Goal: Task Accomplishment & Management: Use online tool/utility

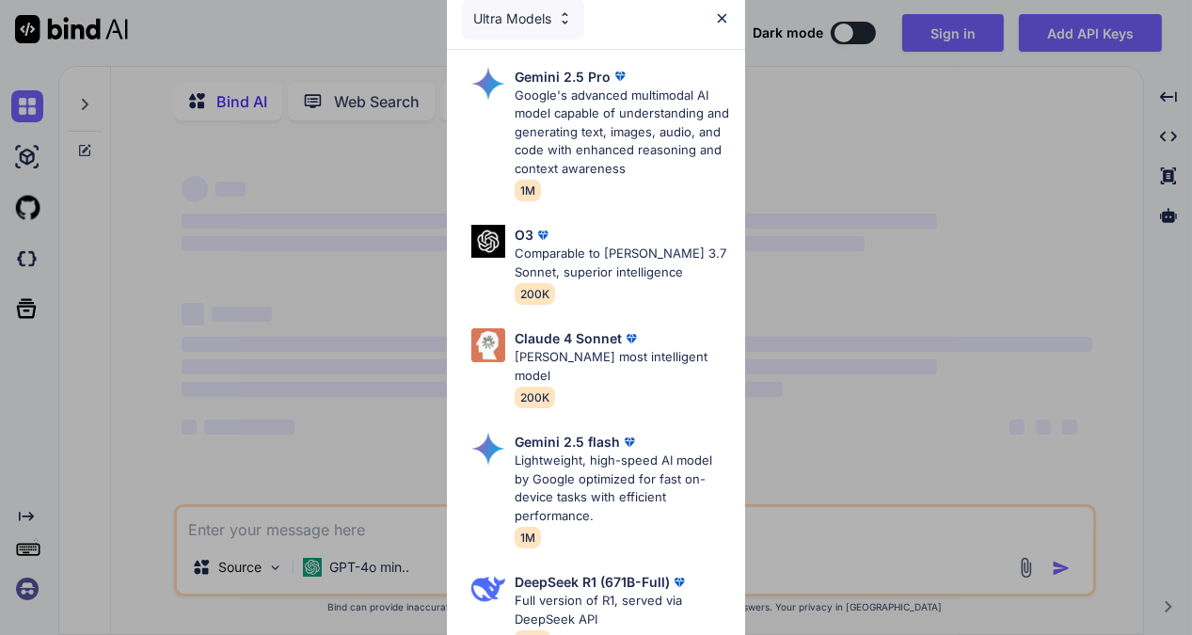
type textarea "x"
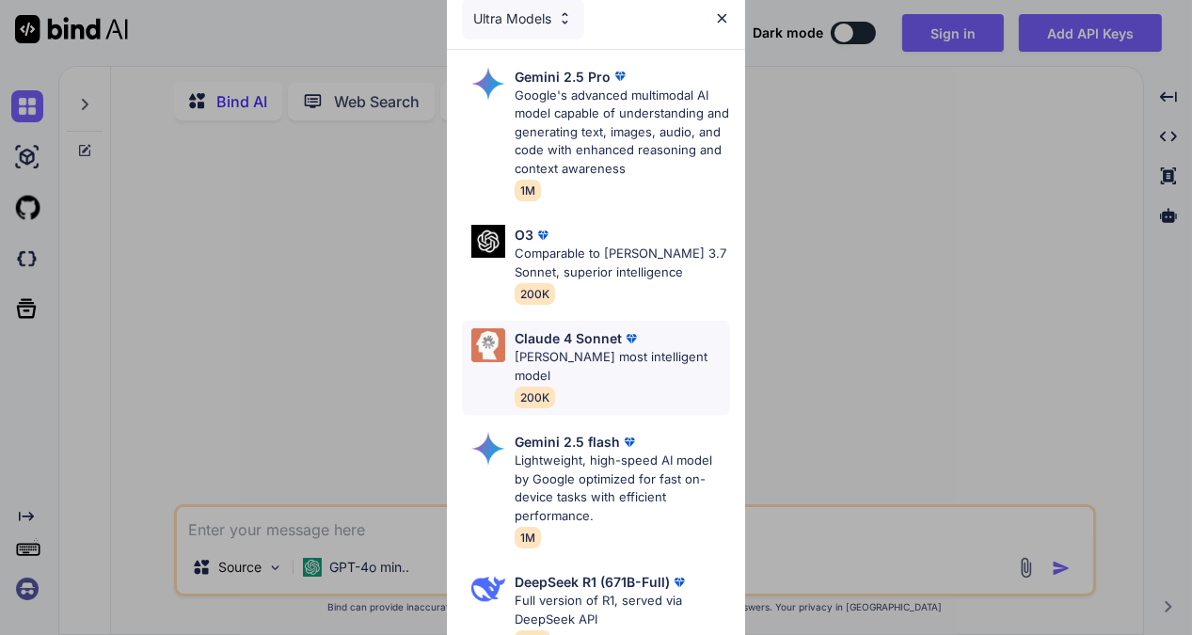
scroll to position [187, 0]
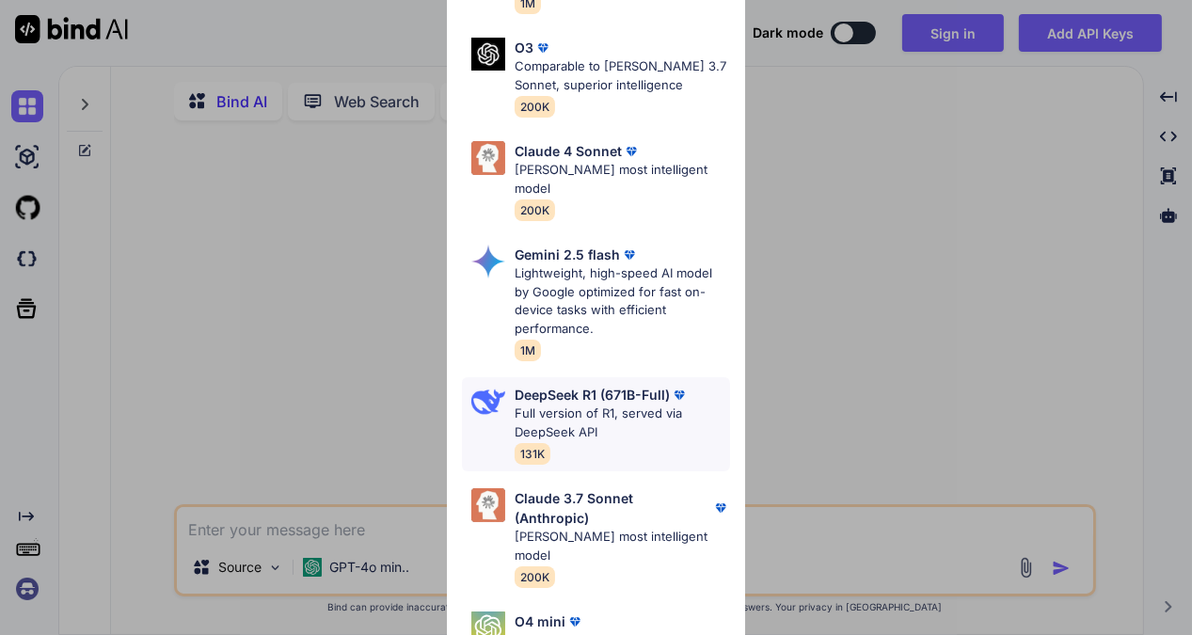
click at [532, 405] on p "Full version of R1, served via DeepSeek API" at bounding box center [622, 423] width 215 height 37
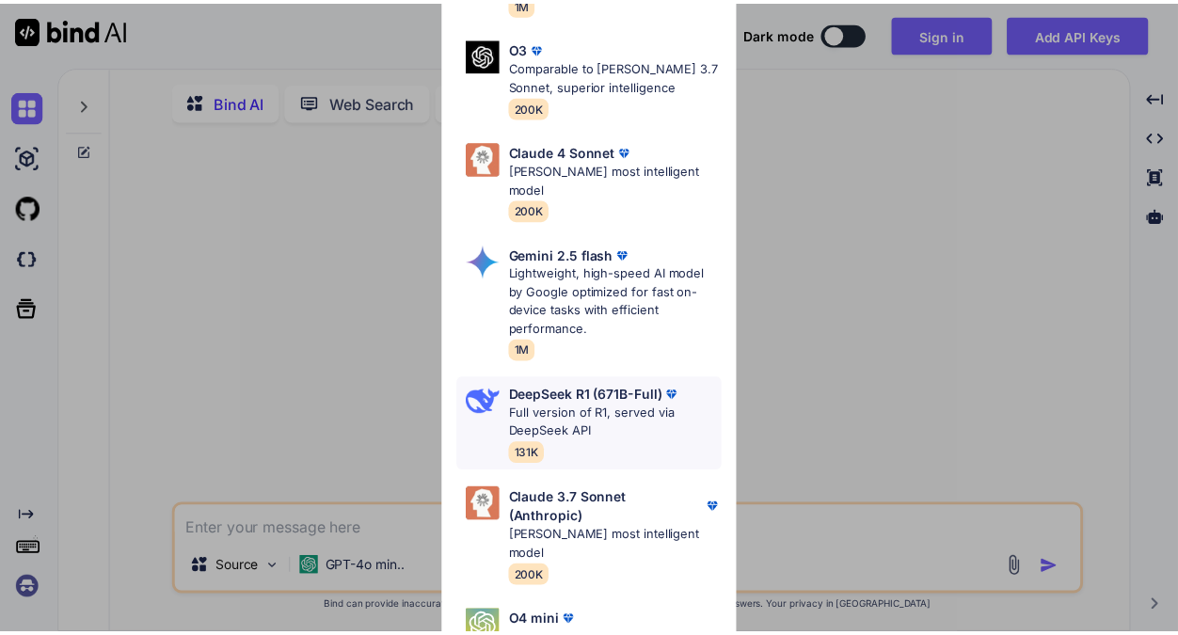
scroll to position [0, 0]
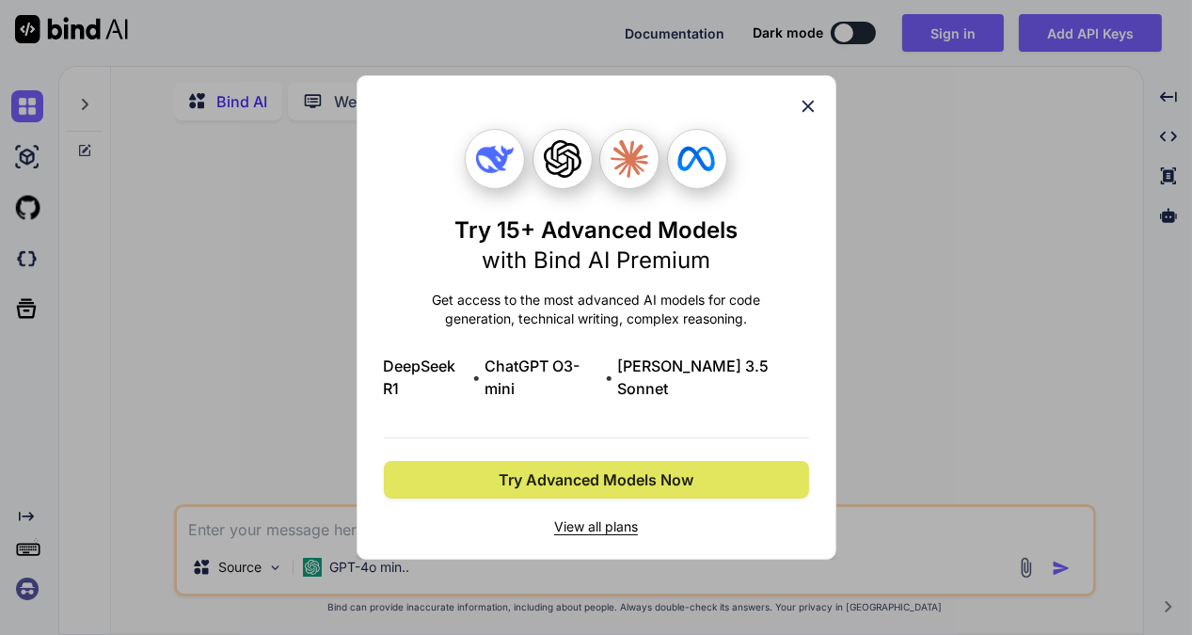
click at [543, 469] on span "Try Advanced Models Now" at bounding box center [596, 480] width 195 height 23
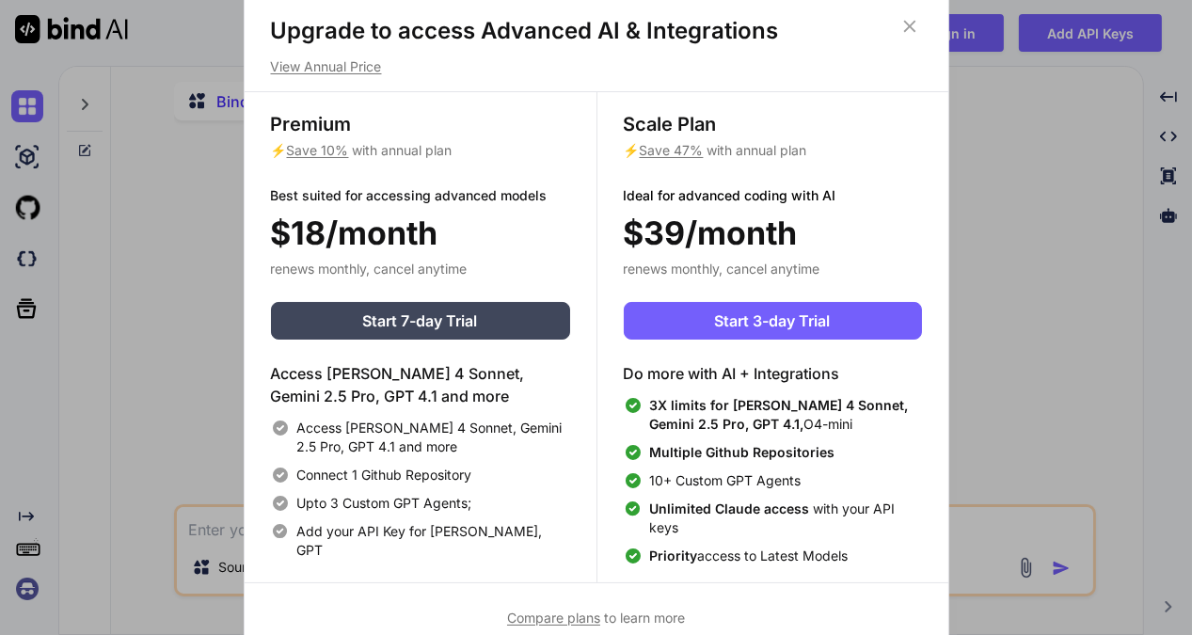
click at [1035, 268] on div "Upgrade to access Advanced AI & Integrations View Annual Price Premium ⚡ Save 1…" at bounding box center [596, 317] width 1192 height 635
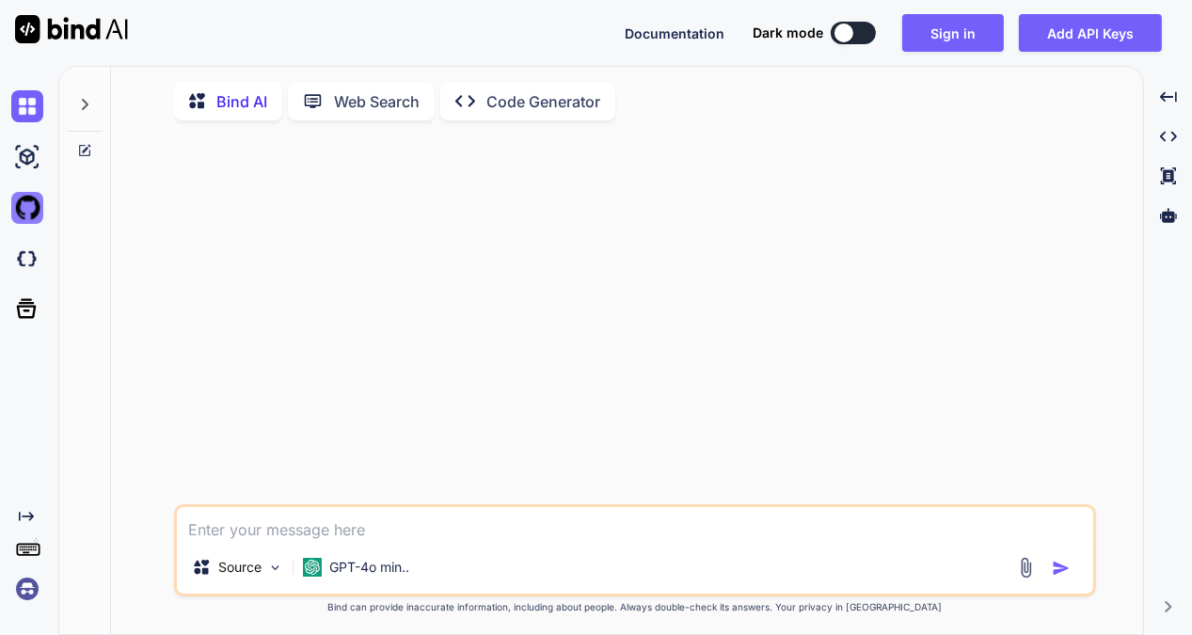
click at [16, 209] on img at bounding box center [27, 208] width 32 height 32
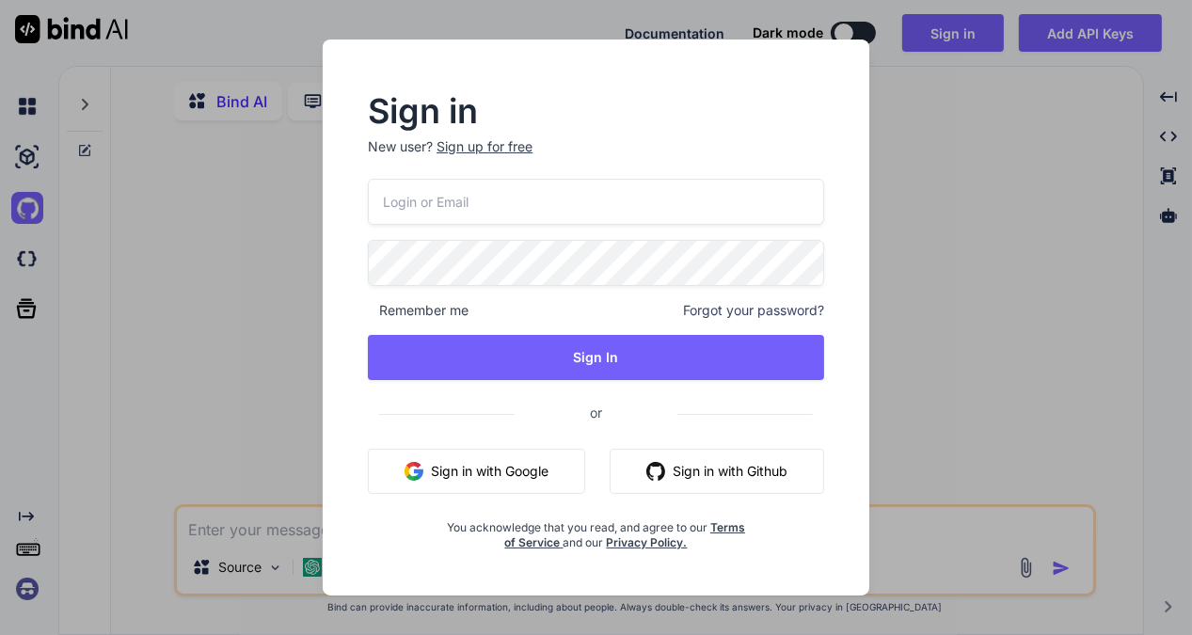
click at [668, 470] on button "Sign in with Github" at bounding box center [717, 471] width 215 height 45
click at [501, 470] on button "Sign in with Google" at bounding box center [476, 471] width 217 height 45
click at [450, 463] on button "Sign in with Google" at bounding box center [476, 471] width 217 height 45
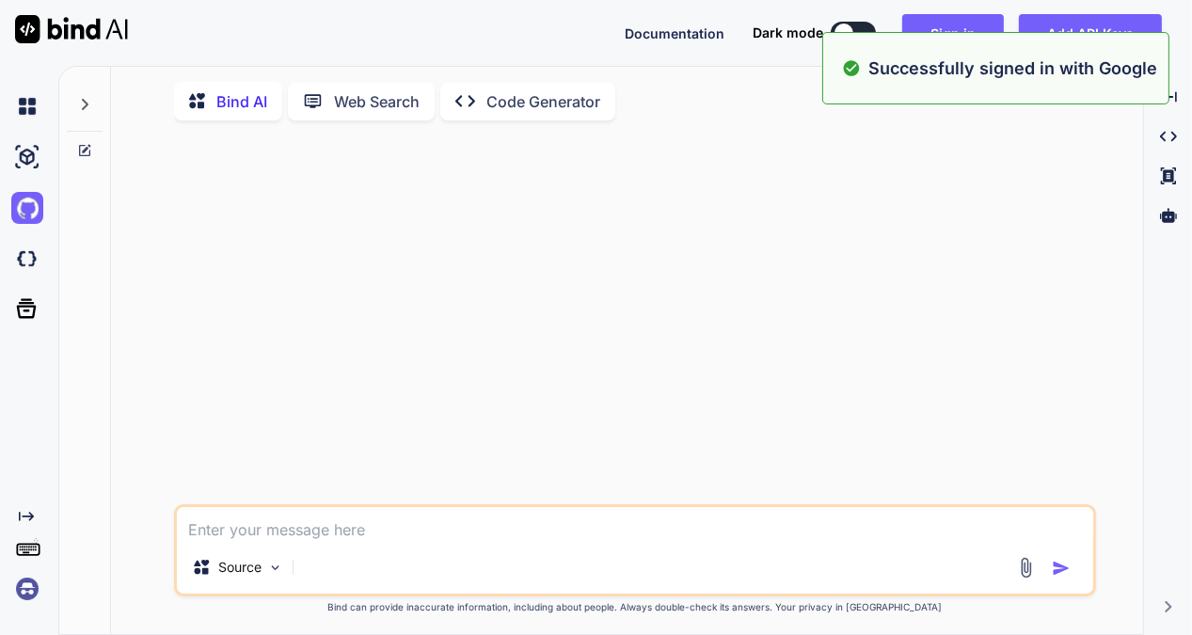
click at [274, 281] on div at bounding box center [637, 319] width 918 height 369
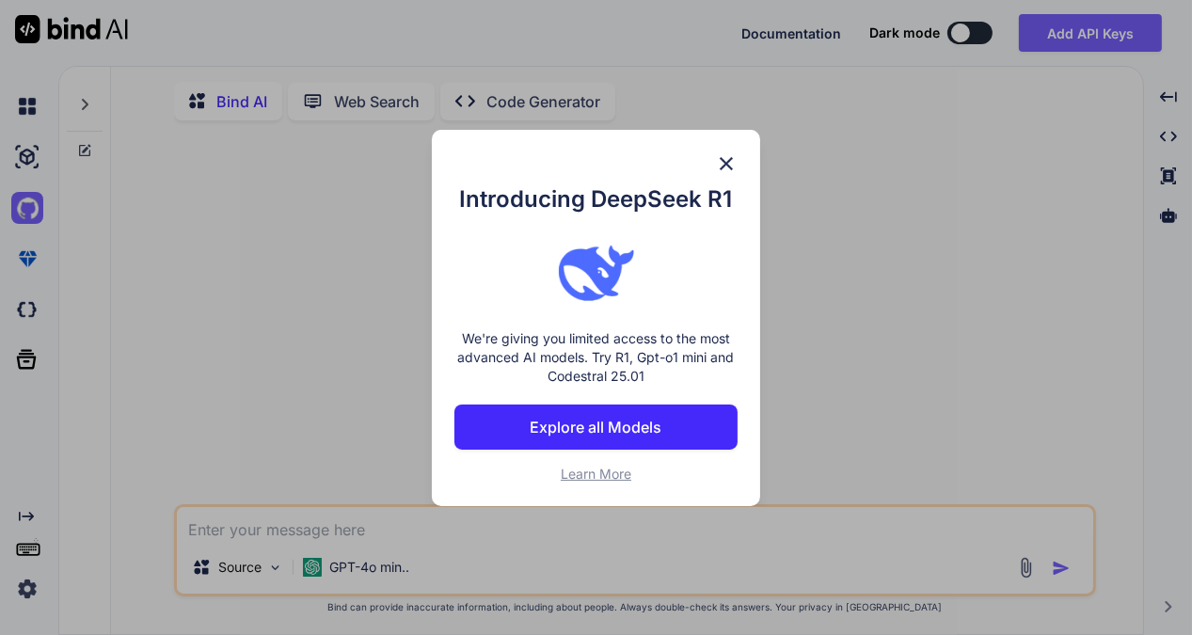
click at [725, 160] on img at bounding box center [726, 163] width 23 height 23
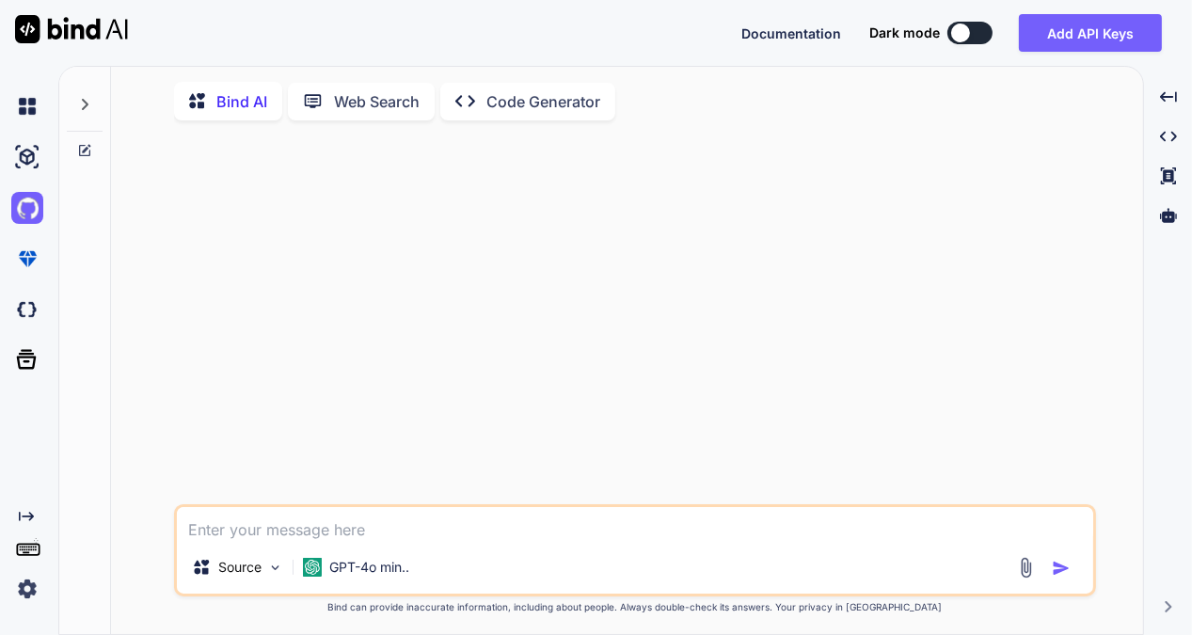
click at [976, 28] on button at bounding box center [970, 33] width 45 height 23
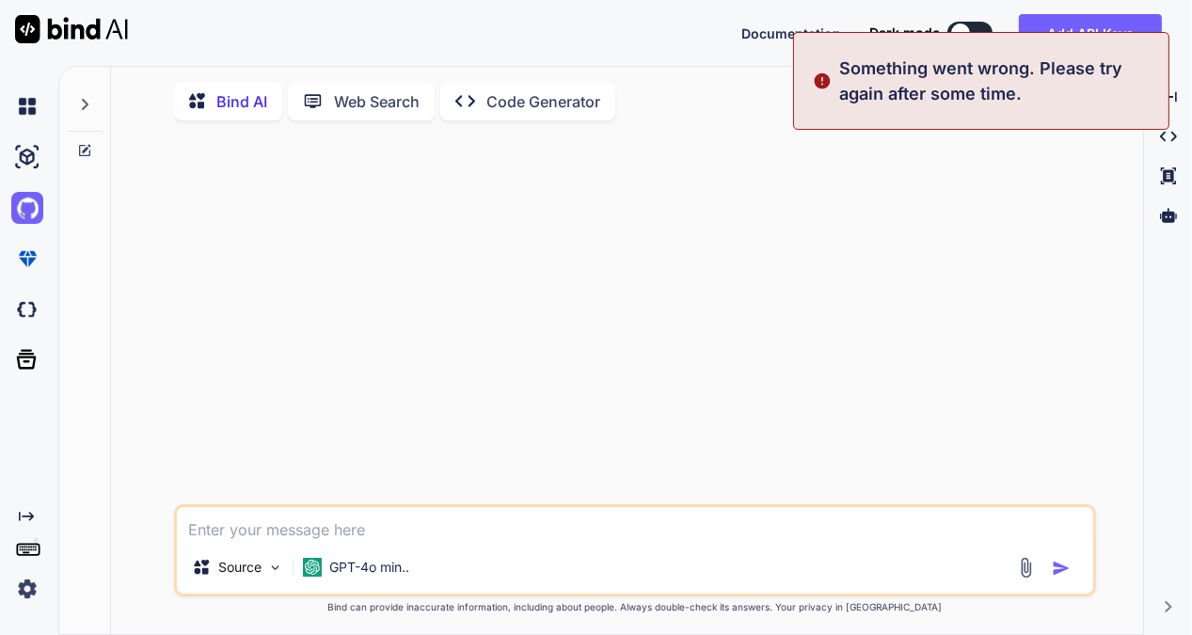
click at [985, 30] on button at bounding box center [970, 33] width 45 height 23
click at [958, 206] on div at bounding box center [637, 319] width 918 height 369
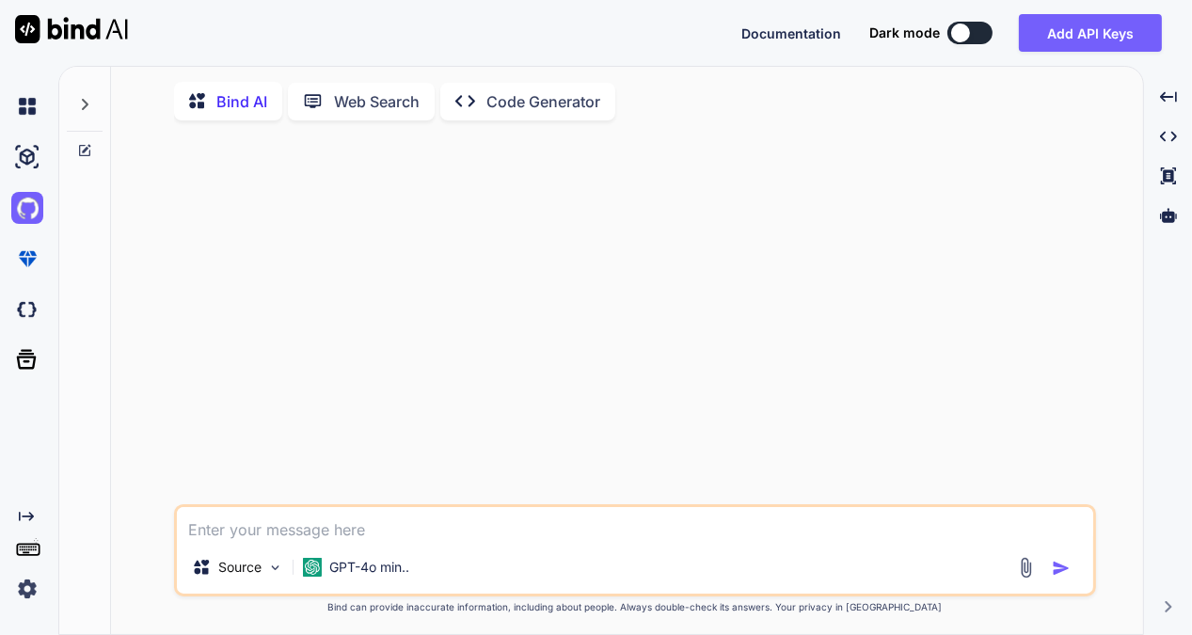
click at [989, 37] on button at bounding box center [970, 33] width 45 height 23
click at [82, 104] on icon at bounding box center [84, 104] width 15 height 15
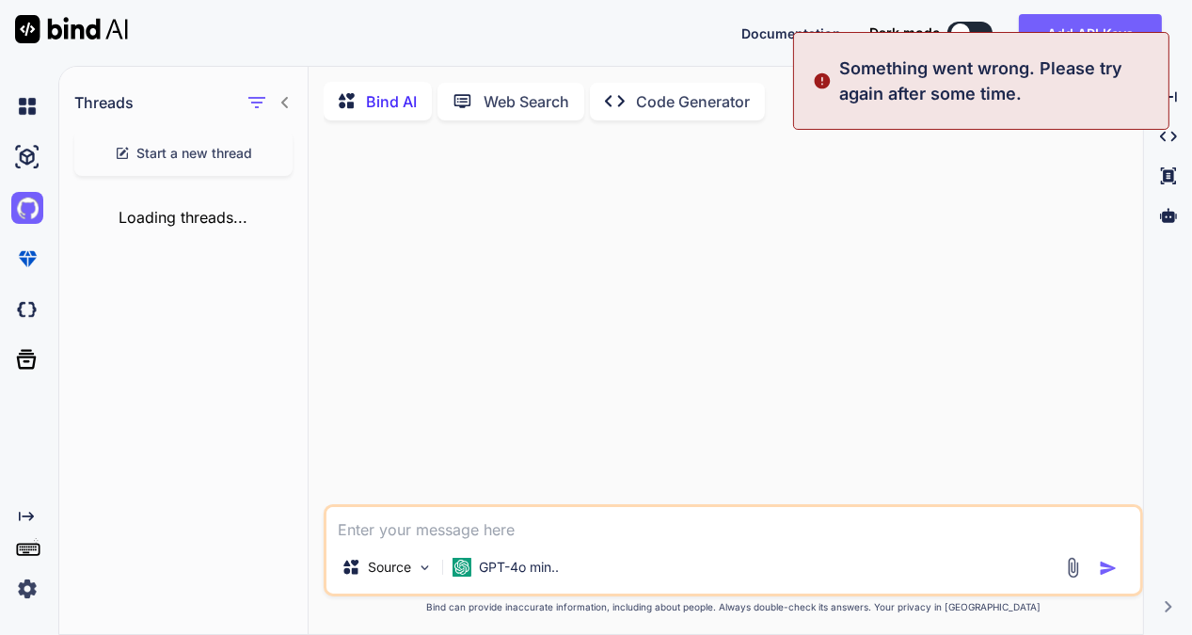
click at [280, 106] on icon at bounding box center [285, 102] width 15 height 15
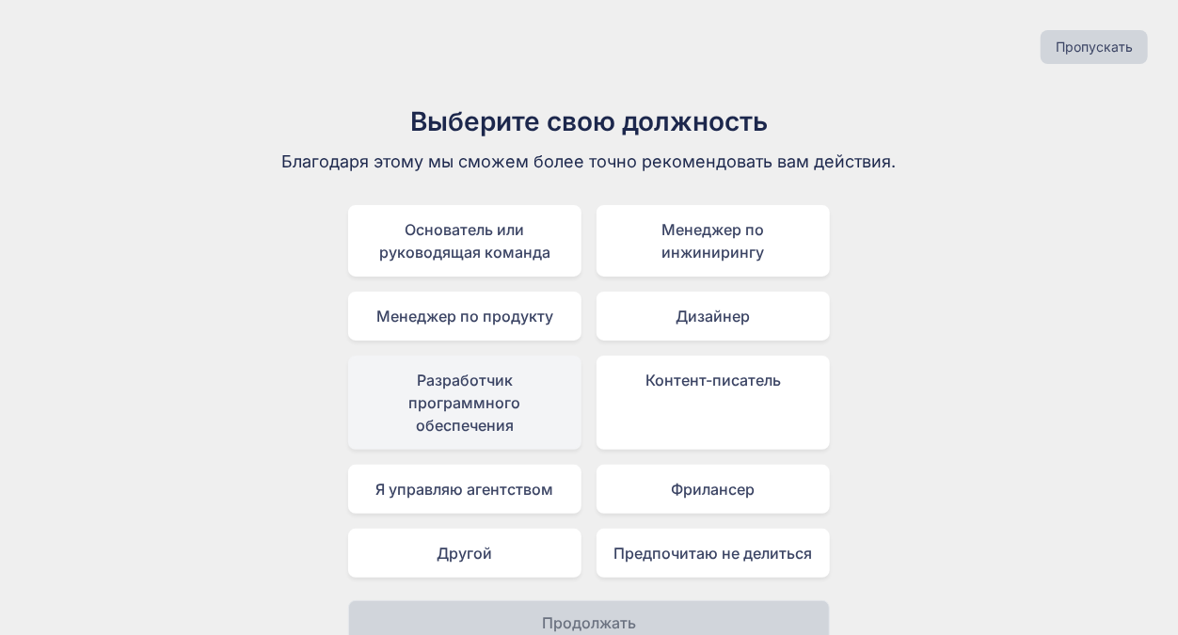
scroll to position [24, 0]
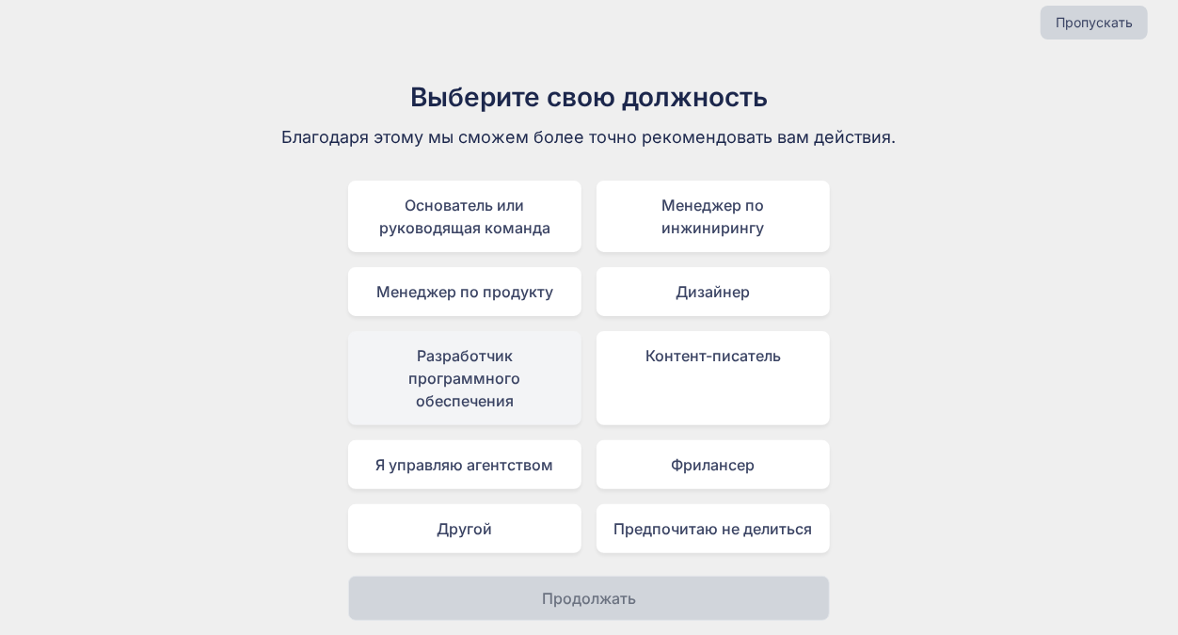
click at [454, 375] on font "Разработчик программного обеспечения" at bounding box center [465, 378] width 112 height 64
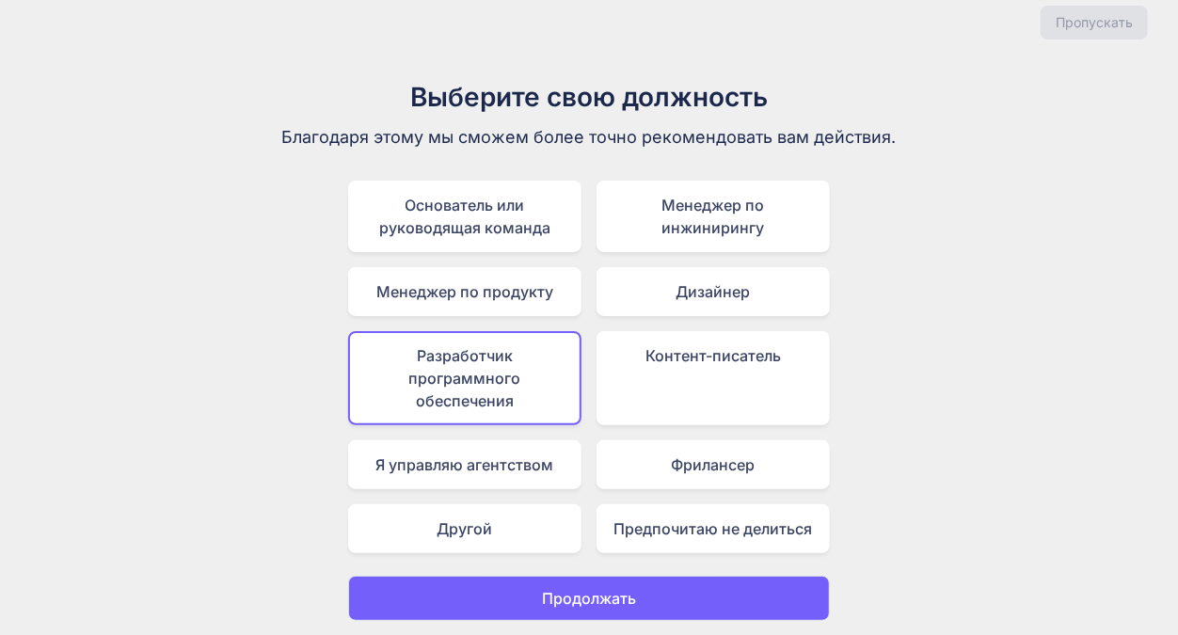
click at [575, 597] on font "Продолжать" at bounding box center [589, 598] width 94 height 19
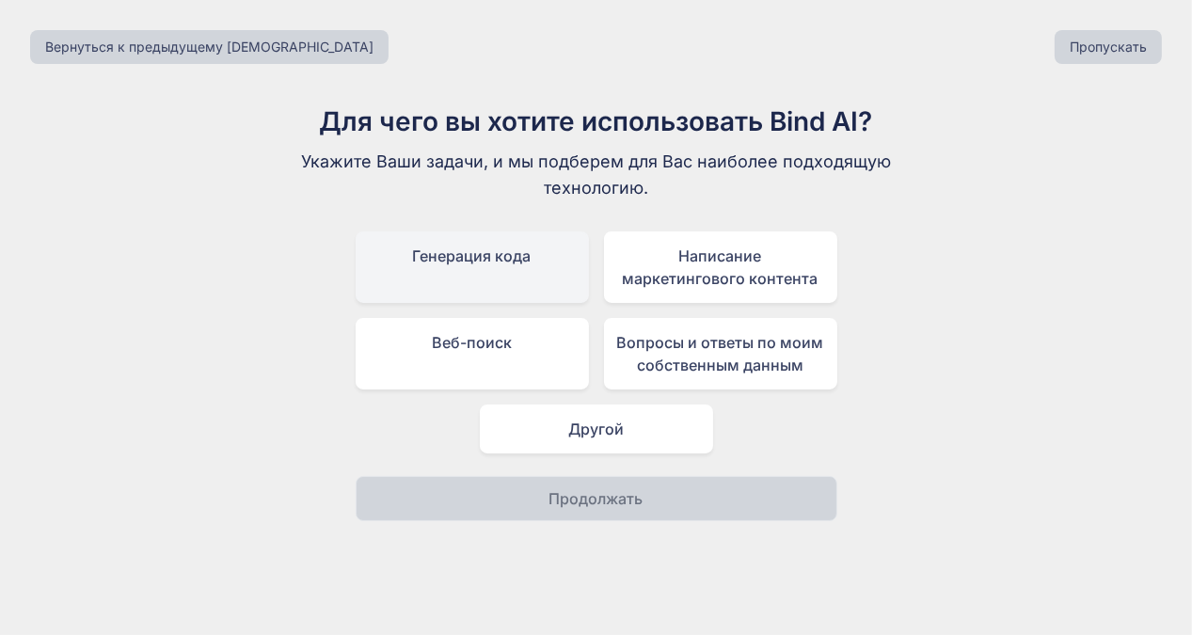
click at [473, 266] on div "Генерация кода" at bounding box center [472, 267] width 233 height 72
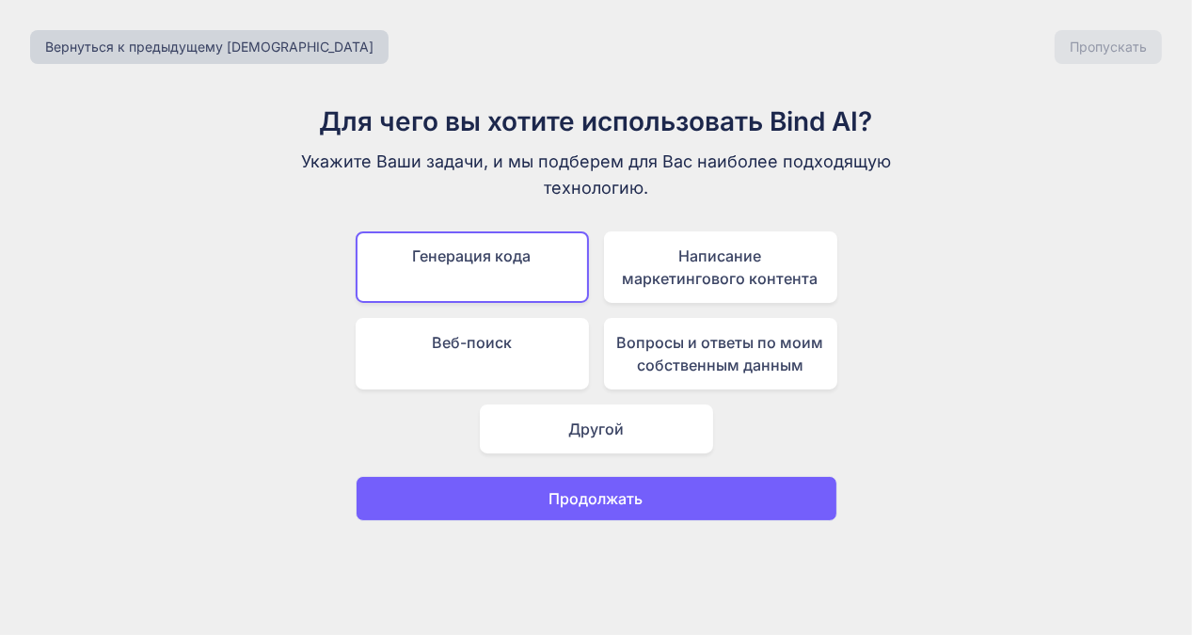
click at [621, 499] on font "Продолжать" at bounding box center [596, 498] width 94 height 19
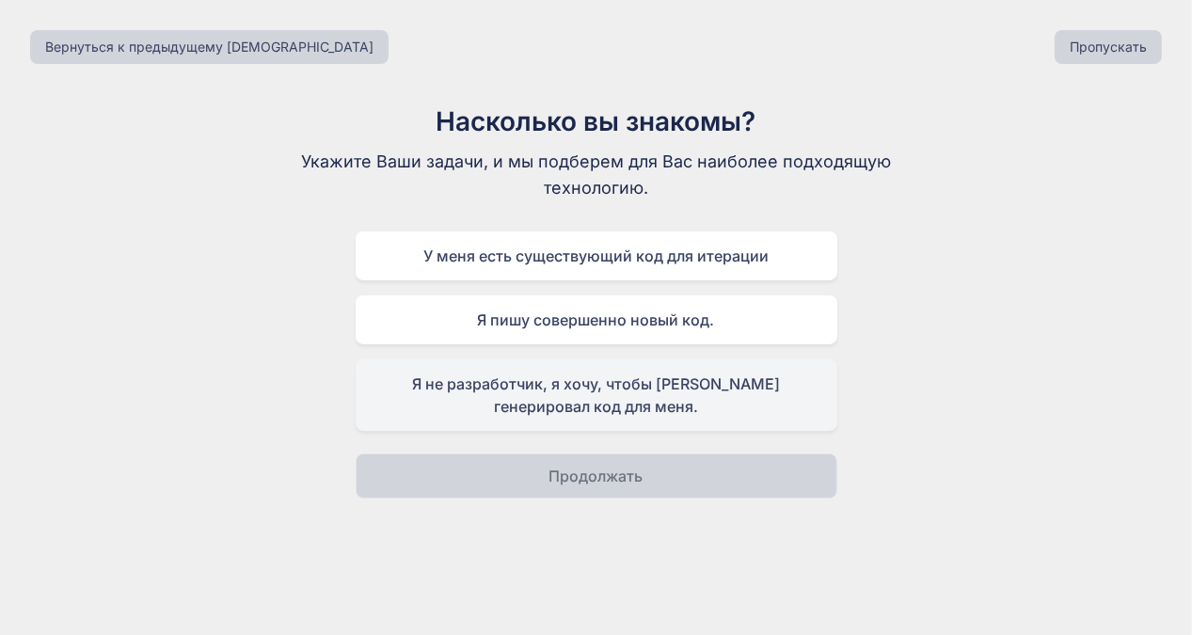
click at [597, 404] on font "Я не разработчик, я хочу, чтобы ИИ генерировал код для меня." at bounding box center [596, 394] width 368 height 41
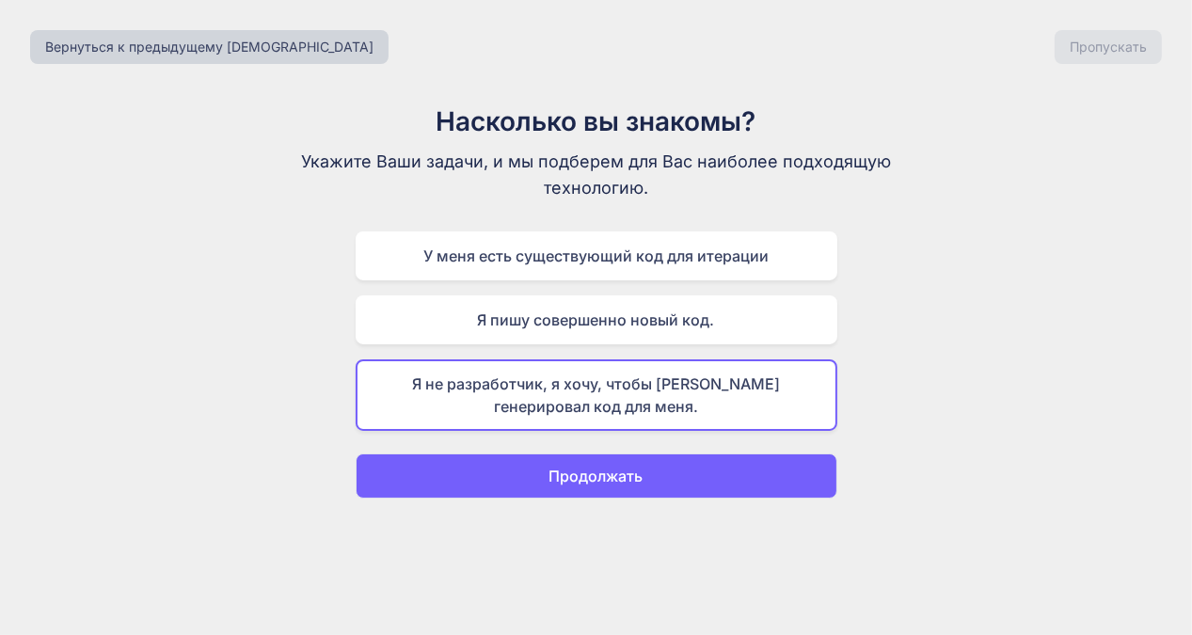
click at [599, 479] on font "Продолжать" at bounding box center [596, 476] width 94 height 19
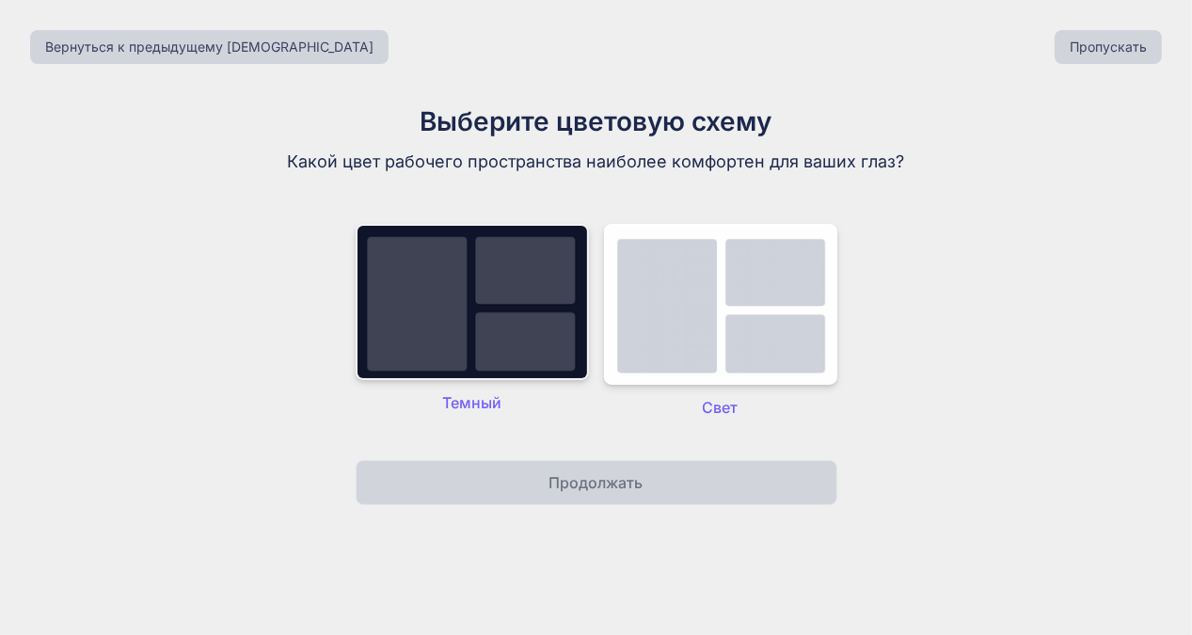
click at [464, 348] on img at bounding box center [472, 302] width 233 height 156
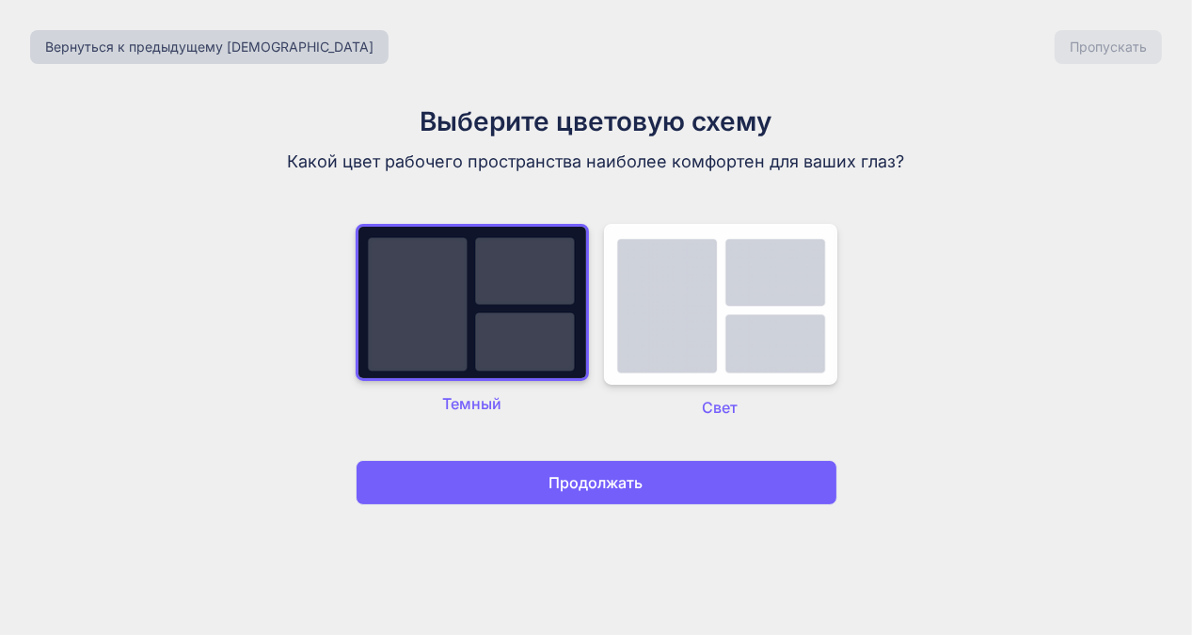
click at [581, 491] on p "Продолжать" at bounding box center [596, 482] width 94 height 23
click at [592, 482] on font "Продолжать" at bounding box center [596, 482] width 94 height 19
click at [612, 482] on font "Продолжать" at bounding box center [596, 482] width 94 height 19
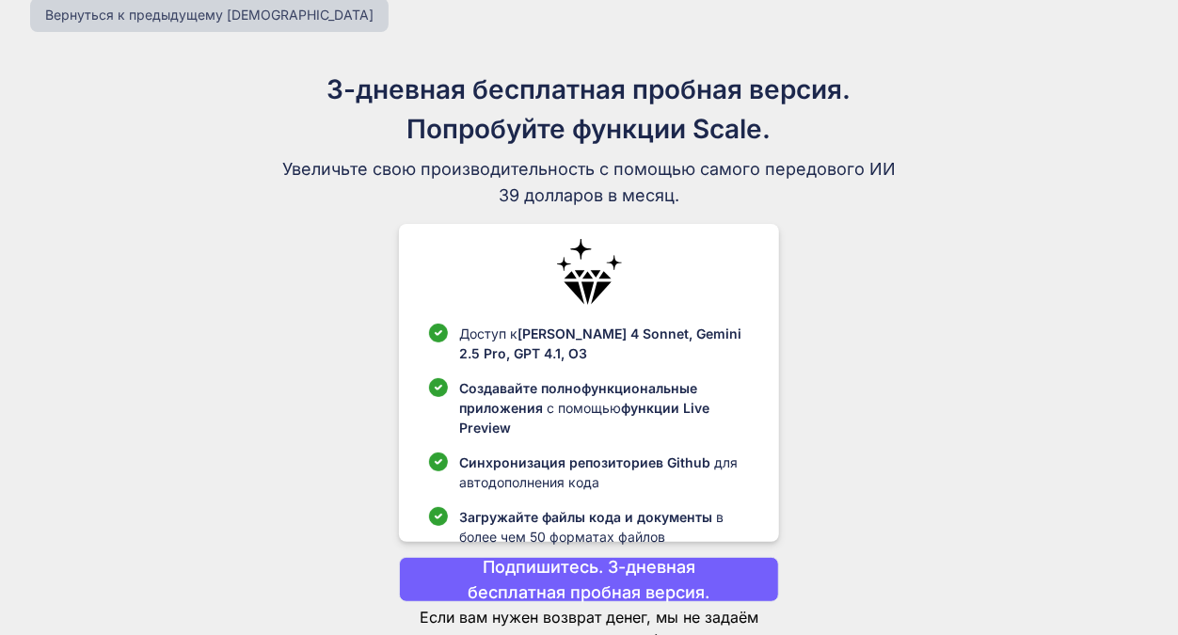
scroll to position [100, 0]
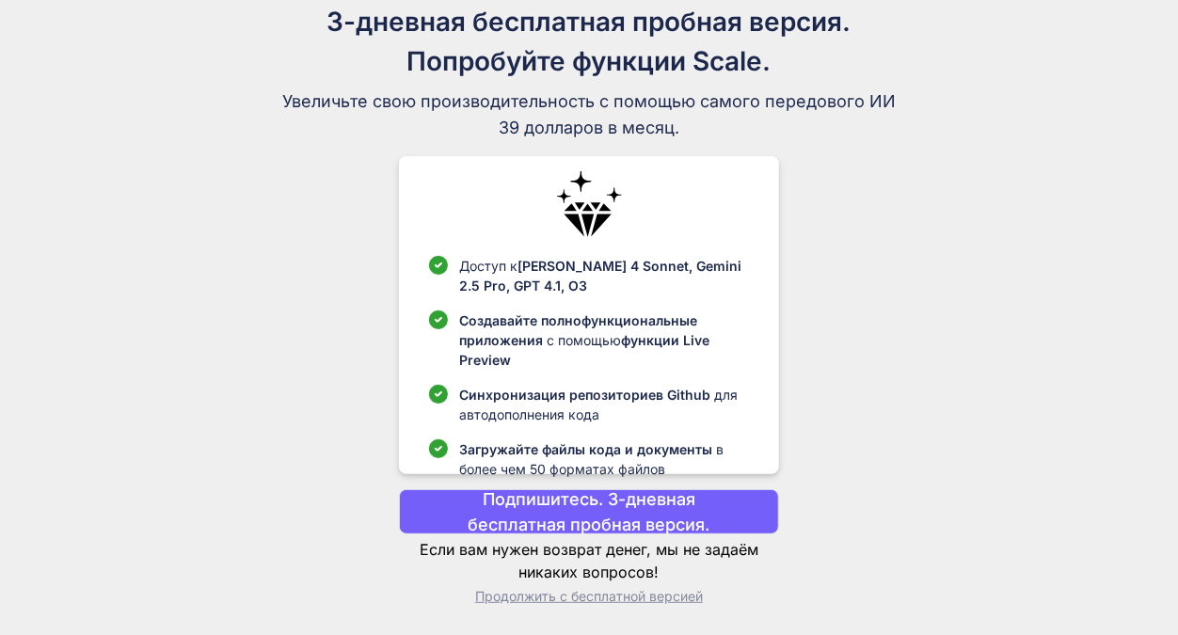
click at [576, 514] on font "Подпишитесь. 3-дневная бесплатная пробная версия." at bounding box center [590, 511] width 242 height 45
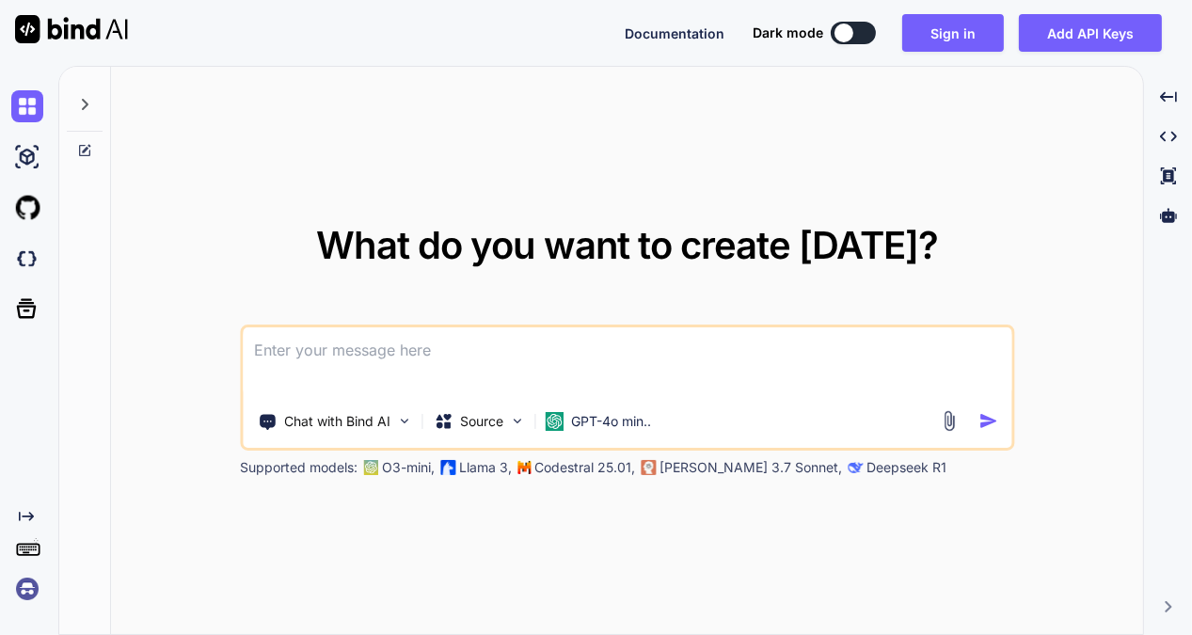
click at [1026, 186] on div "What do you want to create today? Chat with Bind AI Source GPT-4o min.. Support…" at bounding box center [627, 351] width 1032 height 569
click at [870, 31] on button at bounding box center [853, 33] width 45 height 23
type textarea "x"
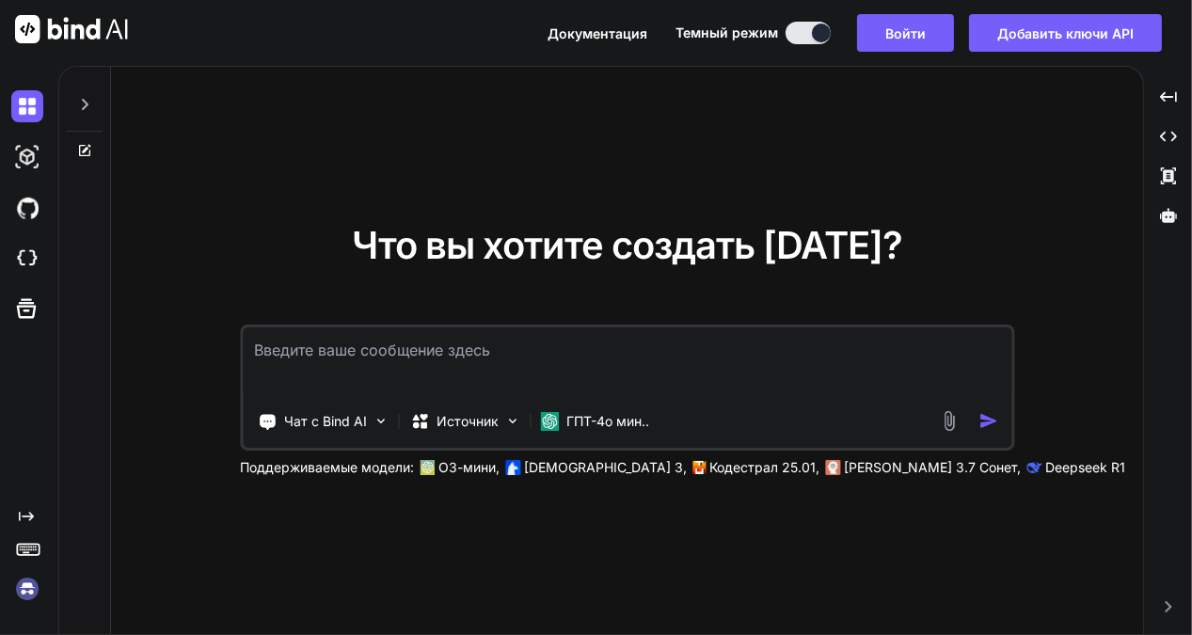
click at [717, 144] on div "Что вы хотите создать сегодня? Чат с Bind AI Источник ГПТ-4о мин.. Поддерживаем…" at bounding box center [627, 351] width 1032 height 569
click at [908, 36] on font "Войти" at bounding box center [905, 33] width 40 height 16
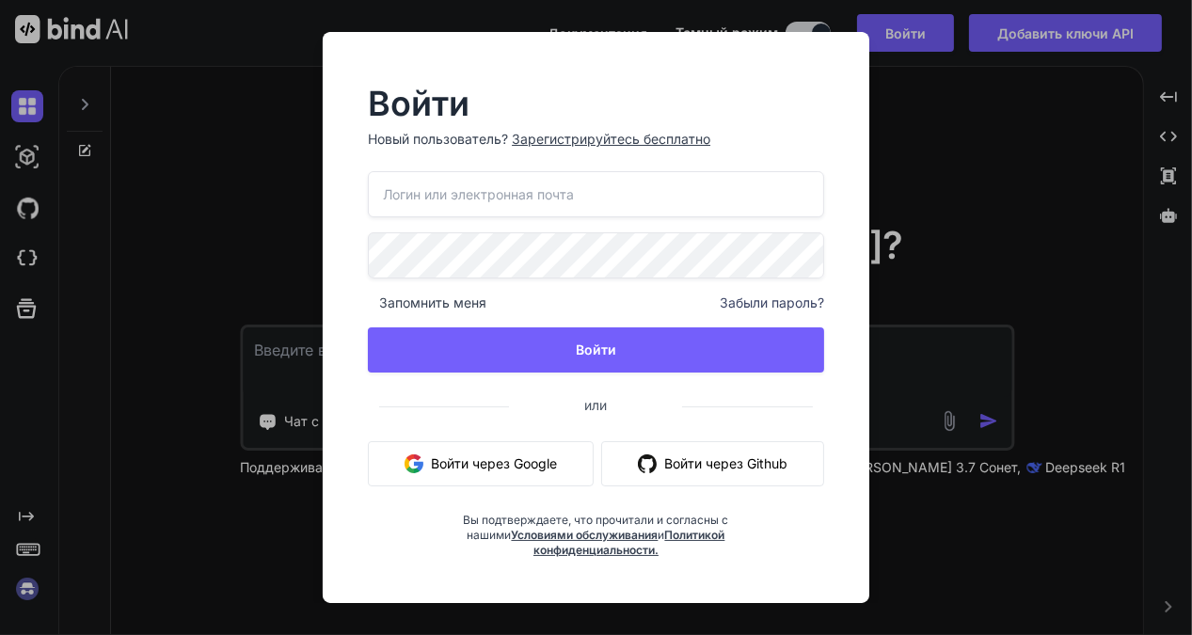
click at [515, 464] on font "Войти через Google" at bounding box center [494, 463] width 126 height 16
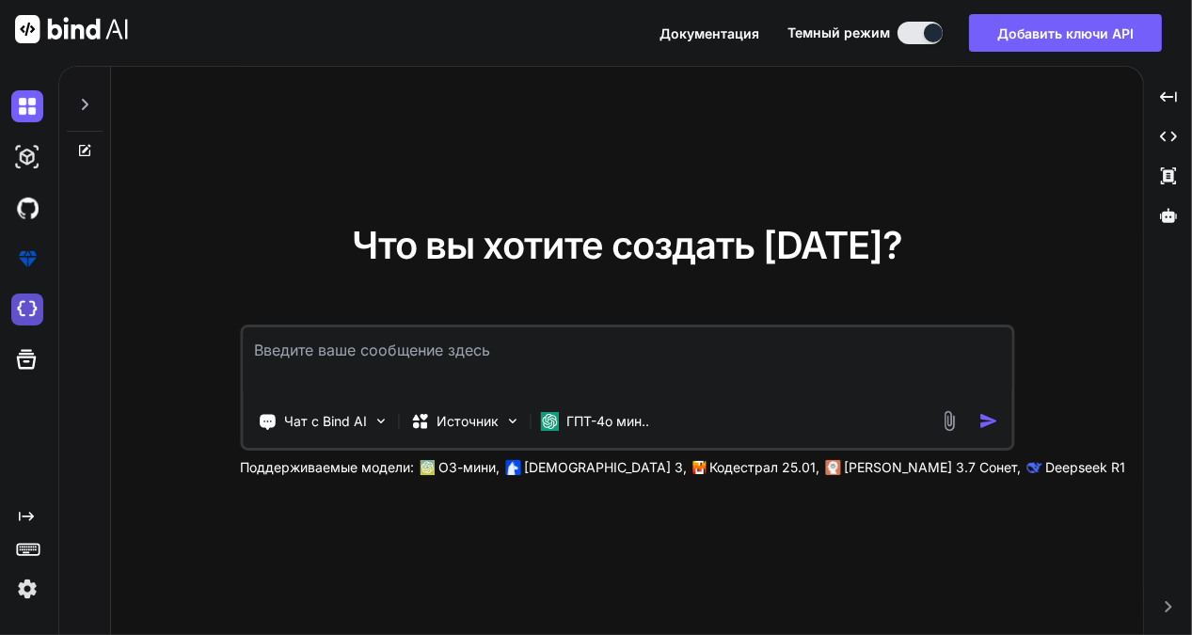
click at [25, 317] on img at bounding box center [27, 310] width 32 height 32
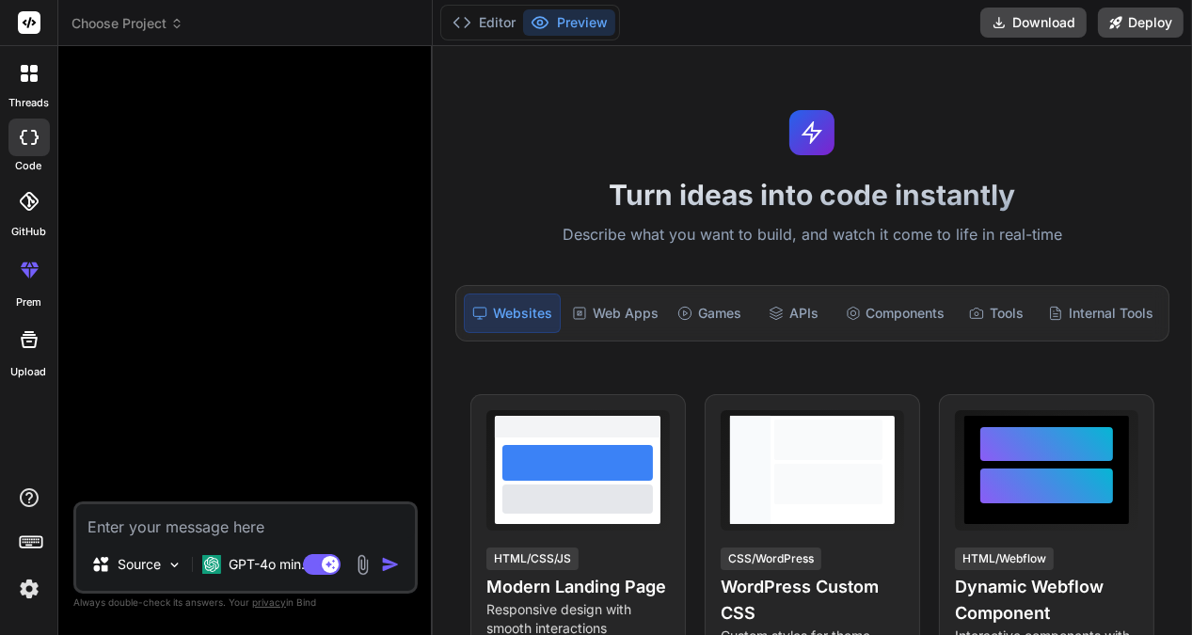
click at [502, 320] on div "Websites" at bounding box center [512, 314] width 97 height 40
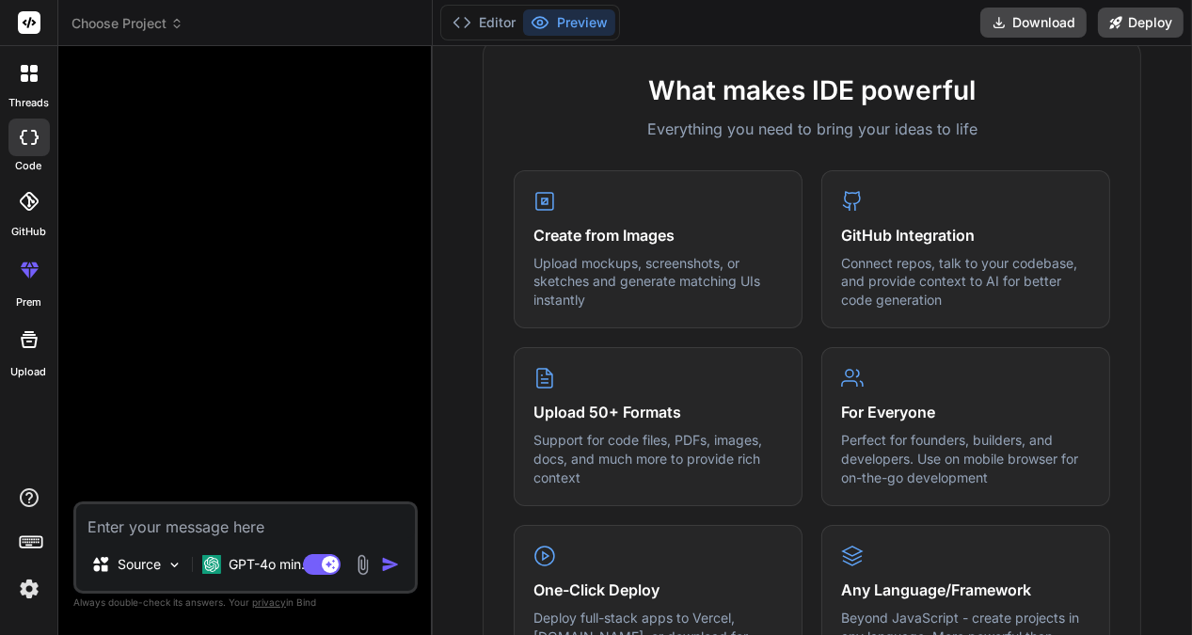
scroll to position [847, 0]
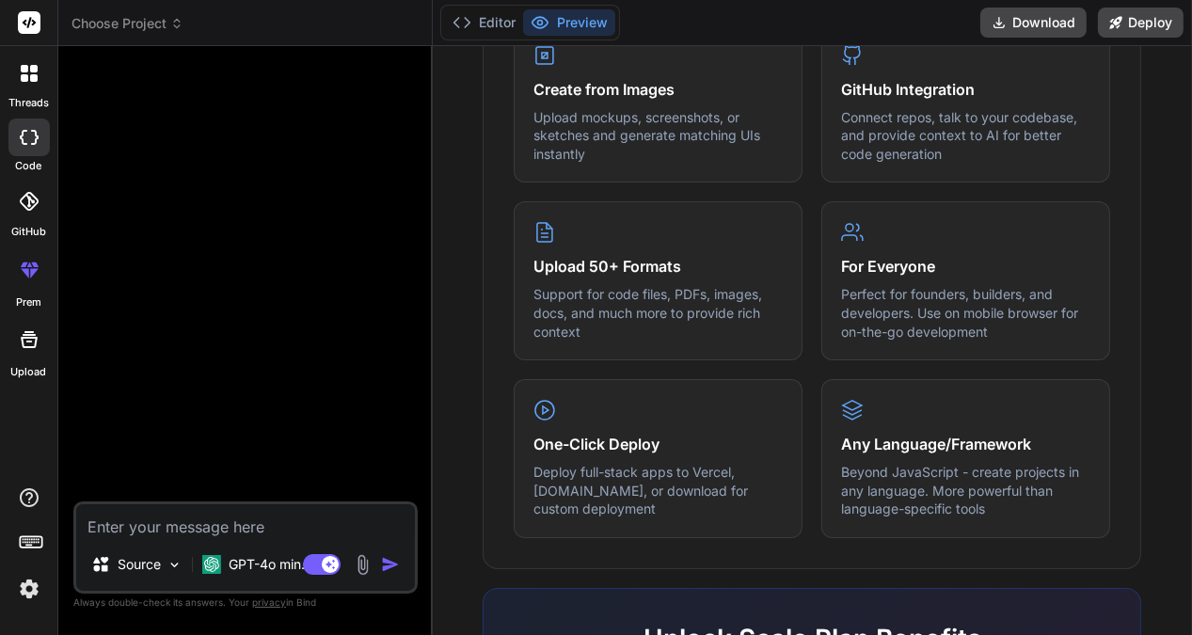
type textarea "x"
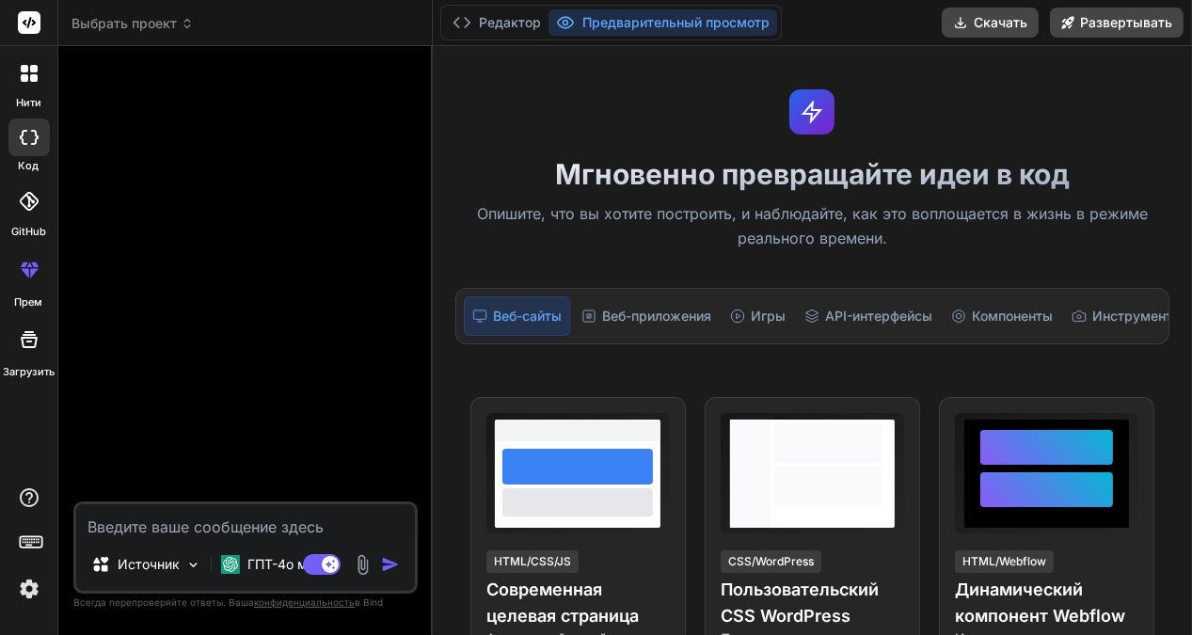
scroll to position [0, 0]
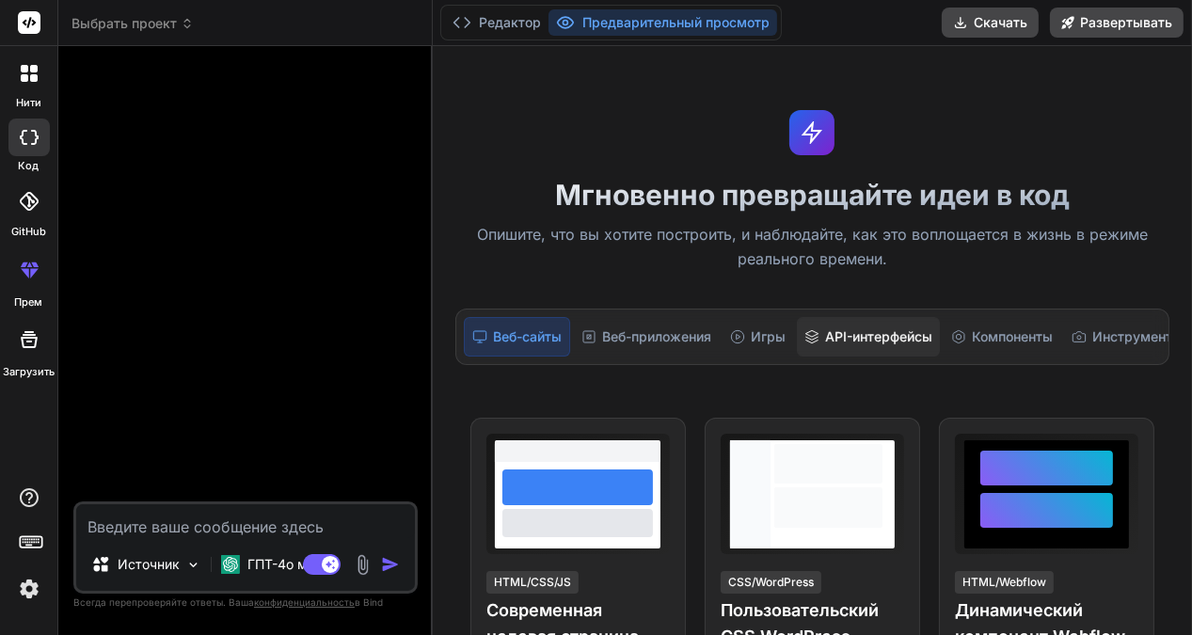
click at [842, 335] on font "API-интерфейсы" at bounding box center [878, 336] width 107 height 16
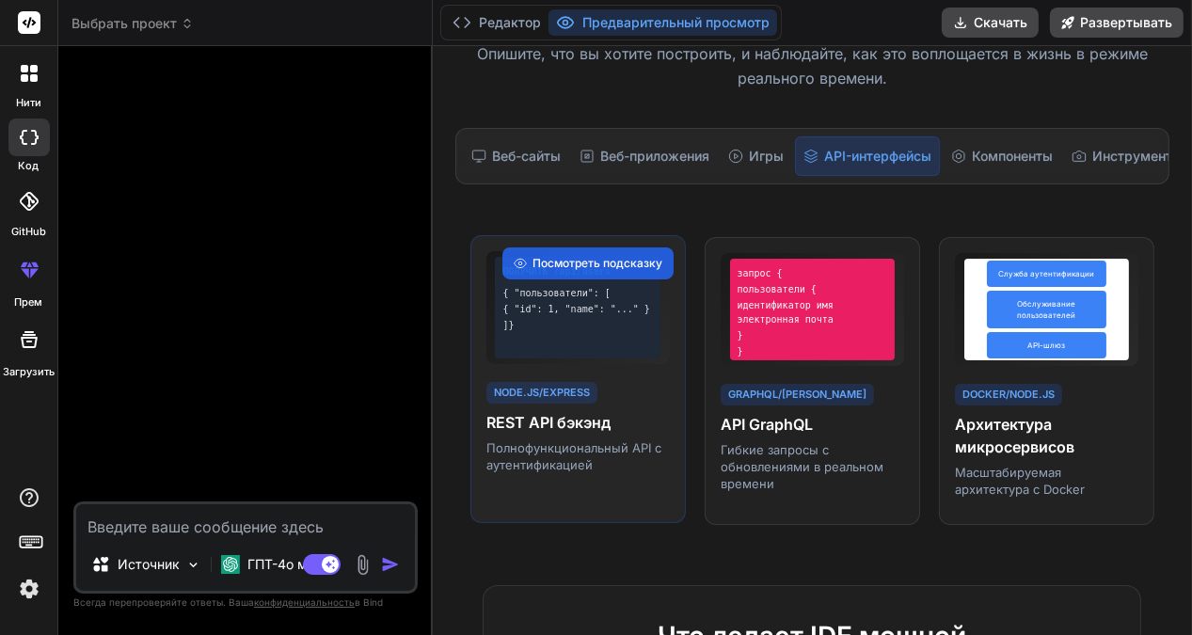
scroll to position [187, 0]
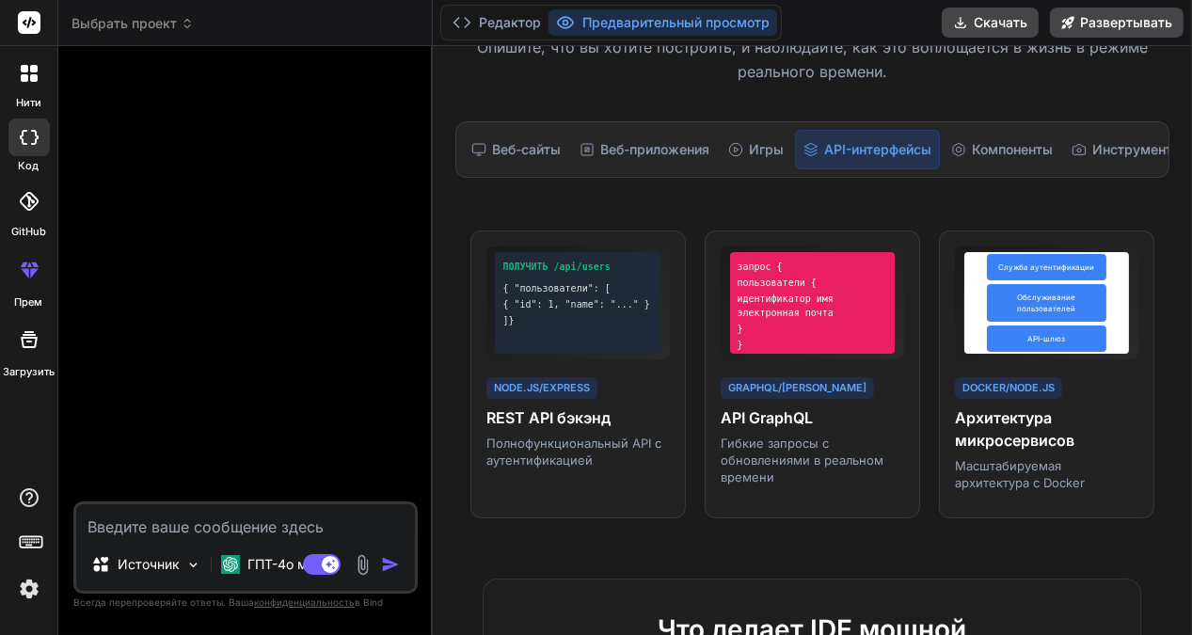
click at [108, 524] on textarea at bounding box center [245, 521] width 339 height 34
click at [346, 160] on div at bounding box center [247, 281] width 341 height 440
click at [486, 147] on icon at bounding box center [478, 149] width 15 height 15
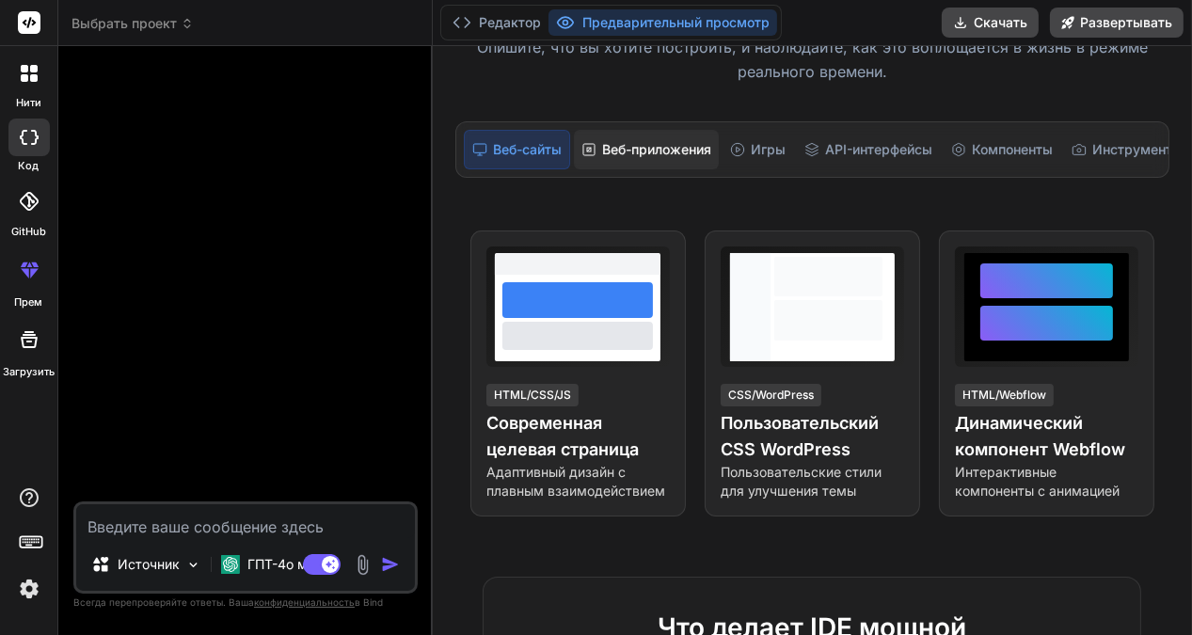
click at [625, 151] on font "Веб-приложения" at bounding box center [656, 149] width 109 height 16
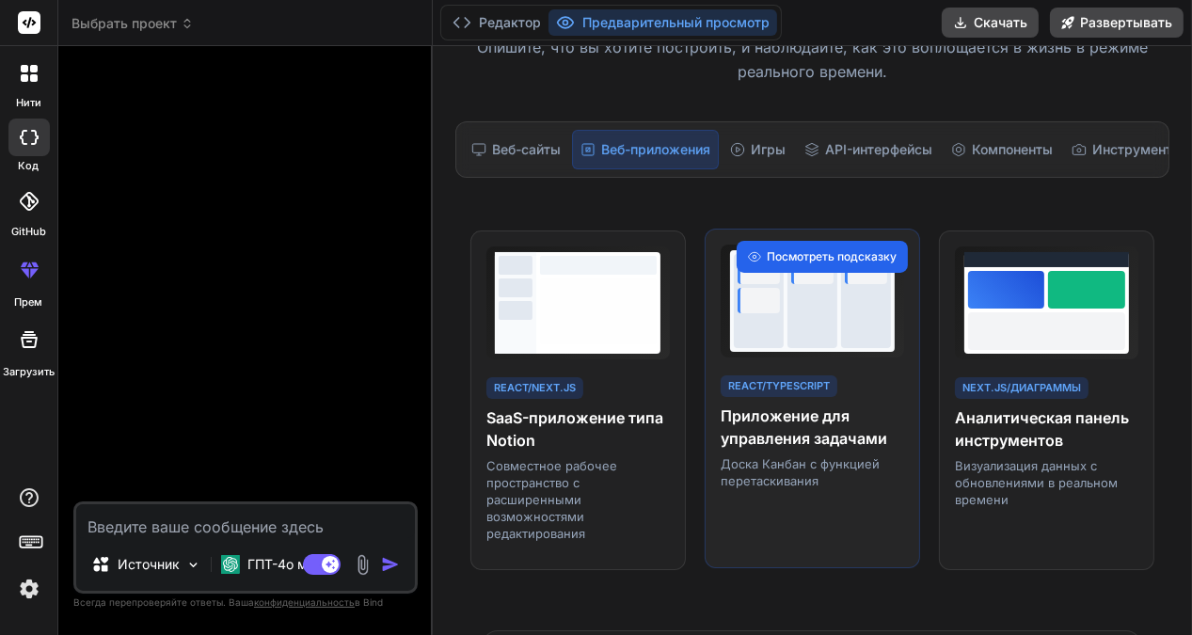
click at [781, 263] on font "Посмотреть подсказку" at bounding box center [832, 256] width 130 height 14
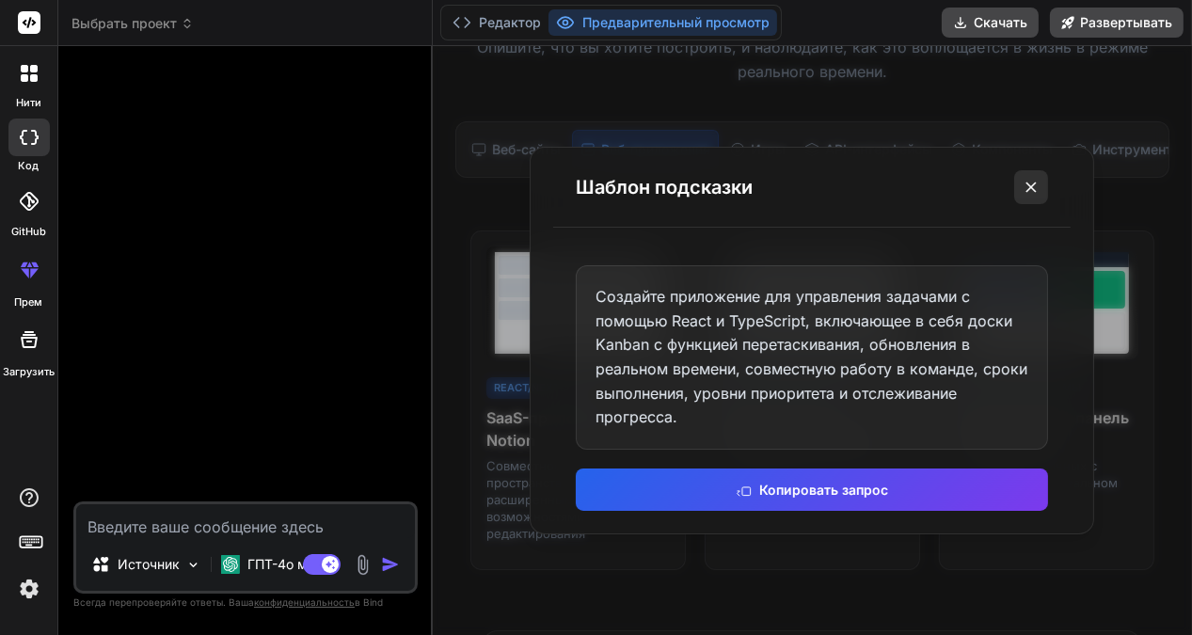
click at [1032, 191] on icon at bounding box center [1031, 187] width 19 height 19
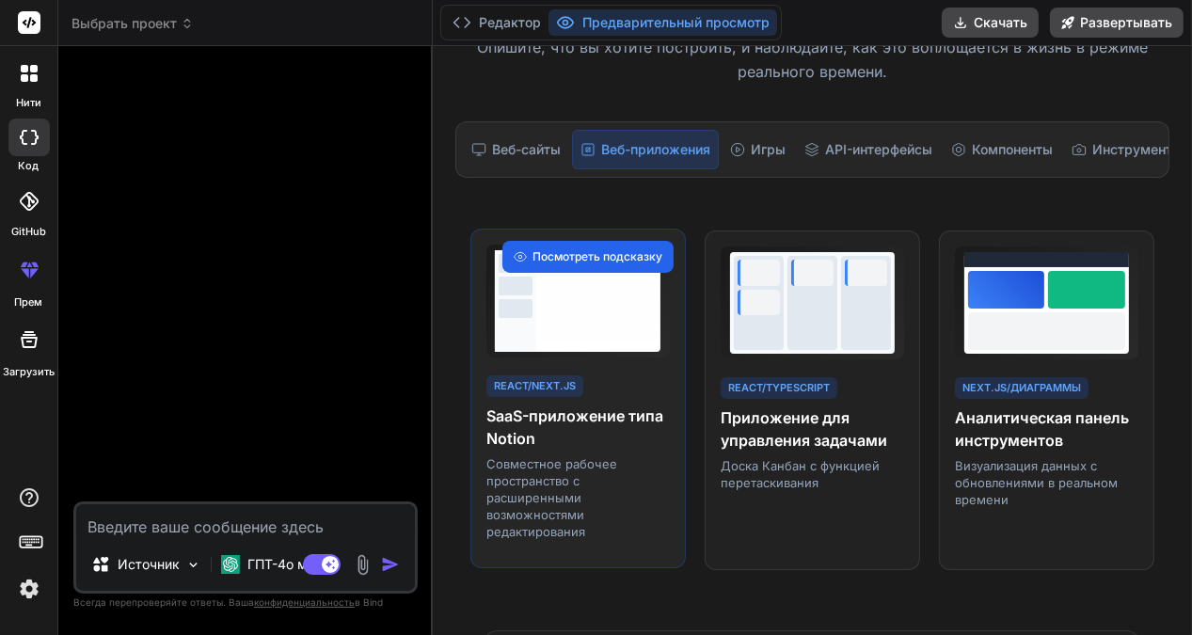
click at [564, 263] on font "Посмотреть подсказку" at bounding box center [598, 256] width 130 height 14
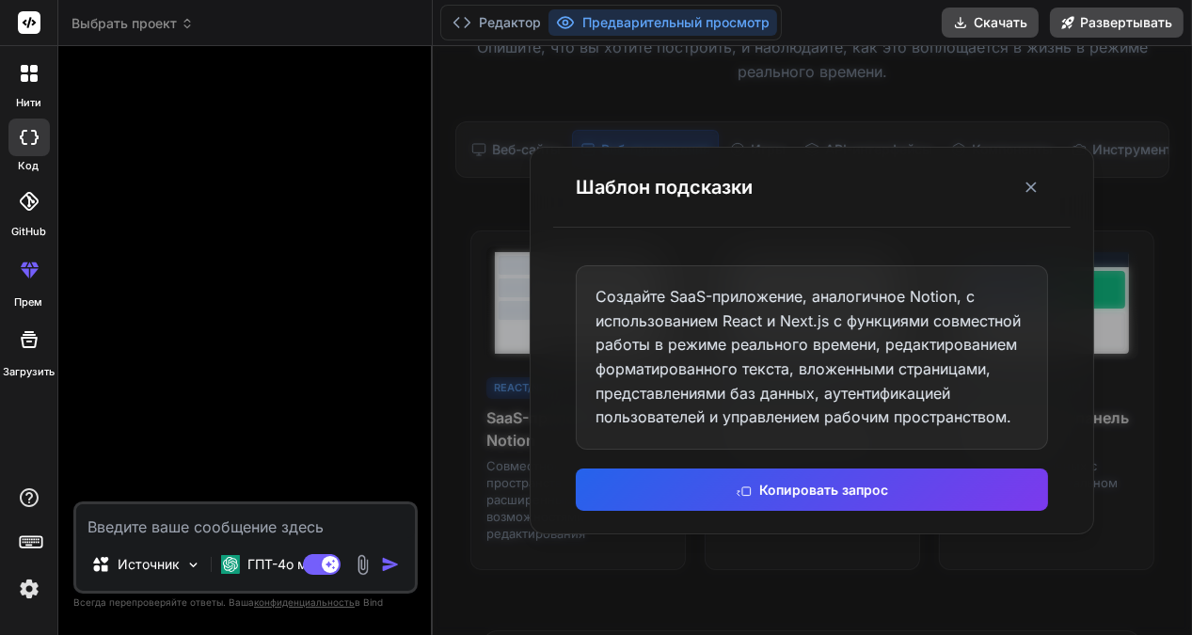
click at [364, 283] on div at bounding box center [247, 281] width 341 height 440
click at [1031, 183] on icon at bounding box center [1031, 187] width 19 height 19
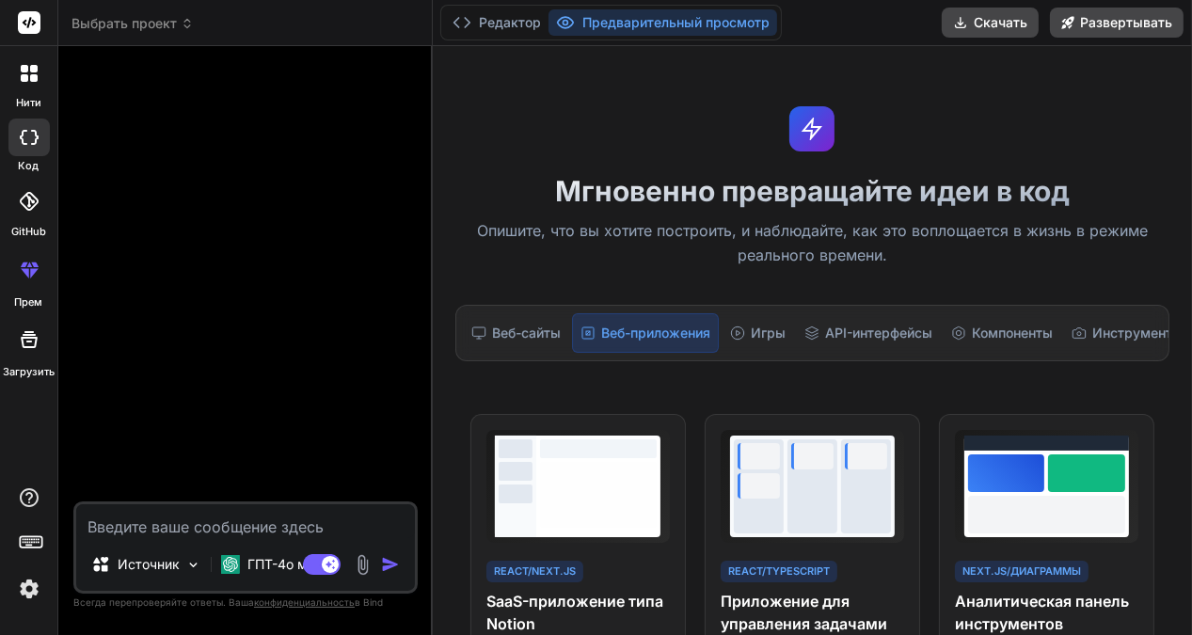
scroll to position [0, 0]
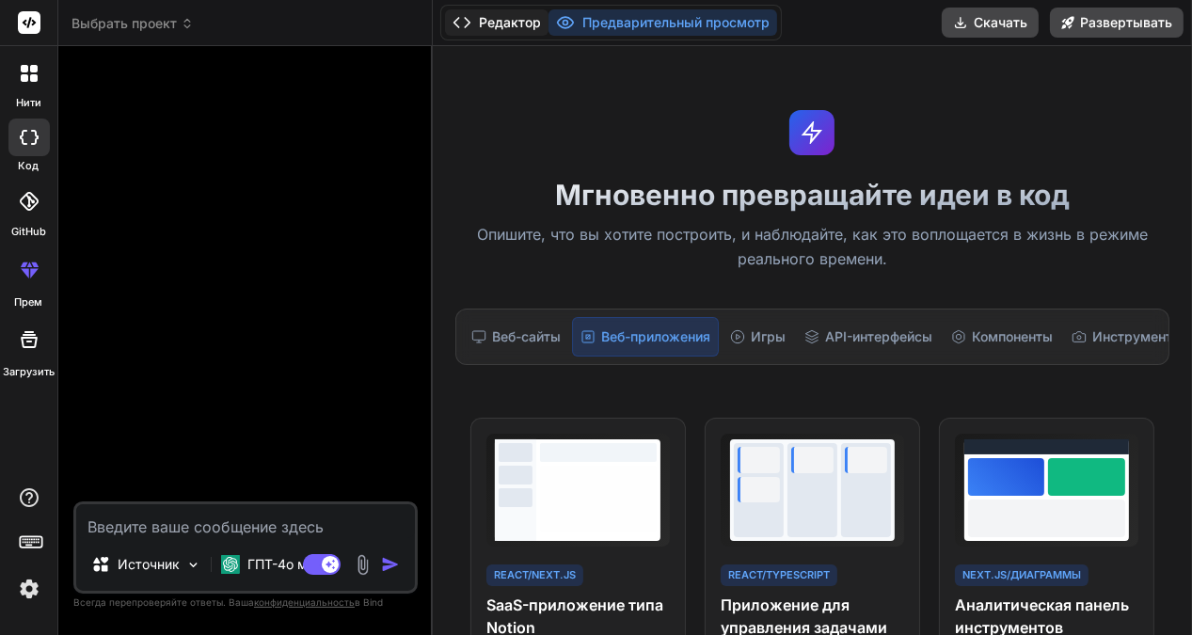
click at [472, 21] on button "Редактор" at bounding box center [497, 22] width 104 height 26
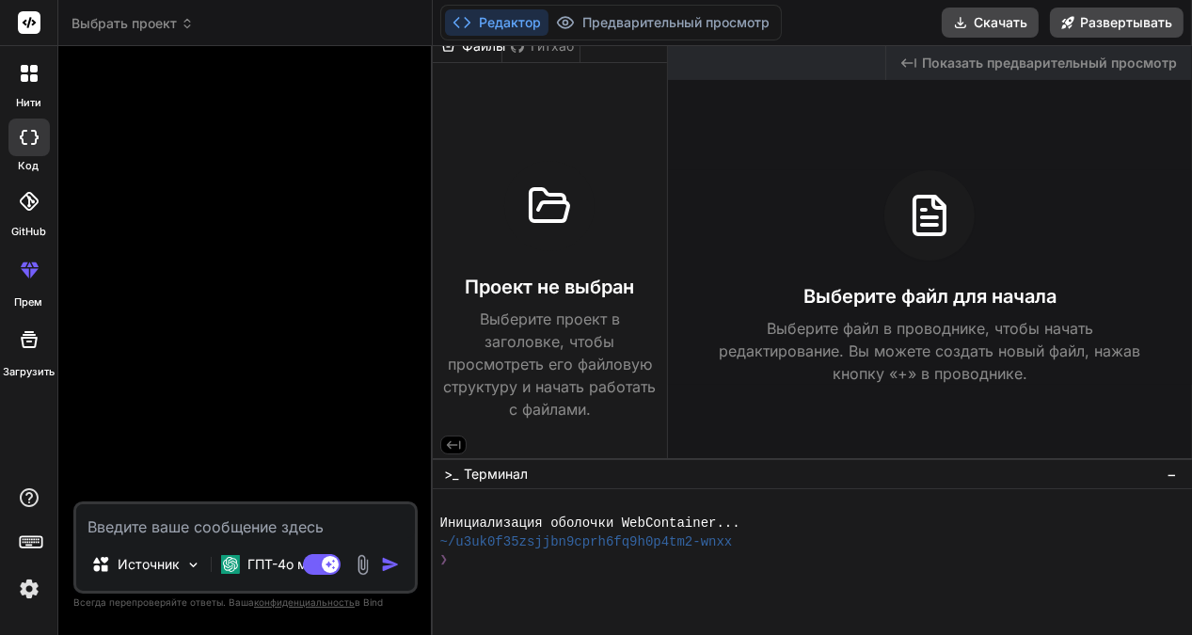
scroll to position [20, 0]
drag, startPoint x: 7, startPoint y: 129, endPoint x: -6, endPoint y: 85, distance: 45.9
click at [0, 85] on html "нити код GitHub прем Загрузить Выбрать проект Created with Pixso. Привязать ИИ …" at bounding box center [596, 317] width 1192 height 635
click at [126, 530] on textarea at bounding box center [245, 521] width 339 height 34
type textarea "t"
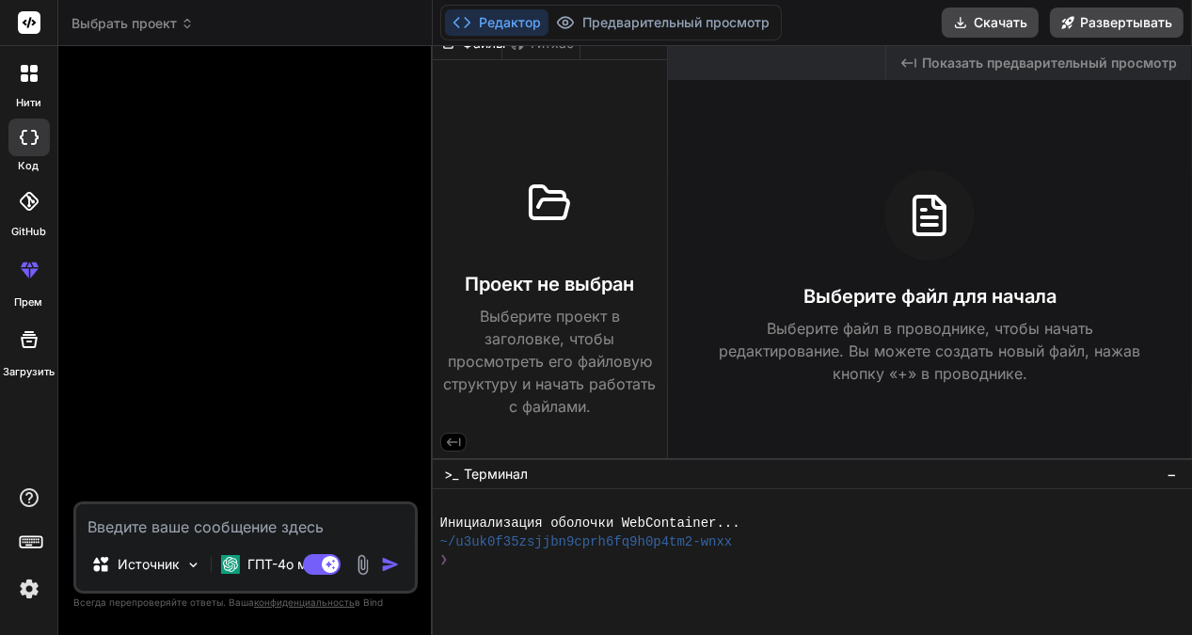
type textarea "x"
type textarea "ti"
type textarea "x"
type textarea "ti"
type textarea "x"
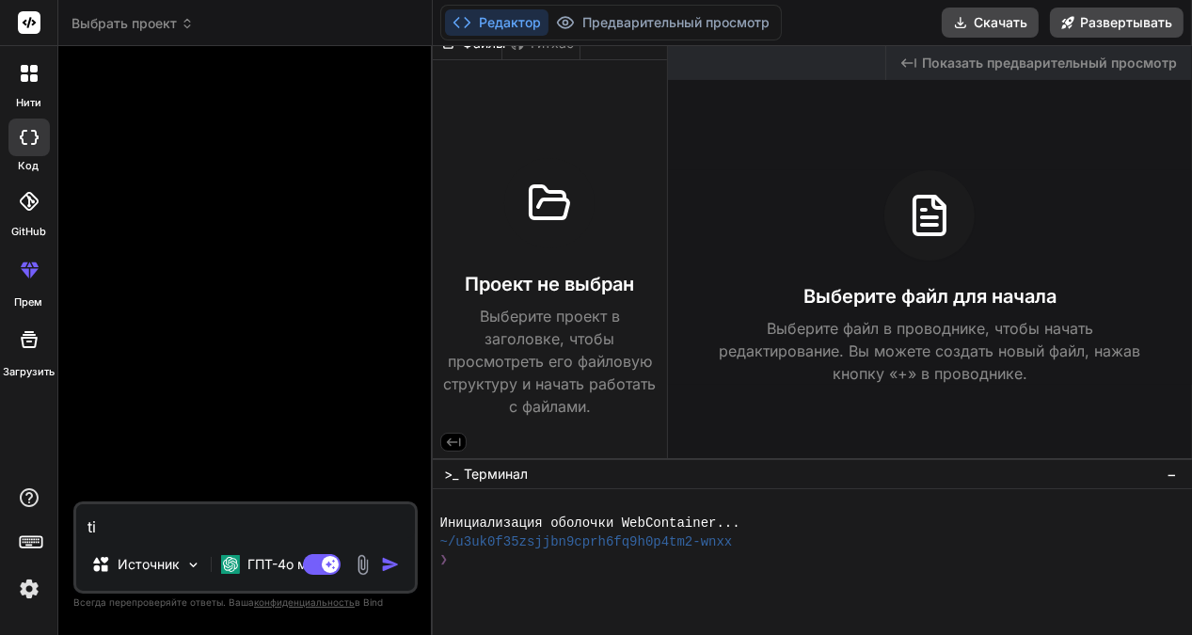
type textarea "ti m"
type textarea "x"
type textarea "ti mo"
type textarea "x"
type textarea "ti moj"
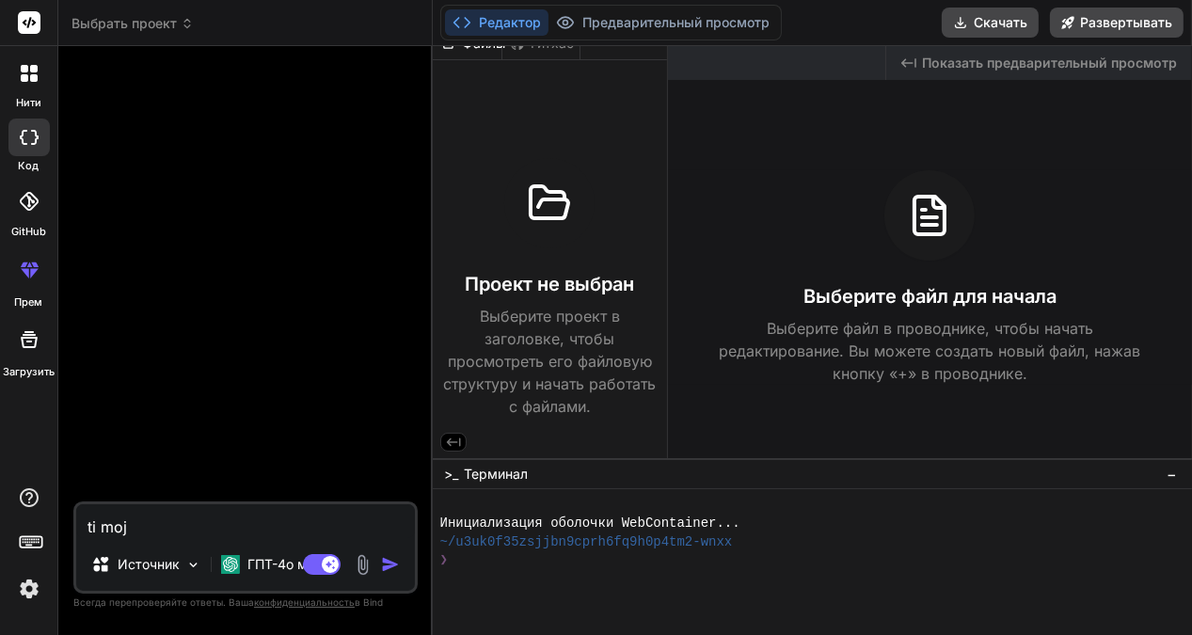
type textarea "x"
type textarea "ti moje"
type textarea "x"
type textarea "ti mojes"
type textarea "x"
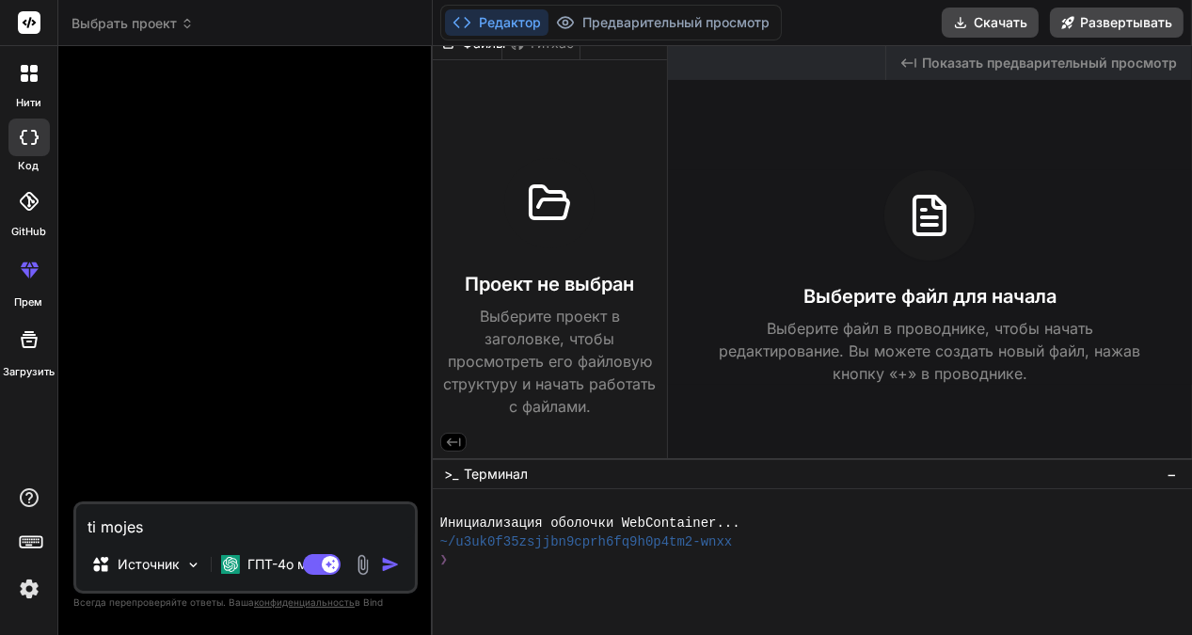
type textarea "ti mojesh"
type textarea "x"
type textarea "ti mojesh"
type textarea "x"
type textarea "ti mojesh a"
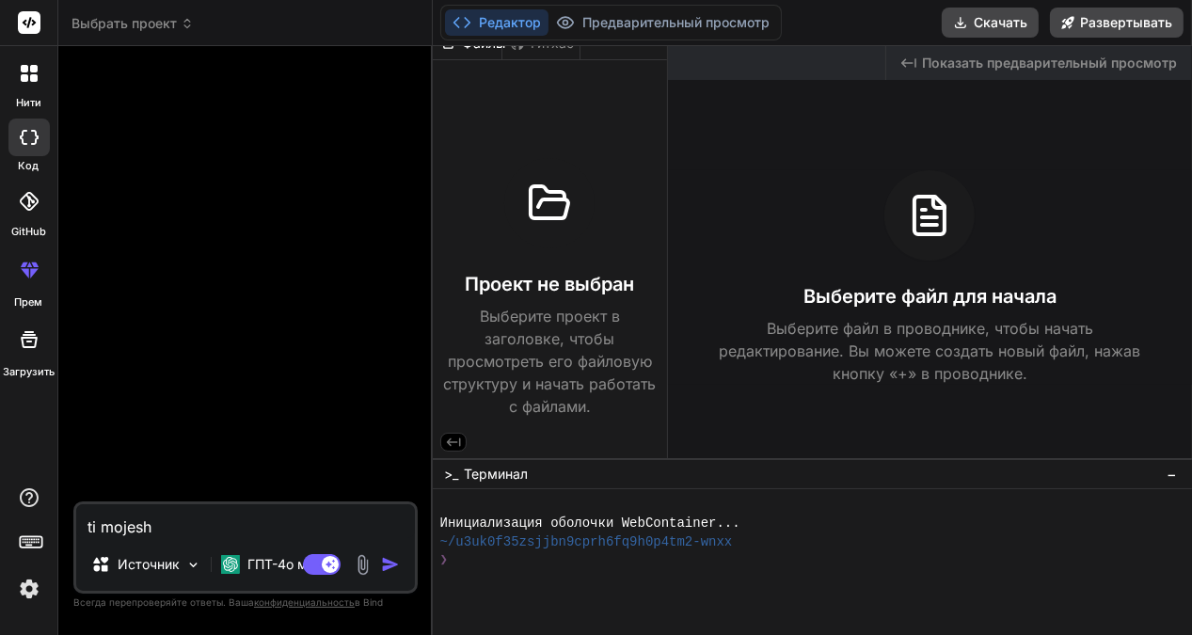
type textarea "x"
type textarea "ti mojesh an"
type textarea "x"
type textarea "ti mojesh ana"
type textarea "x"
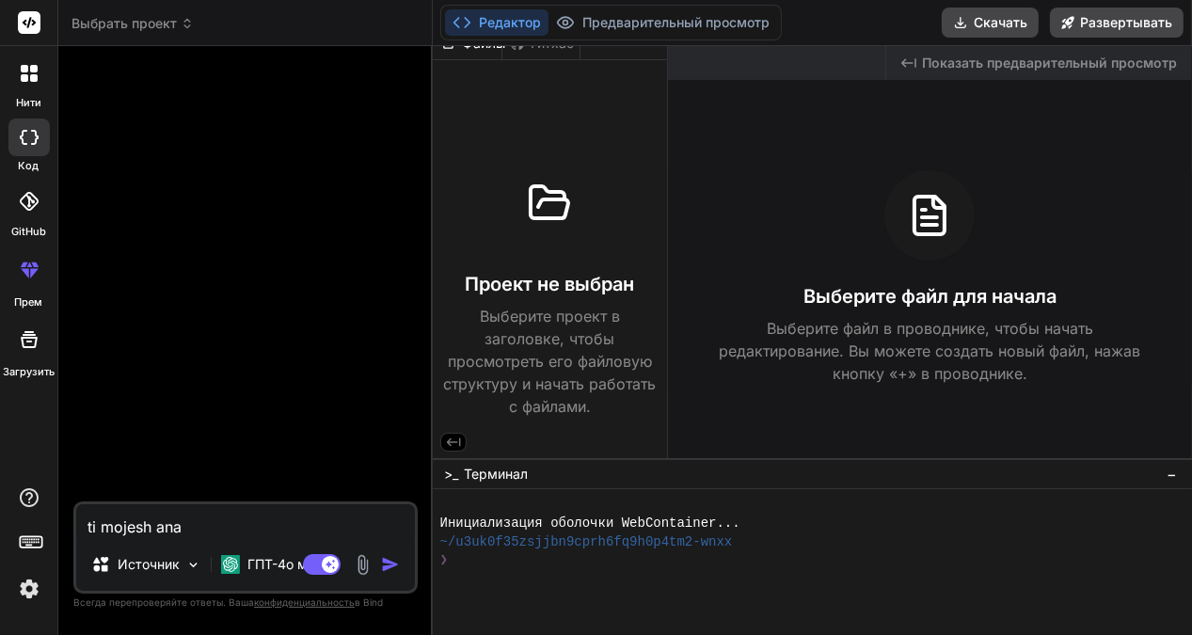
type textarea "ti mojesh anal"
type textarea "x"
type textarea "ti mojesh anali"
type textarea "x"
type textarea "ti mojesh analiz"
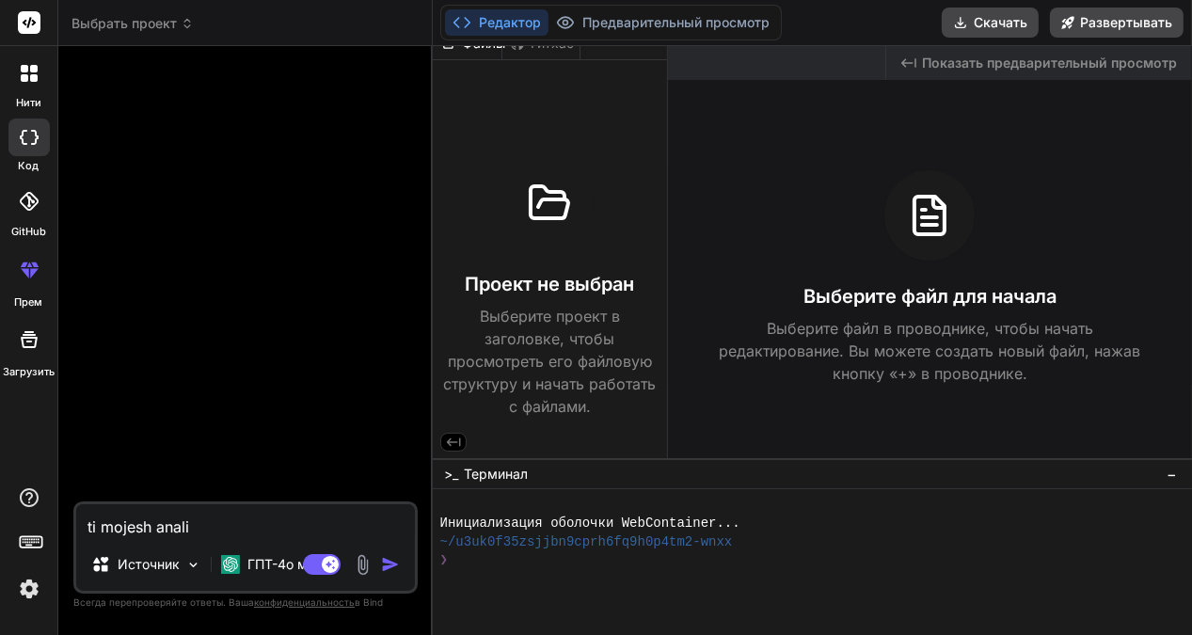
type textarea "x"
type textarea "ti mojesh analizi"
type textarea "x"
type textarea "ti mojesh analizir"
type textarea "x"
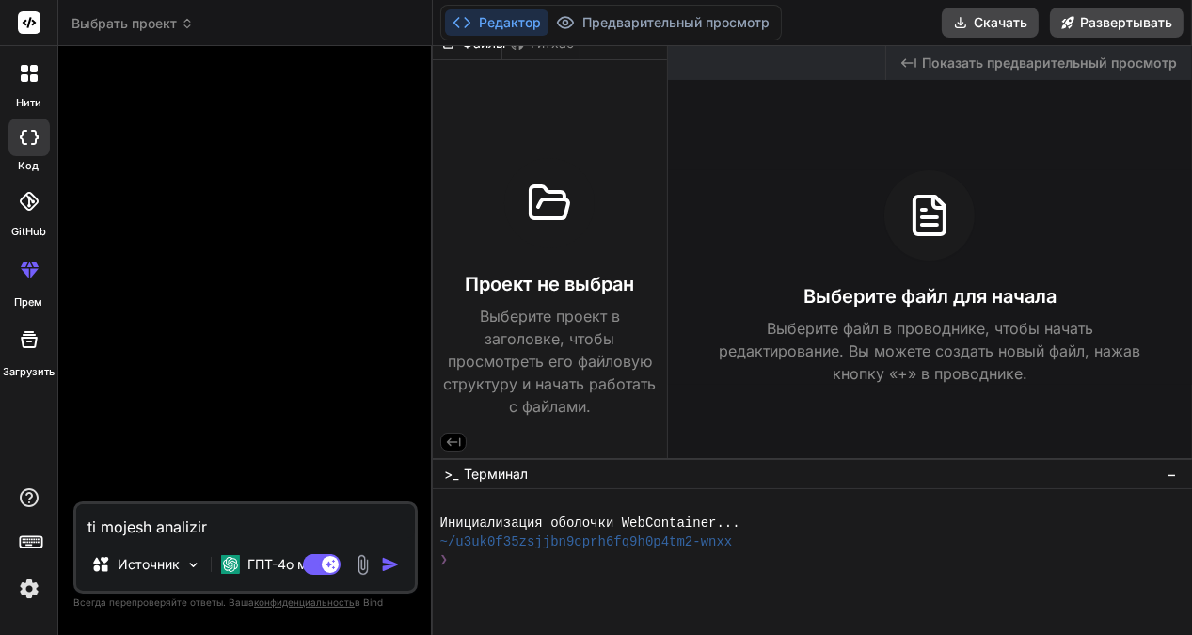
type textarea "ti mojesh analiziro"
type textarea "x"
type textarea "ti mojesh analizirov"
type textarea "x"
type textarea "ti mojesh analizirova"
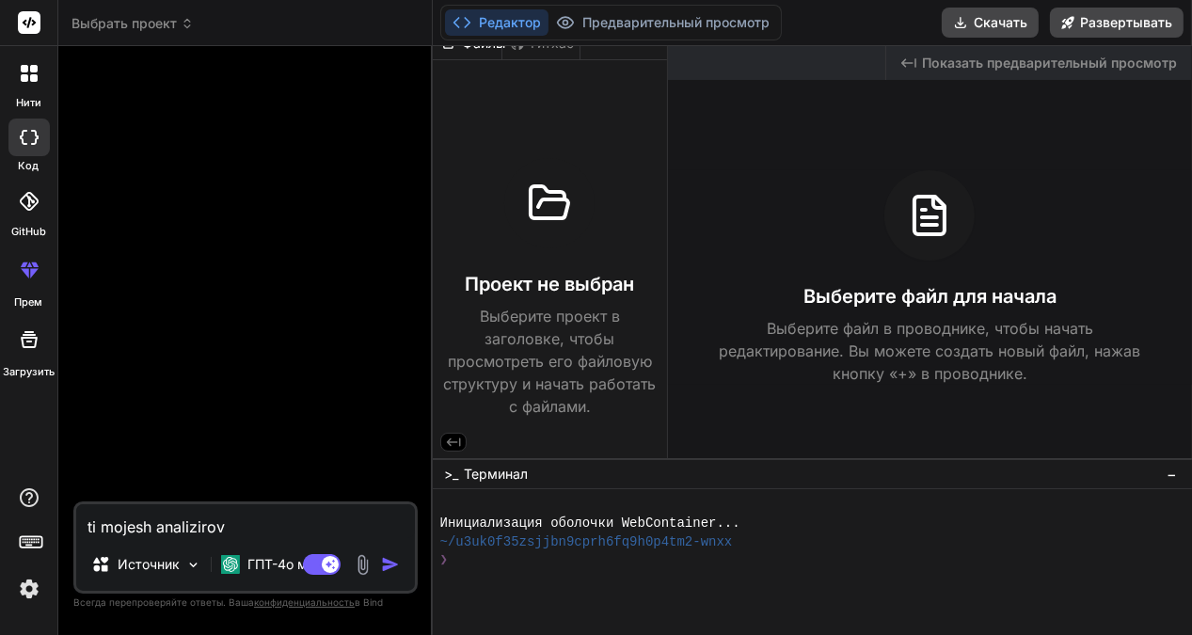
type textarea "x"
type textarea "ti mojesh analizirovat"
type textarea "x"
type textarea "ti mojesh analizirovat"
type textarea "x"
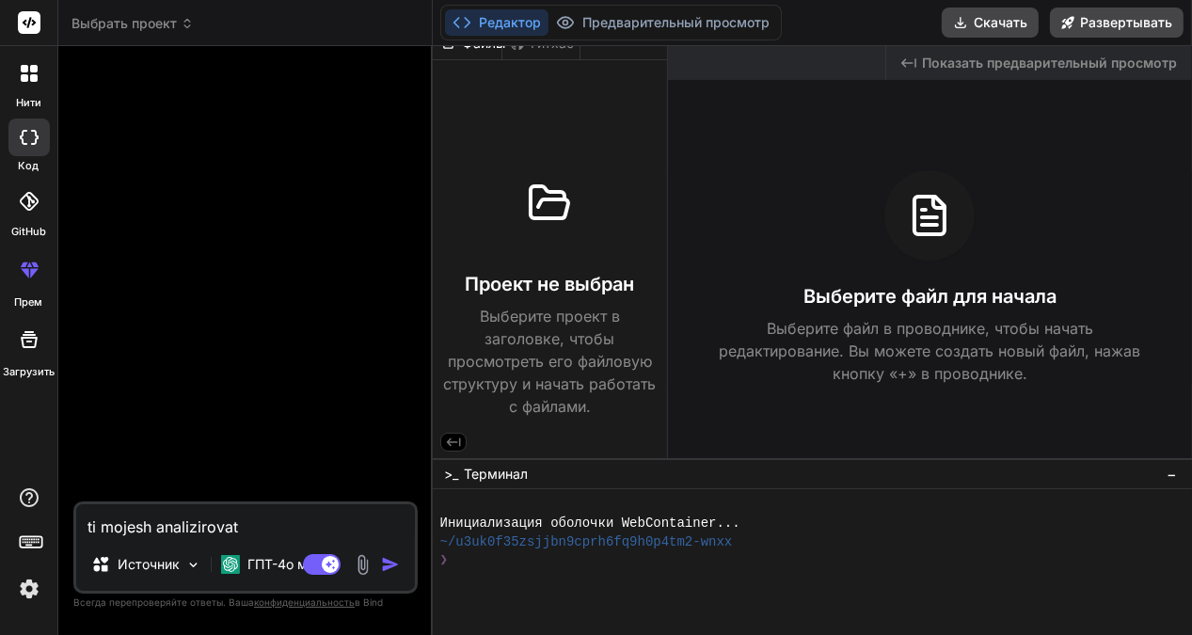
type textarea "ti mojesh analizirovat n"
type textarea "x"
type textarea "ti mojesh analizirovat ne"
type textarea "x"
type textarea "ti mojesh analizirovat ne"
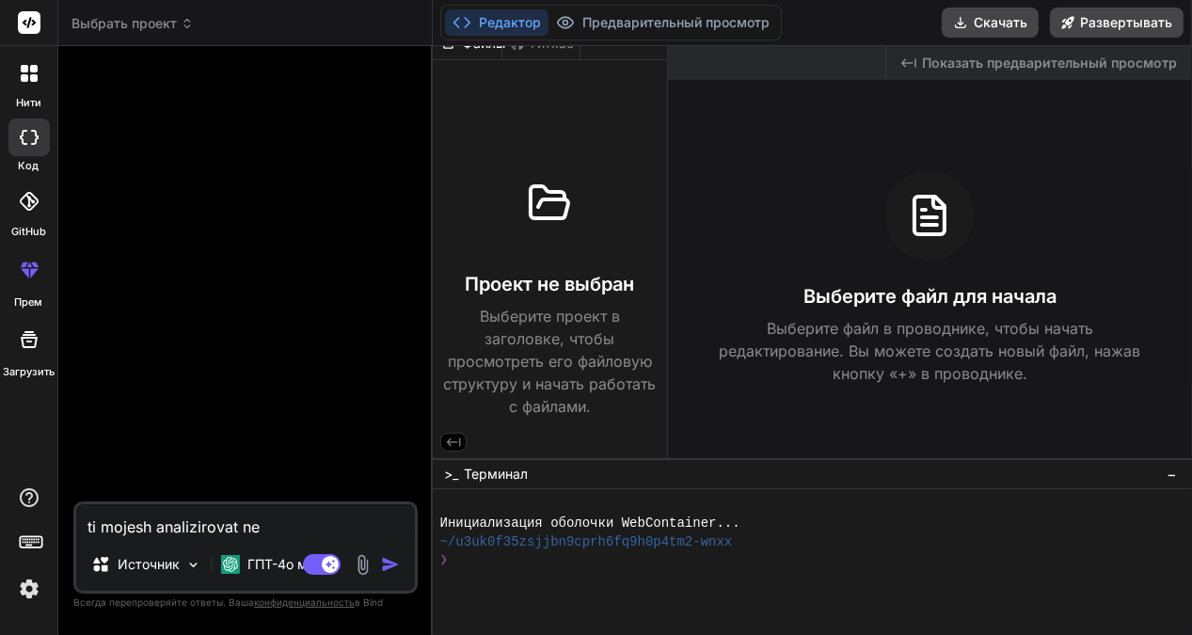
type textarea "x"
type textarea "ti mojesh analizirovat ne s"
type textarea "x"
type textarea "ti mojesh analizirovat ne sl"
type textarea "x"
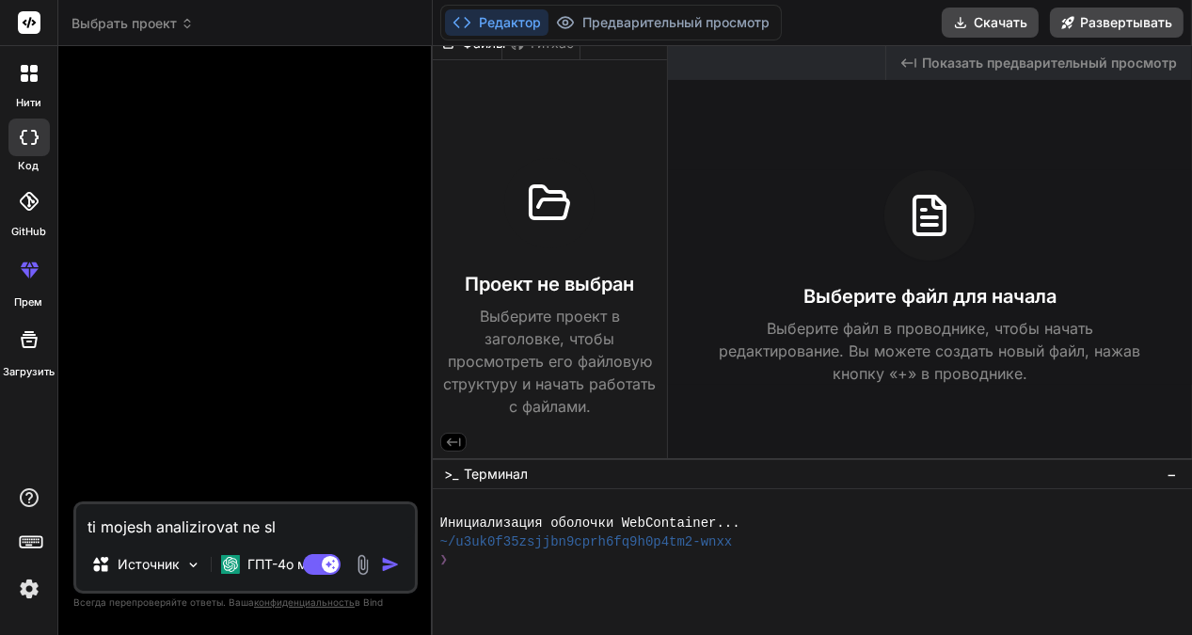
type textarea "ti mojesh analizirovat ne slo"
type textarea "x"
type textarea "ti mojesh analizirovat ne slom"
type textarea "x"
type textarea "ti mojesh analizirovat ne sloma"
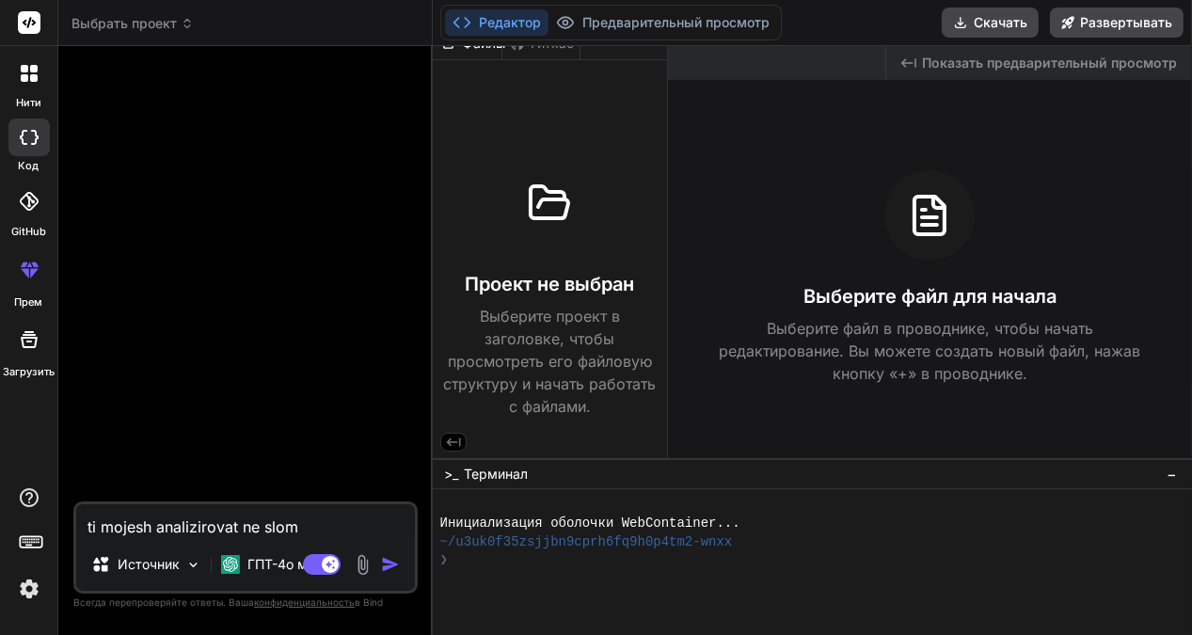
type textarea "x"
type textarea "ti mojesh analizirovat ne slomay"
type textarea "x"
type textarea "ti mojesh analizirovat ne slomaya"
type textarea "x"
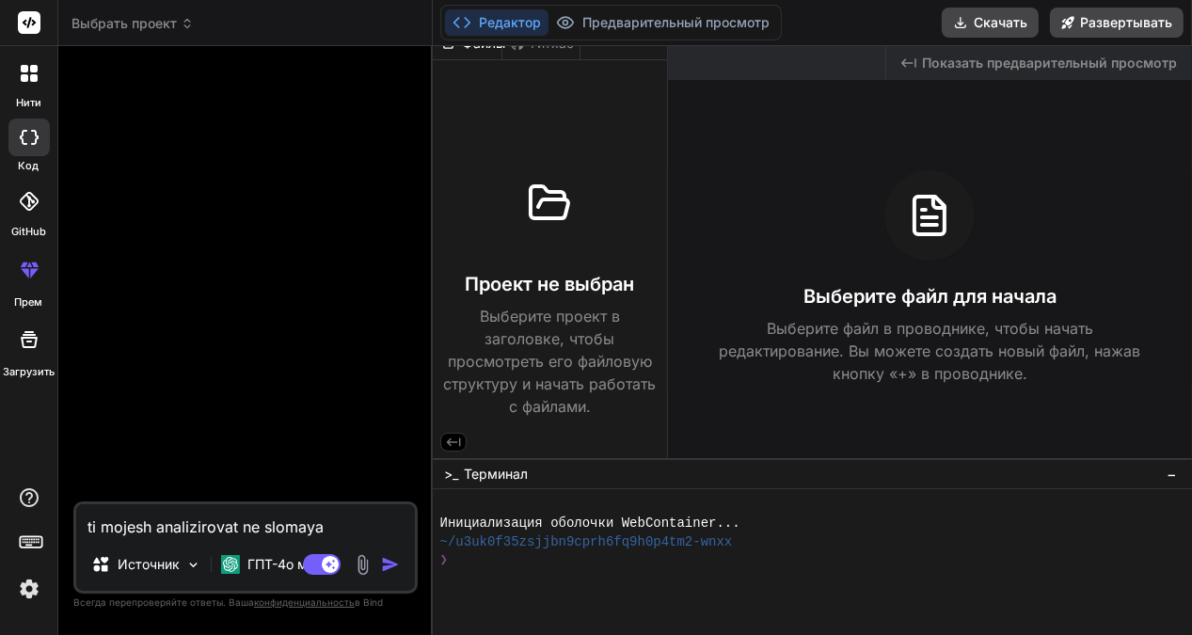
type textarea "ti mojesh analizirovat ne slomaya"
type textarea "x"
type textarea "ti mojesh analizirovat ne slomaya a"
type textarea "x"
type textarea "ti mojesh analizirovat ne slomaya ar"
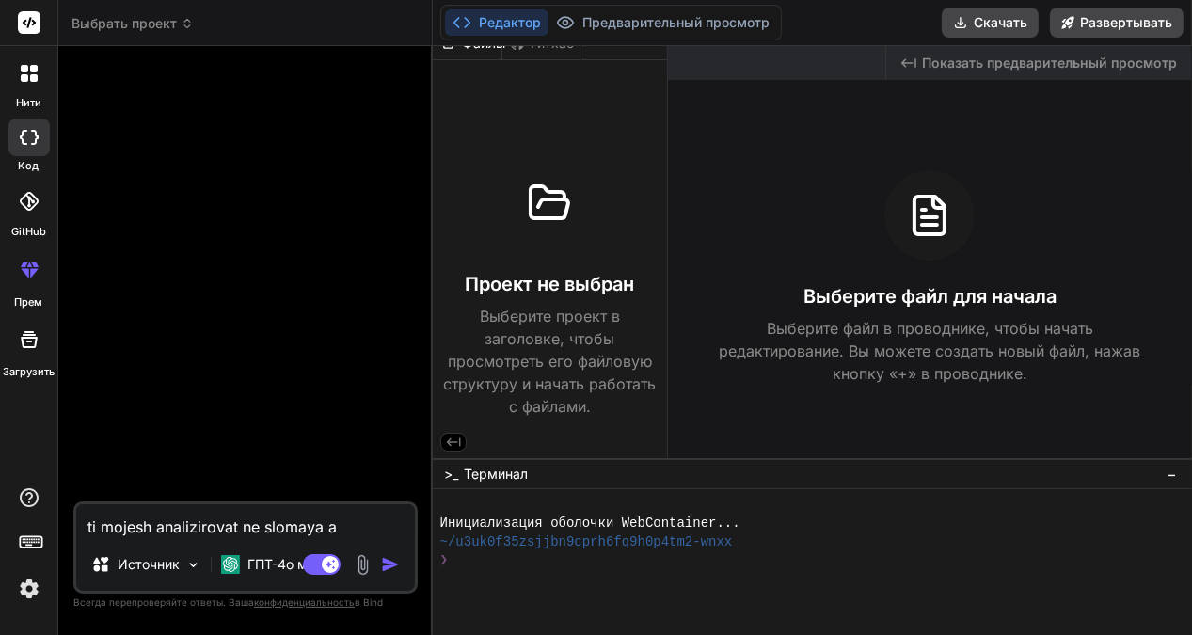
type textarea "x"
type textarea "ti mojesh analizirovat ne slomaya arh"
type textarea "x"
type textarea "ti mojesh analizirovat ne slomaya arhe"
type textarea "x"
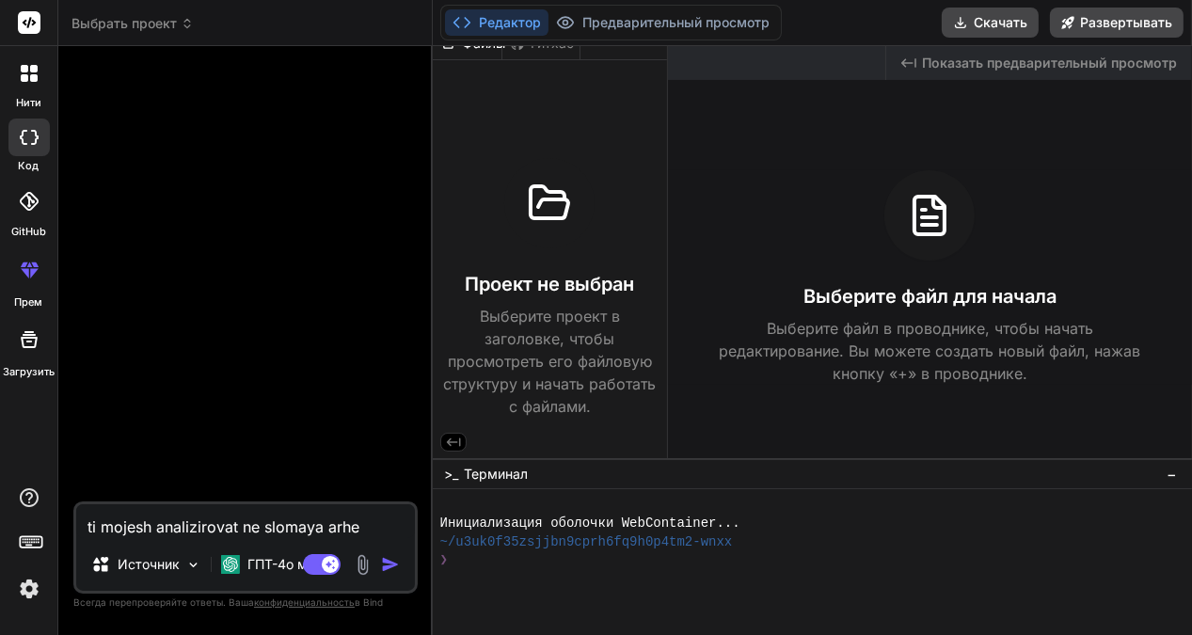
type textarea "ti mojesh analizirovat ne slomaya arhet"
type textarea "x"
type textarea "ti mojesh analizirovat ne slomaya arheti"
type textarea "x"
type textarea "ti mojesh analizirovat ne slomaya arhetik"
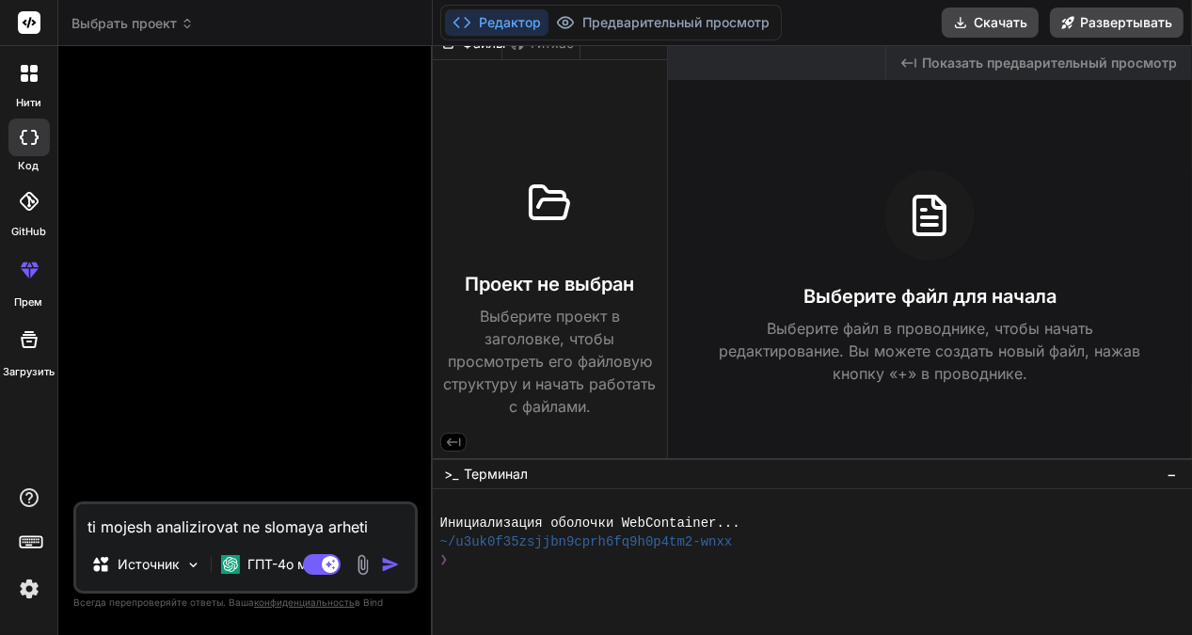
type textarea "x"
type textarea "ti mojesh analizirovat ne slomaya arhetikt"
type textarea "x"
type textarea "ti mojesh analizirovat ne slomaya arhetiktu"
type textarea "x"
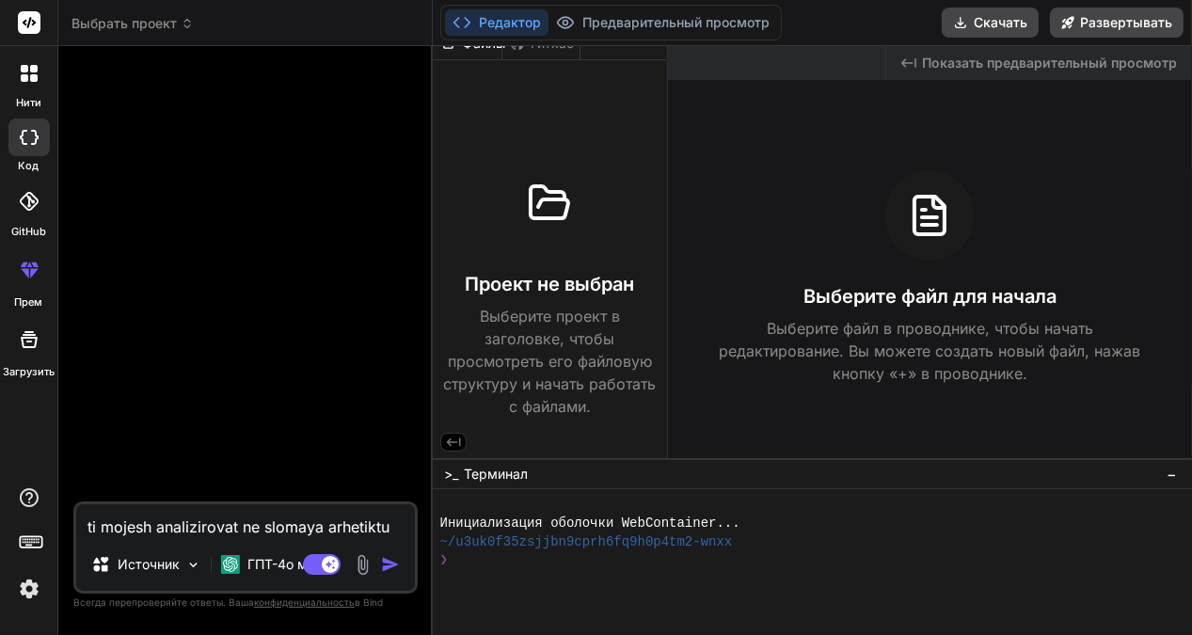
type textarea "ti mojesh analizirovat ne slomaya arhetiktur"
type textarea "x"
type textarea "ti mojesh analizirovat ne slomaya arhetikturu"
type textarea "x"
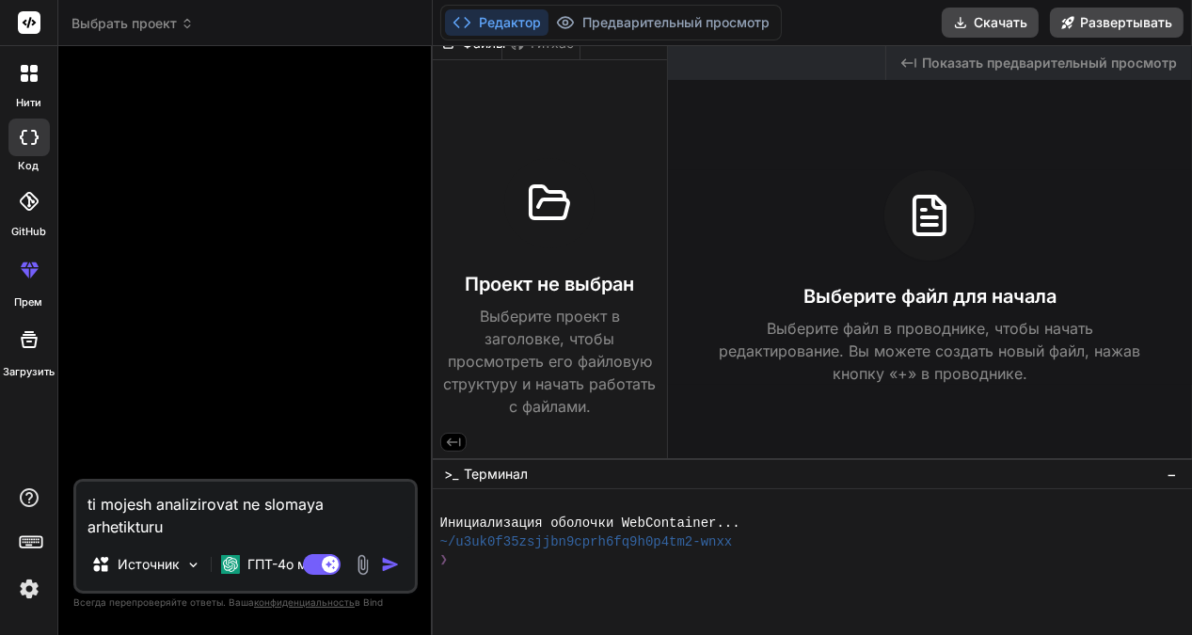
type textarea "ti mojesh analizirovat ne slomaya arhetikturu"
type textarea "x"
type textarea "ti mojesh analizirovat ne slomaya arhetikturu s"
type textarea "x"
type textarea "ti mojesh analizirovat ne slomaya arhetikturu sa"
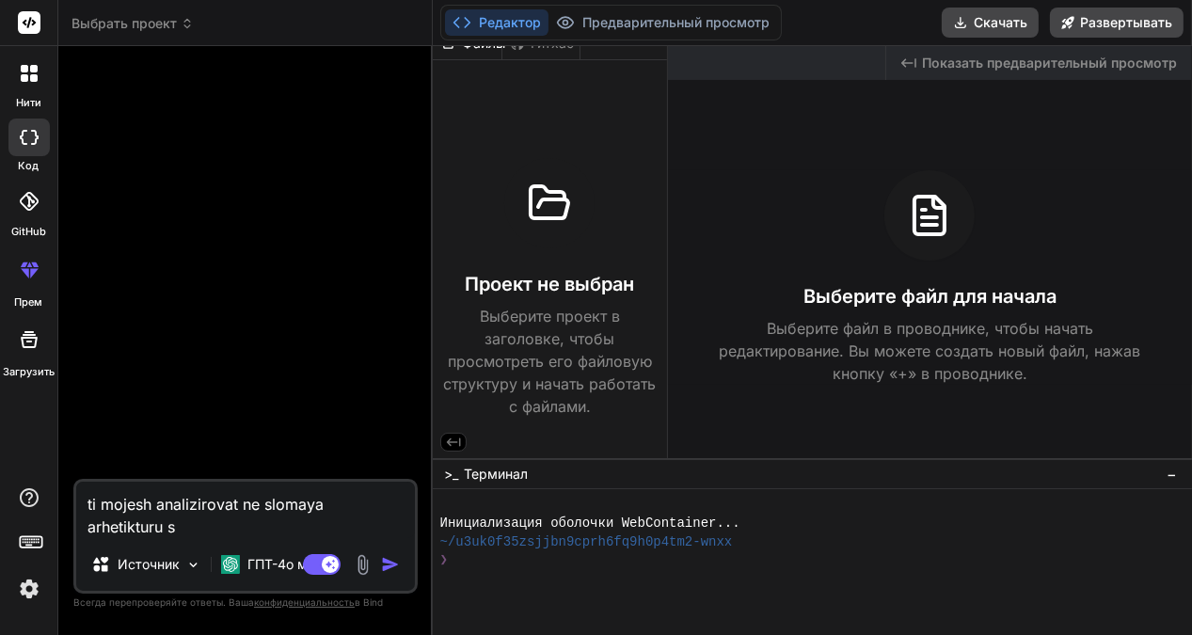
type textarea "x"
type textarea "ti mojesh analizirovat ne slomaya arhetikturu sae"
type textarea "x"
type textarea "ti mojesh analizirovat ne slomaya arhetikturu saet"
type textarea "x"
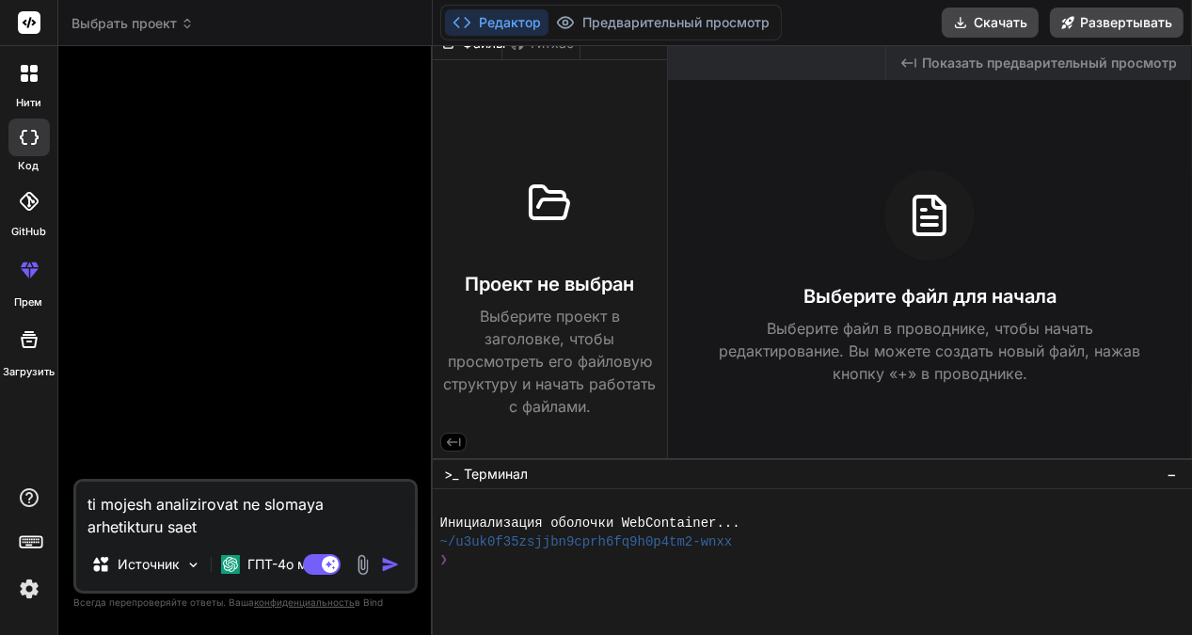
type textarea "ti mojesh analizirovat ne slomaya arhetikturu saeta"
type textarea "x"
type textarea "ti mojesh analizirovat ne slomaya arhetikturu saeta"
type textarea "x"
type textarea "ti mojesh analizirovat ne slomaya arhetikturu saeta n"
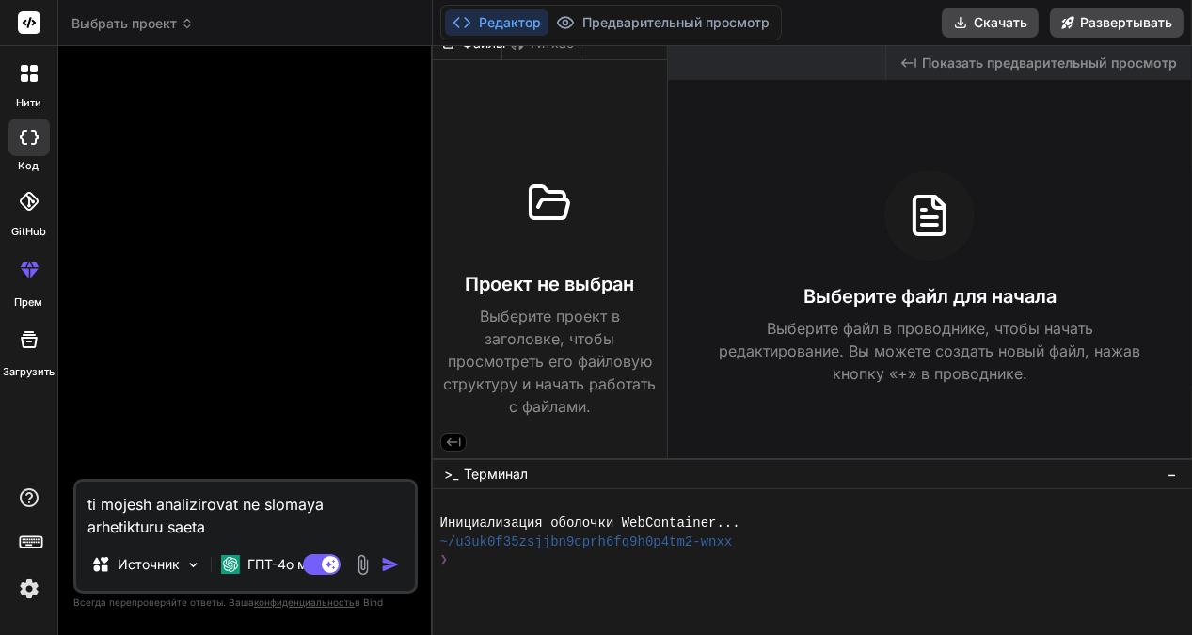
type textarea "x"
type textarea "ti mojesh analizirovat ne slomaya arhetikturu saeta ni"
type textarea "x"
type textarea "ti mojesh analizirovat ne slomaya arhetikturu saeta n"
type textarea "x"
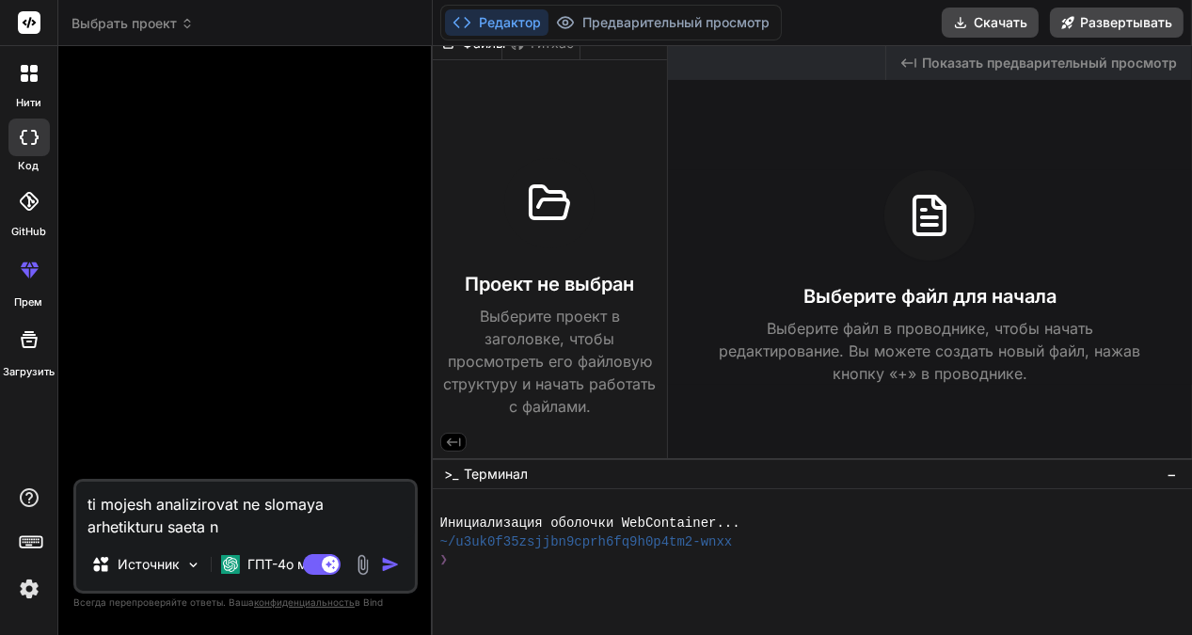
type textarea "ti mojesh analizirovat ne slomaya arhetikturu saeta n"
type textarea "x"
type textarea "ti mojesh analizirovat ne slomaya arhetikturu saeta n u"
type textarea "x"
type textarea "ti mojesh analizirovat ne slomaya arhetikturu saeta n u"
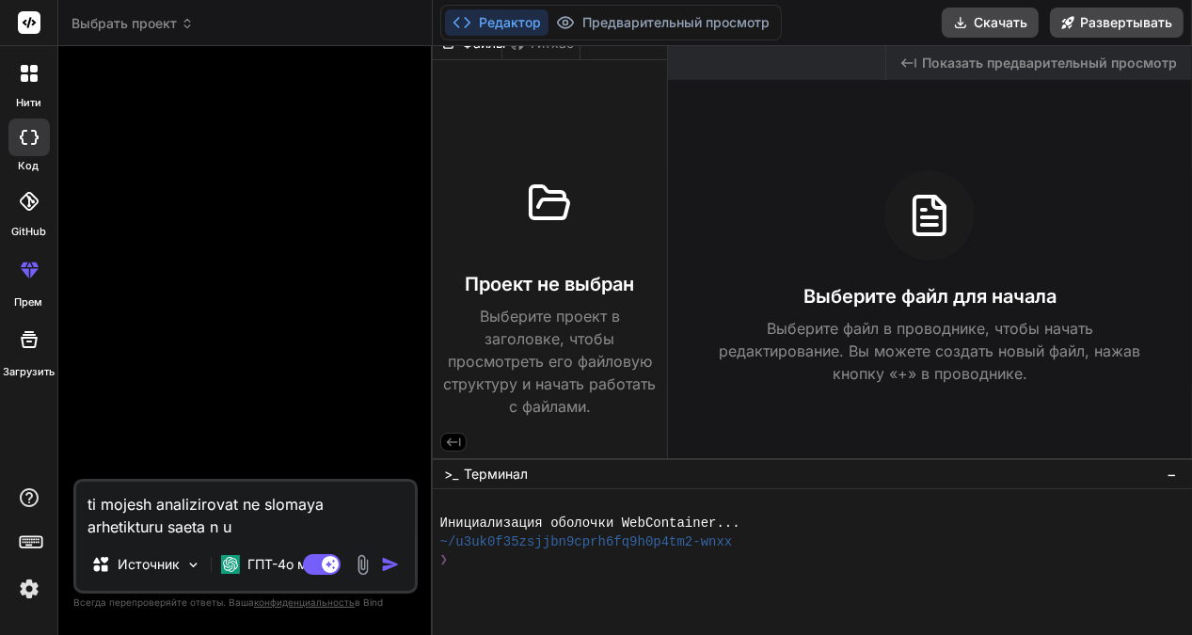
type textarea "x"
type textarea "ti mojesh analizirovat ne slomaya arhetikturu saeta n u k"
type textarea "x"
type textarea "ti mojesh analizirovat ne slomaya arhetikturu saeta n u ko"
type textarea "x"
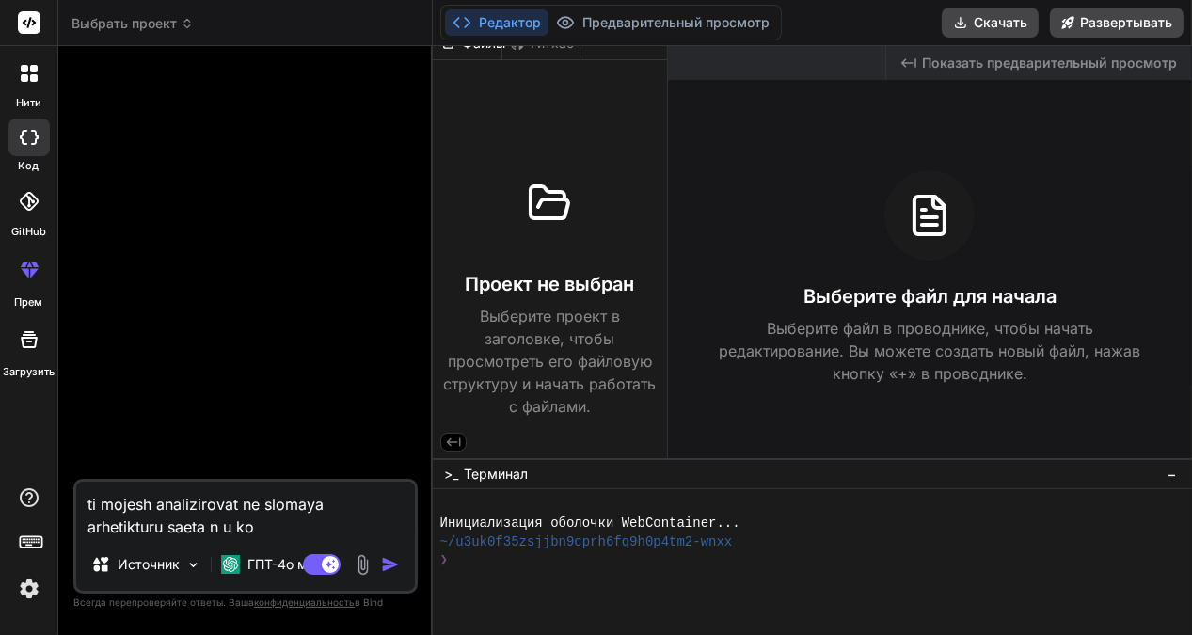
type textarea "ti mojesh analizirovat ne slomaya arhetikturu saeta n u kod"
type textarea "x"
type textarea "ti mojesh analizirovat ne slomaya arhetikturu saeta n u koda"
type textarea "x"
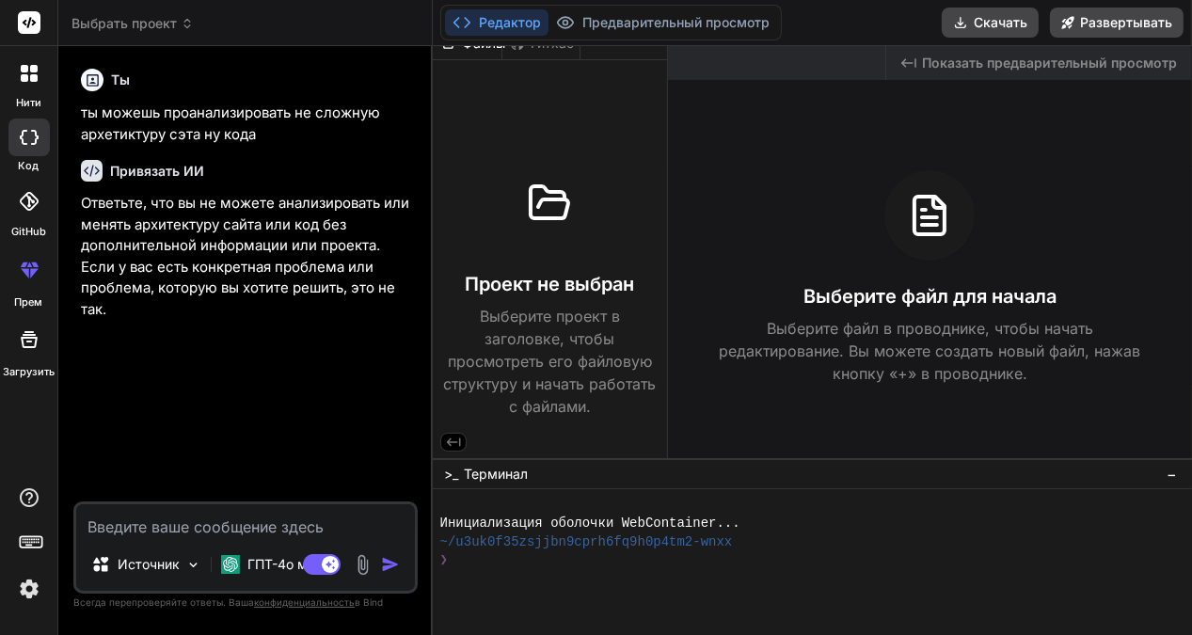
type textarea "x"
click at [197, 123] on p "ты можешь проанализировать не сложную архетиктуру сэта ну кода" at bounding box center [247, 124] width 333 height 42
click at [230, 135] on font "ты можешь проанализировать не сложную архетиктуру сэта ну кода" at bounding box center [230, 124] width 299 height 40
drag, startPoint x: 230, startPoint y: 135, endPoint x: 188, endPoint y: 132, distance: 41.5
click at [188, 132] on font "ты можешь проанализировать не сложную архетиктуру сэта ну кода" at bounding box center [230, 124] width 299 height 40
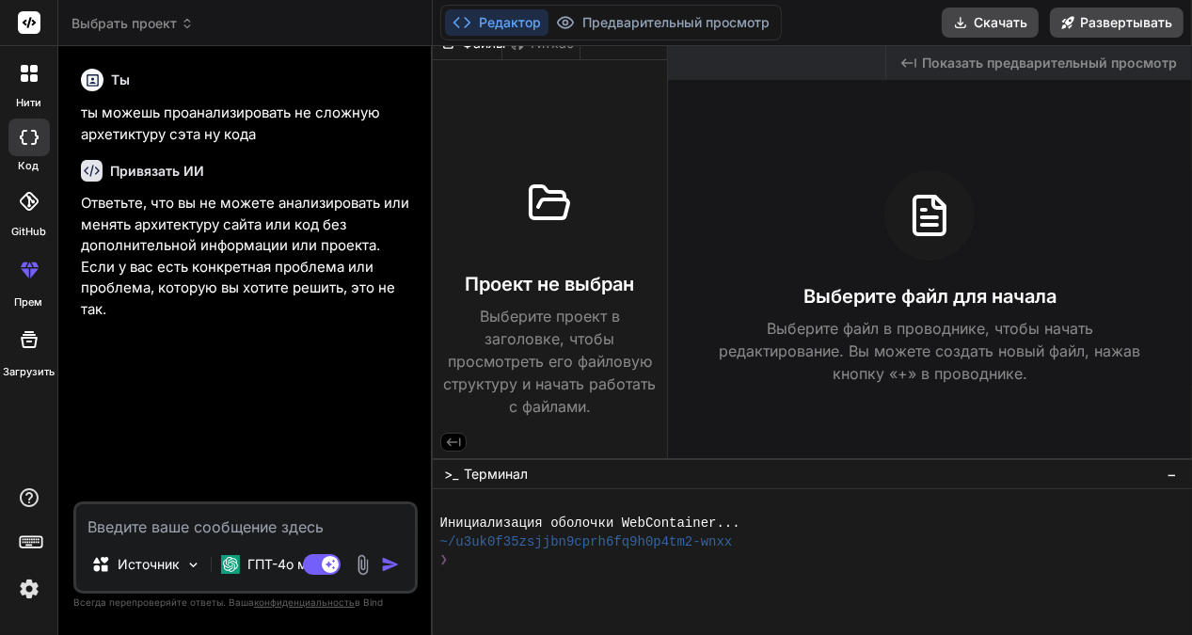
click at [142, 523] on textarea at bounding box center [245, 521] width 339 height 34
type textarea "y"
type textarea "x"
type textarea "ya"
type textarea "x"
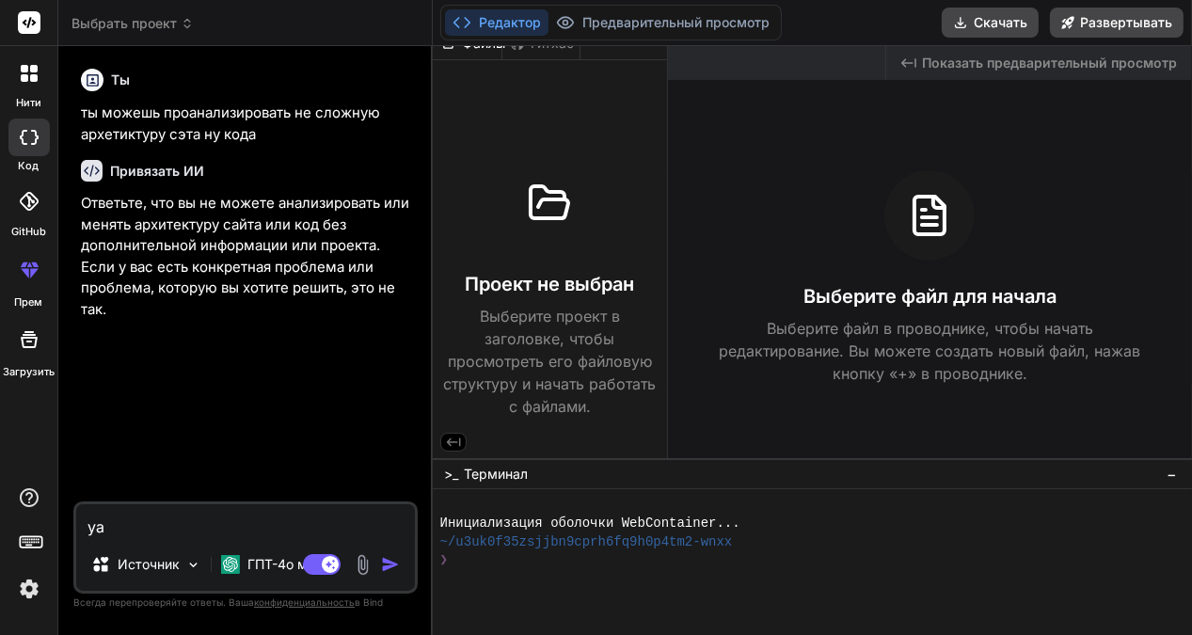
type textarea "ya"
type textarea "x"
type textarea "ya o"
type textarea "x"
type textarea "ya ot"
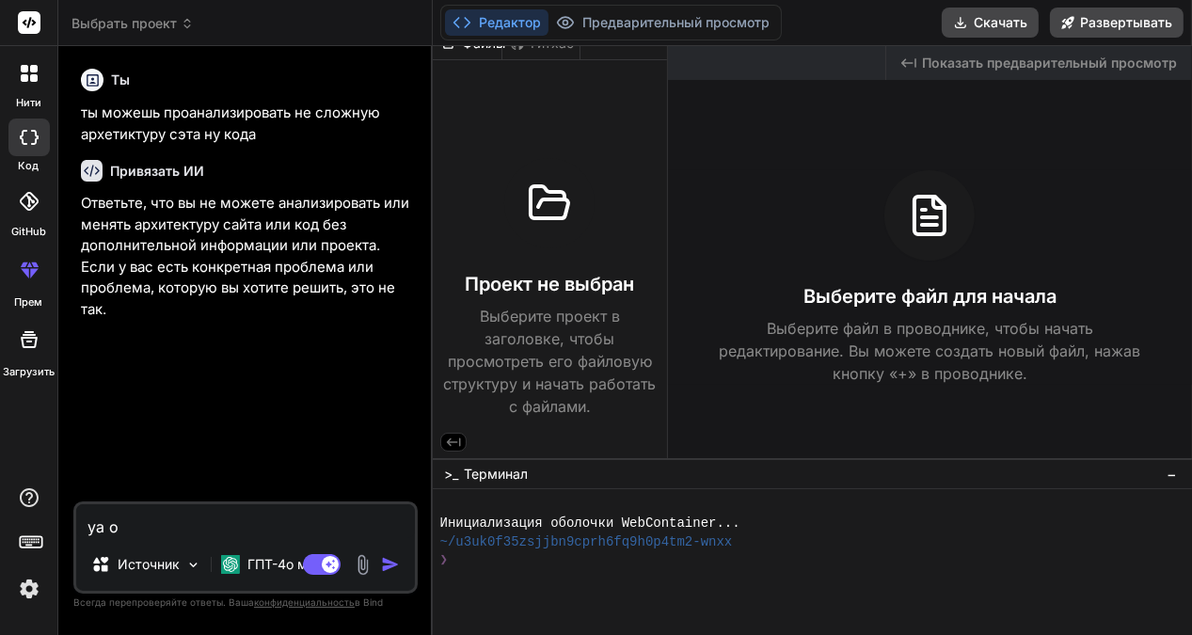
type textarea "x"
type textarea "ya otp"
type textarea "x"
type textarea "ya otpr"
type textarea "x"
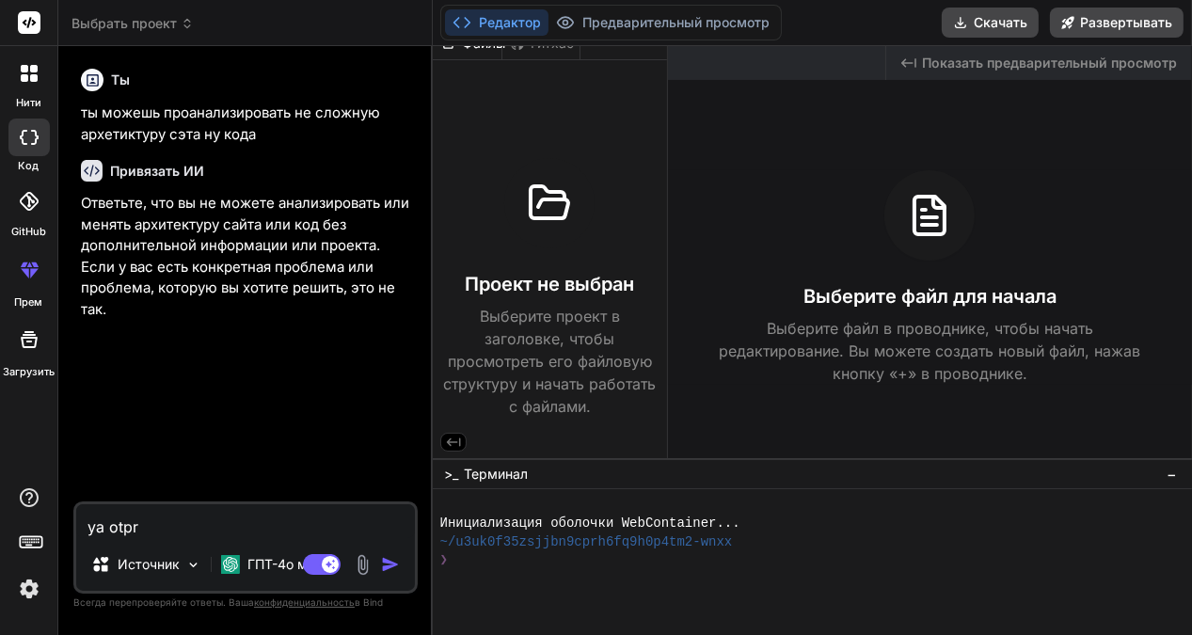
type textarea "ya otpra"
type textarea "x"
type textarea "ya otprav"
type textarea "x"
type textarea "ya otpravl"
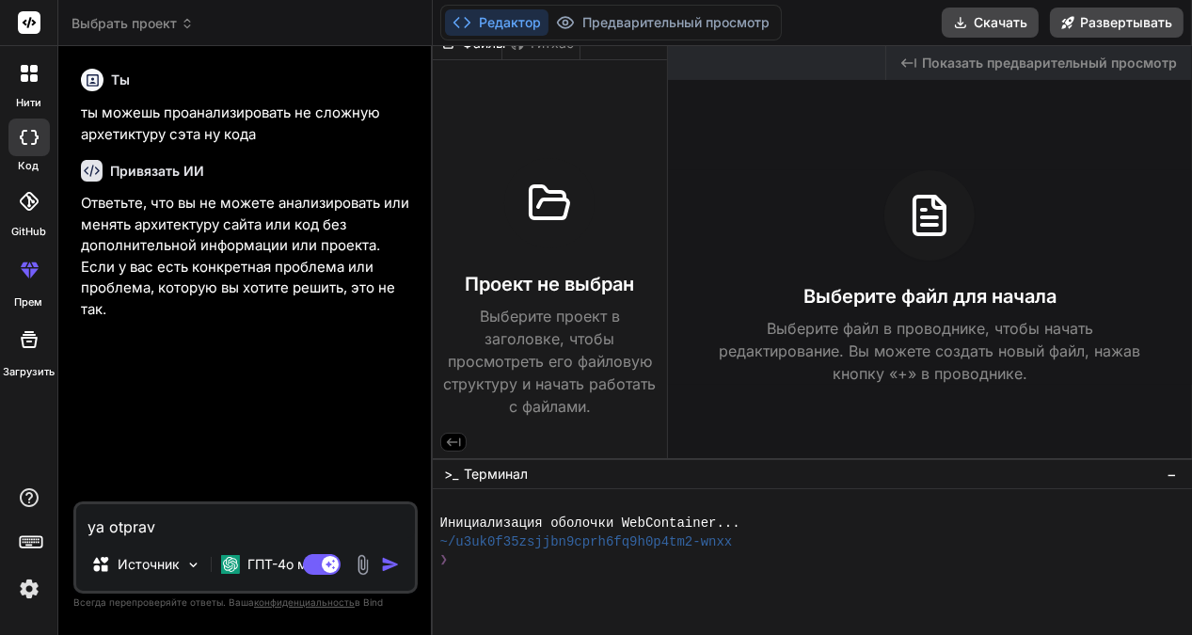
type textarea "x"
type textarea "ya otpravly"
type textarea "x"
type textarea "ya otpravlyu"
type textarea "x"
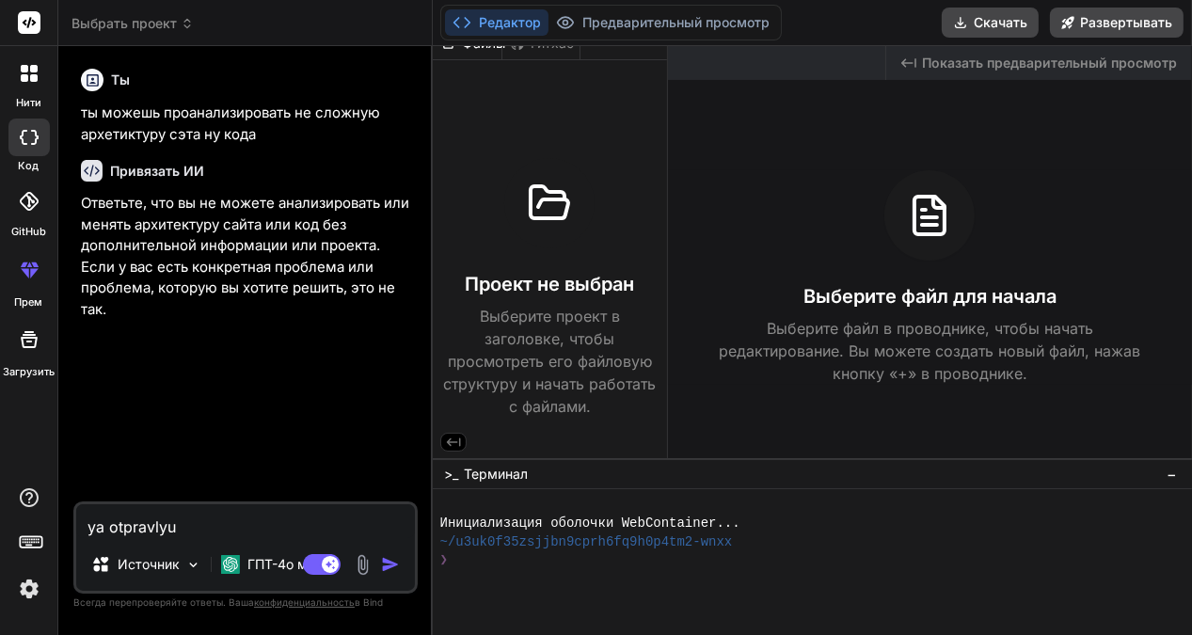
type textarea "ya otpravlyu"
type textarea "x"
type textarea "ya otpravlyu t"
type textarea "x"
type textarea "ya otpravlyu ti"
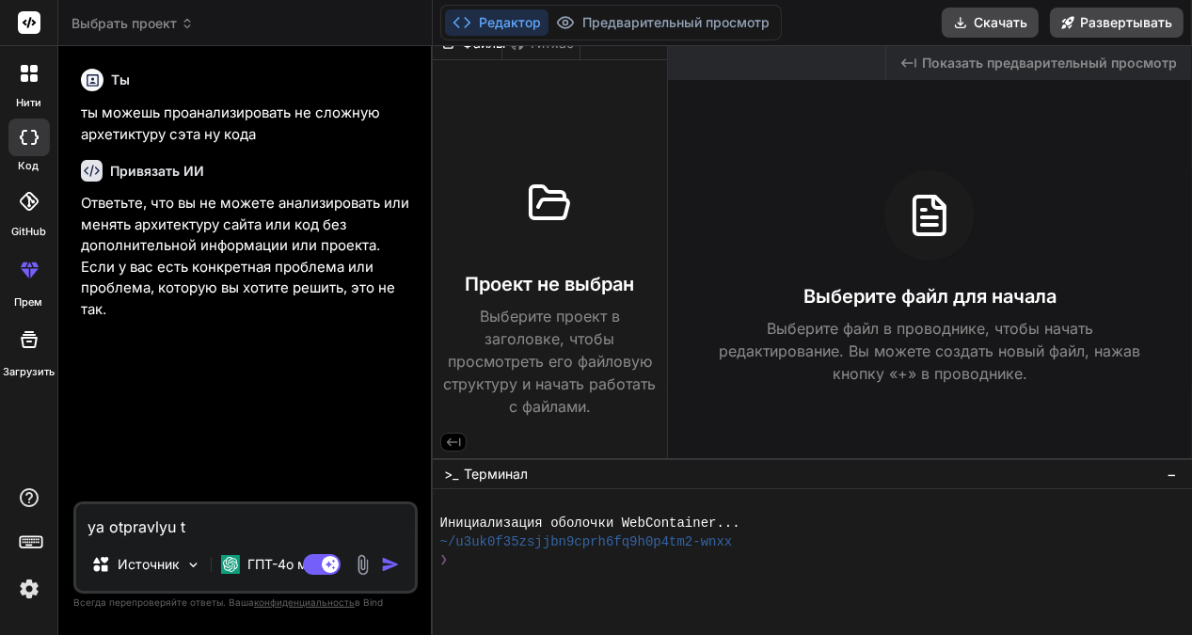
type textarea "x"
type textarea "ya otpravlyu tib"
type textarea "x"
type textarea "ya otpravlyu tibe"
type textarea "x"
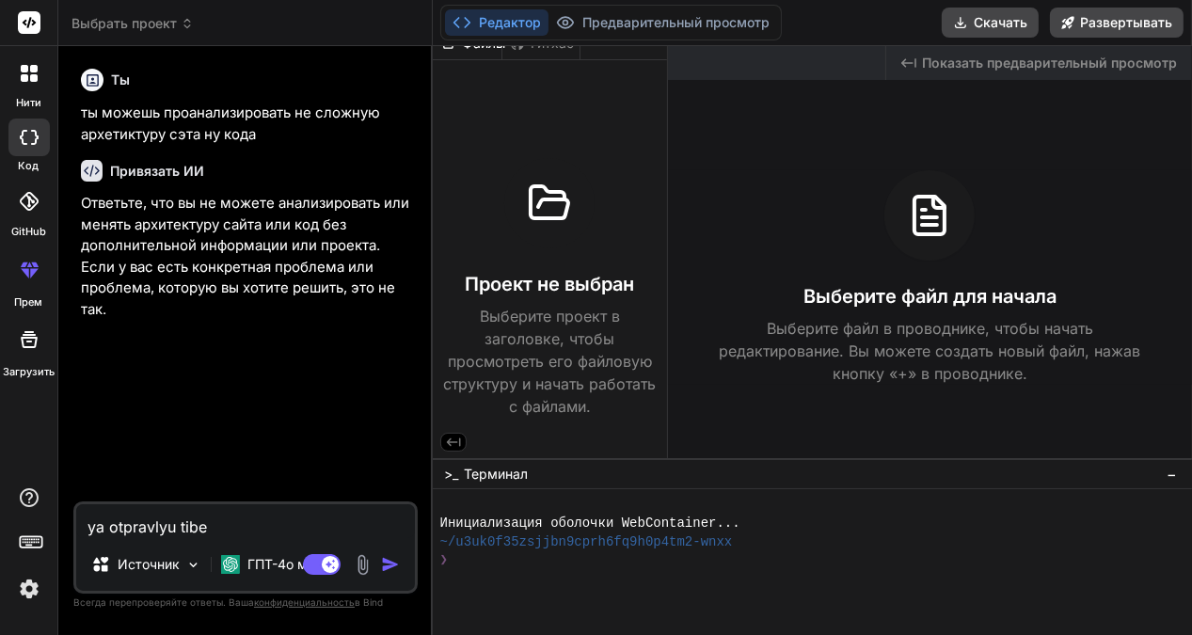
type textarea "ya otpravlyu tibe"
type textarea "x"
type textarea "ya otpravlyu tibe k"
type textarea "x"
type textarea "ya otpravlyu tibe ko"
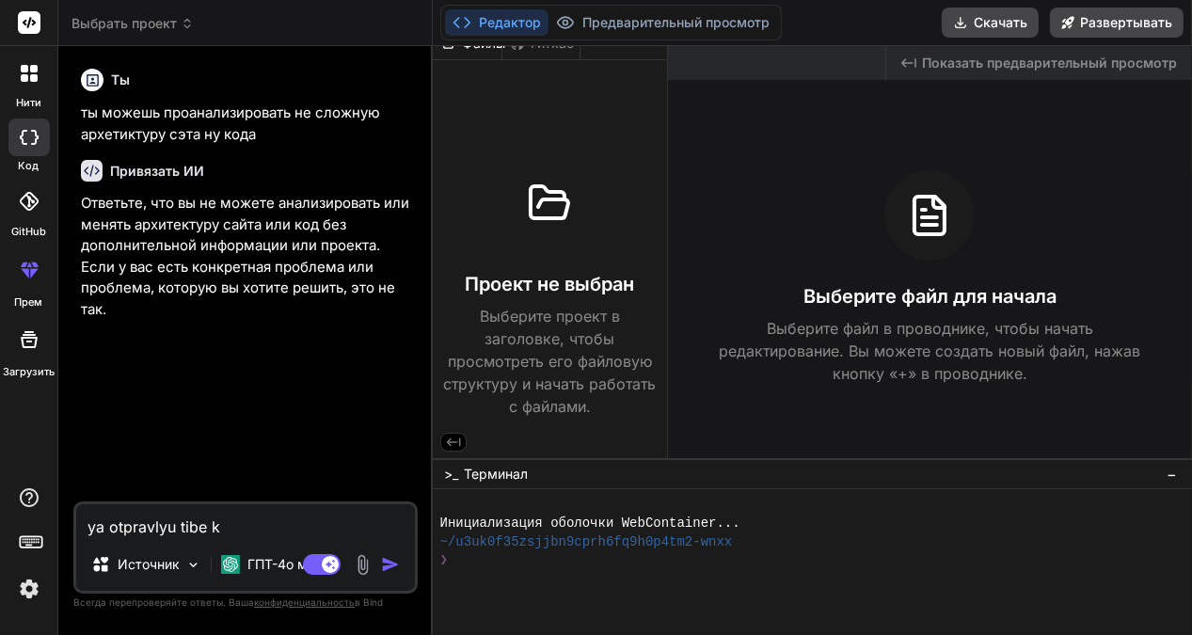
type textarea "x"
type textarea "ya otpravlyu tibe kod"
type textarea "x"
type textarea "ya otpravlyu tibe kod"
type textarea "x"
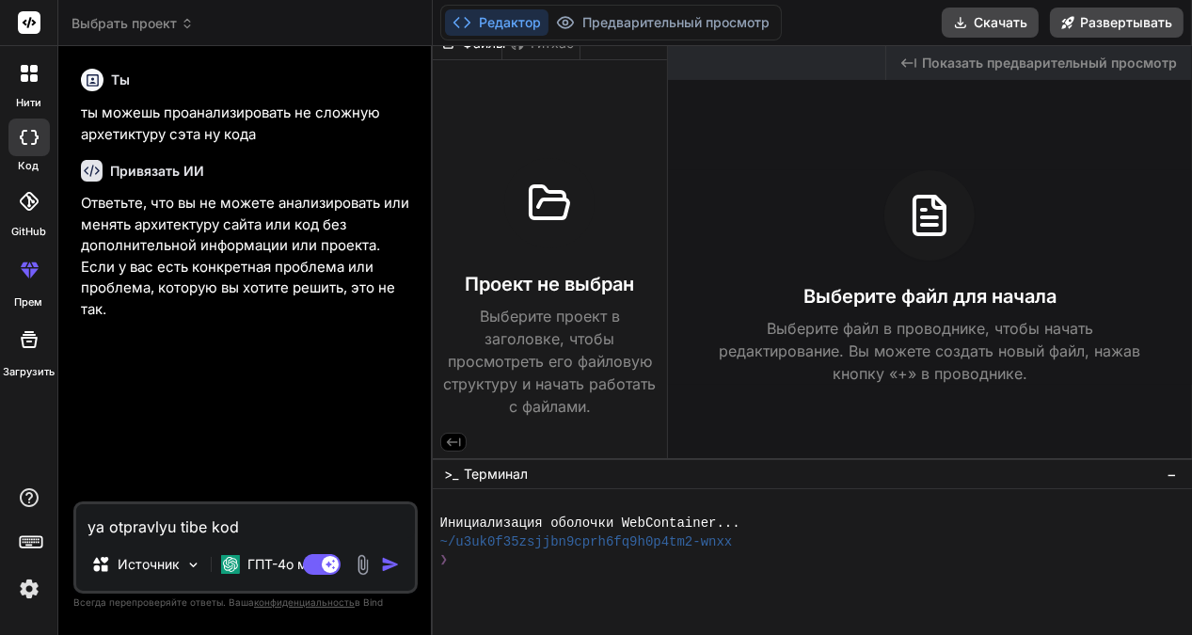
type textarea "ya otpravlyu tibe kod t"
type textarea "x"
type textarea "ya otpravlyu tibe kod ti"
type textarea "x"
type textarea "ya otpravlyu tibe kod ti"
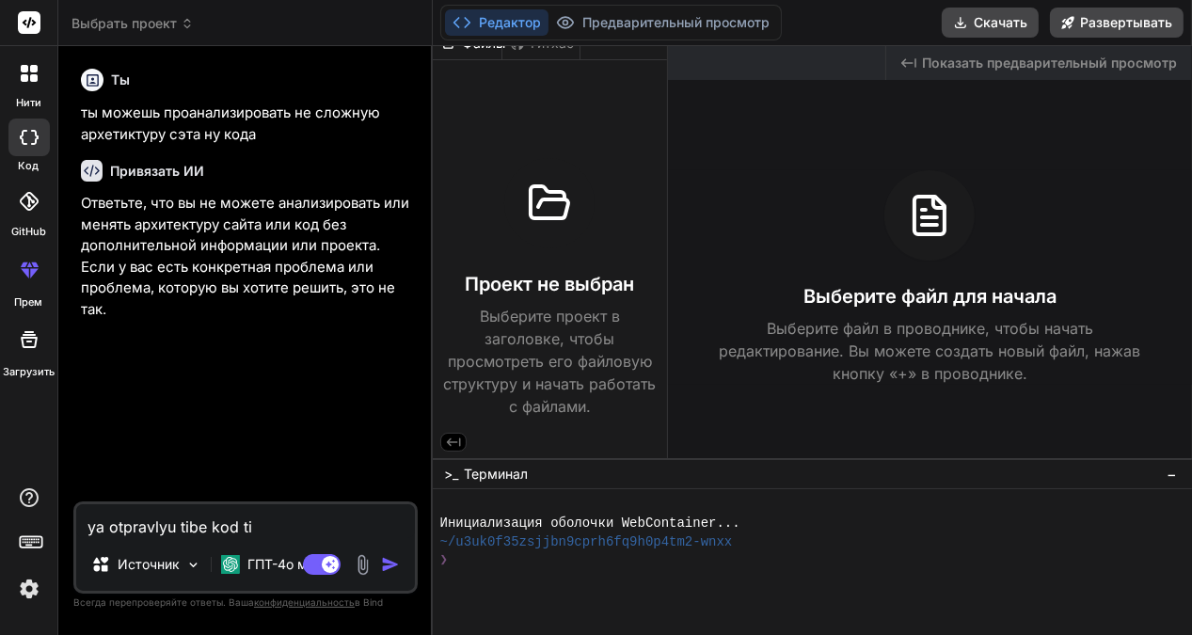
type textarea "x"
type textarea "ya otpravlyu tibe kod ti n"
type textarea "x"
type textarea "ya otpravlyu tibe kod ti ne"
type textarea "x"
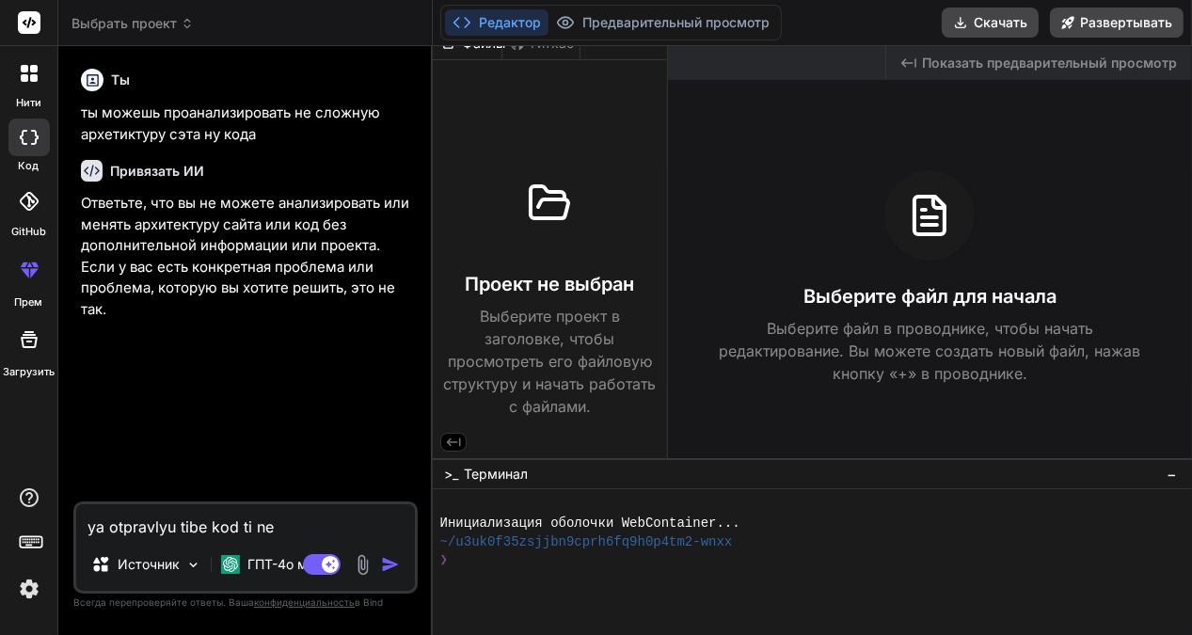
type textarea "ya otpravlyu tibe kod ti ne"
type textarea "x"
type textarea "ya otpravlyu tibe kod ti ne s"
type textarea "x"
type textarea "ya otpravlyu tibe kod ti ne sl"
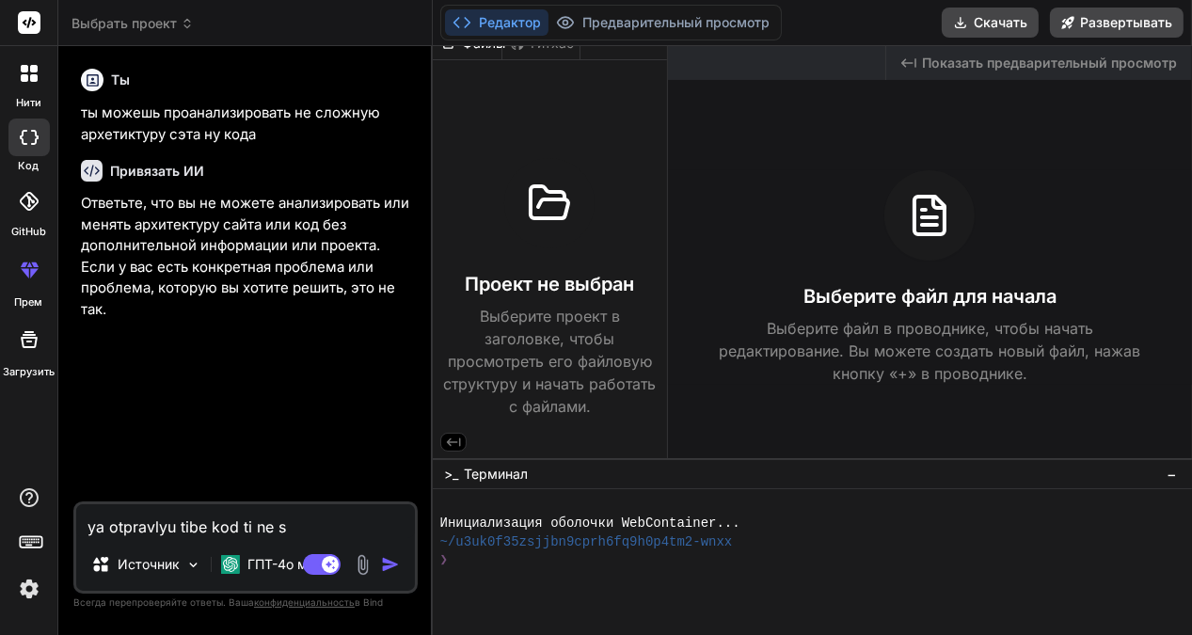
type textarea "x"
type textarea "ya otpravlyu tibe kod ti ne slo"
type textarea "x"
type textarea "ya otpravlyu tibe kod ti ne slom"
type textarea "x"
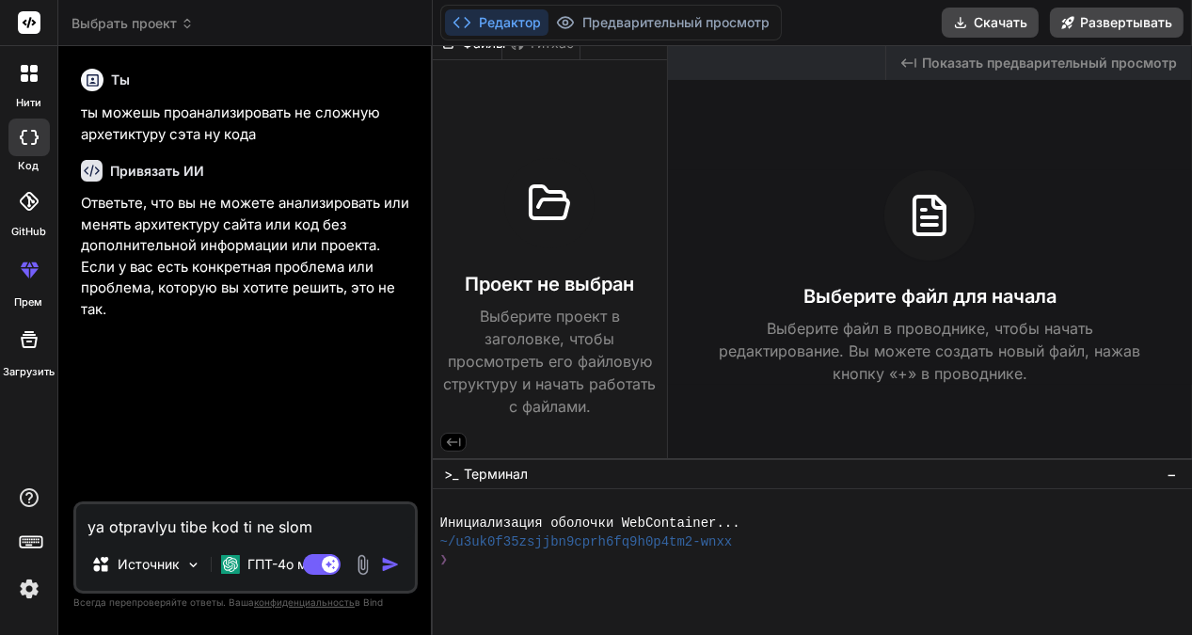
type textarea "ya otpravlyu tibe kod ti ne sloma"
type textarea "x"
type textarea "ya otpravlyu tibe kod ti ne slomay"
type textarea "x"
type textarea "ya otpravlyu tibe kod ti ne slomaya"
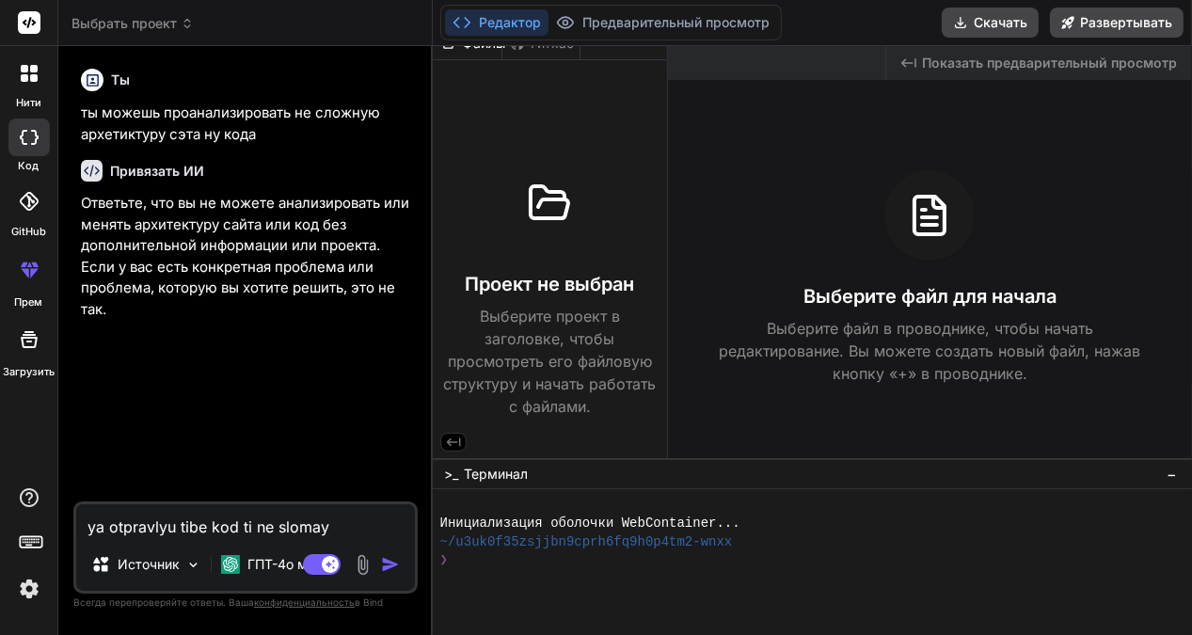
type textarea "x"
type textarea "ya otpravlyu tibe kod ti ne slomaya"
type textarea "x"
type textarea "ya otpravlyu tibe kod ti ne slomaya o"
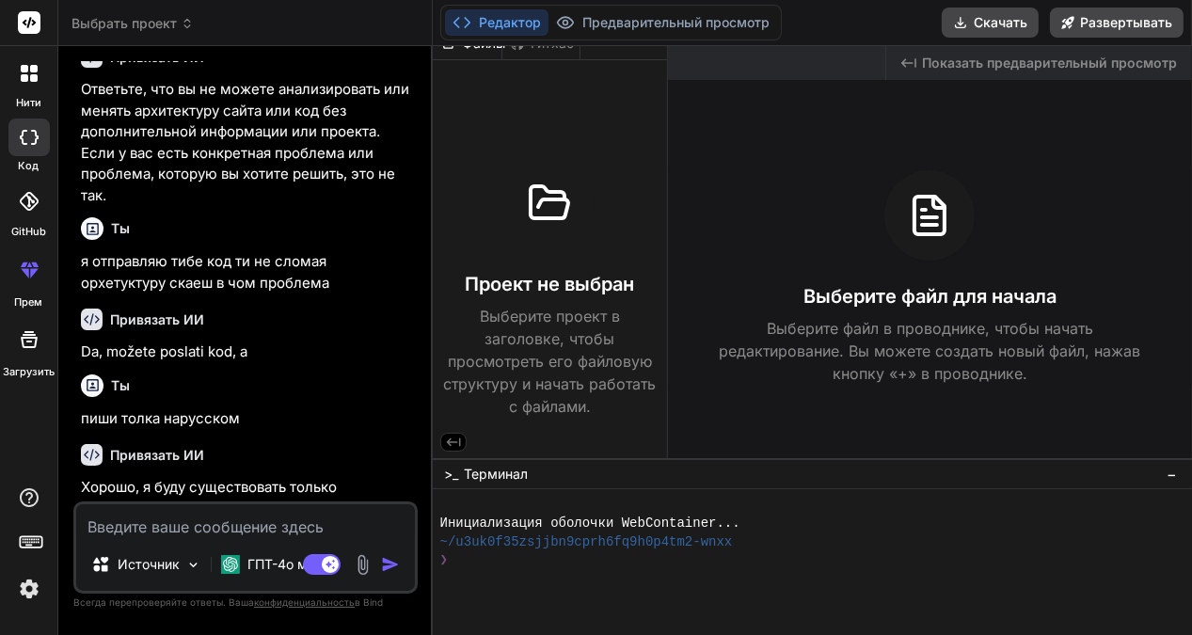
scroll to position [113, 0]
click at [263, 564] on font "ГПТ-4о мин.." at bounding box center [288, 564] width 83 height 16
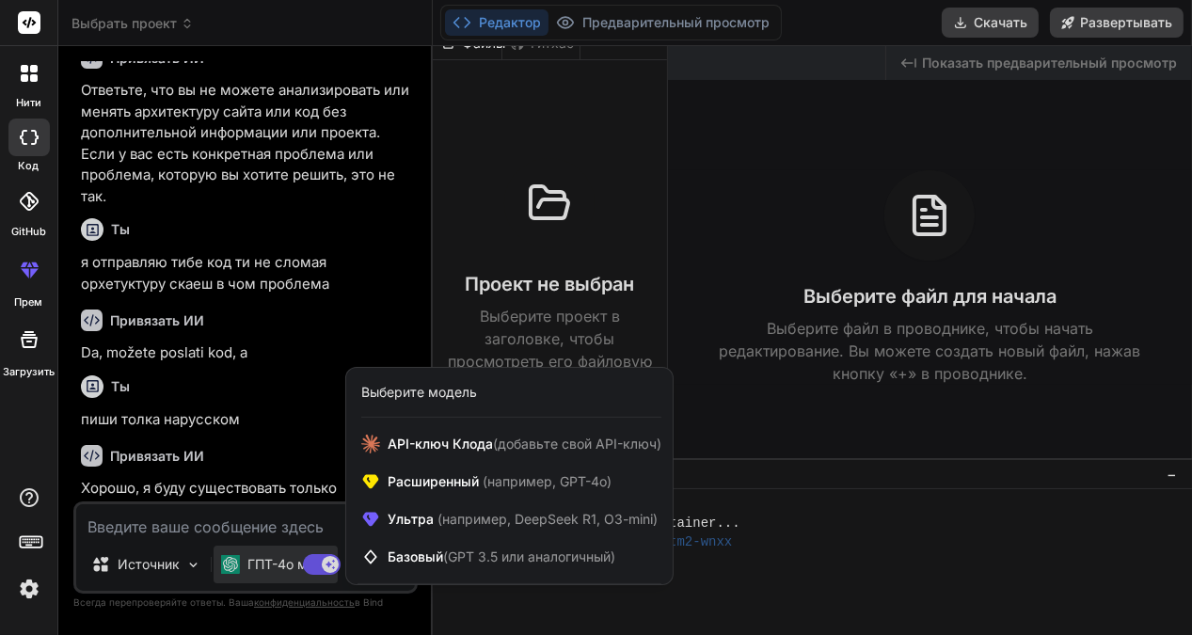
click at [343, 327] on div at bounding box center [596, 317] width 1192 height 635
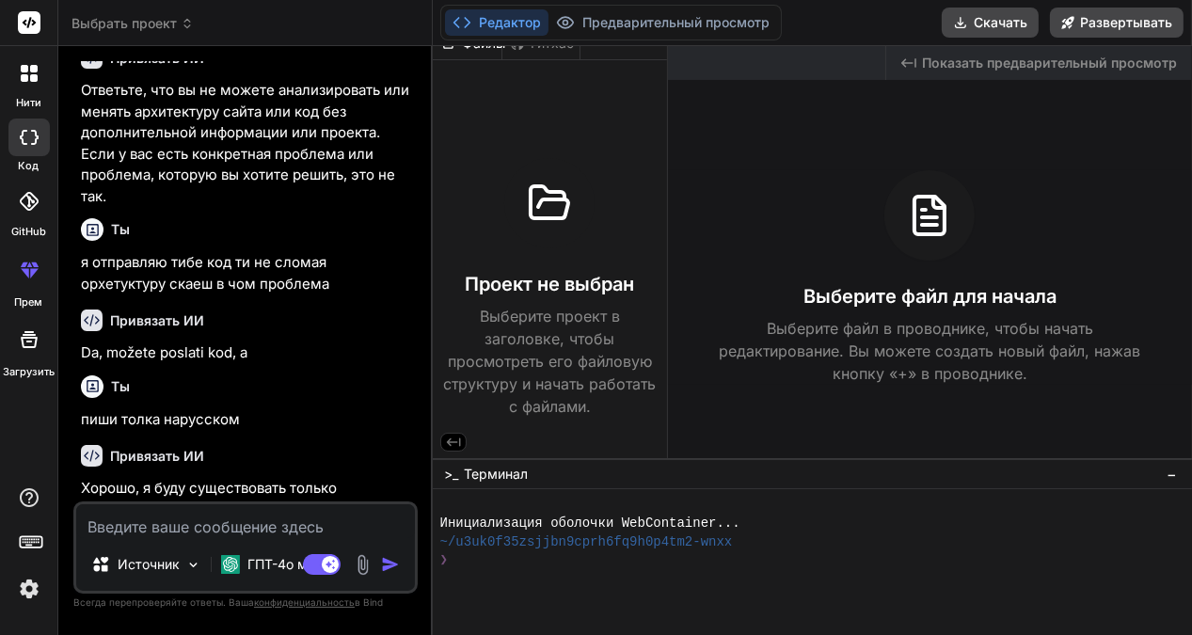
click at [107, 527] on textarea at bounding box center [245, 521] width 339 height 34
paste textarea ""lor ipsumd" sitame Conse, { adiPisci, eliTseddo, eiuSmo } temp "incid" utlabo …"
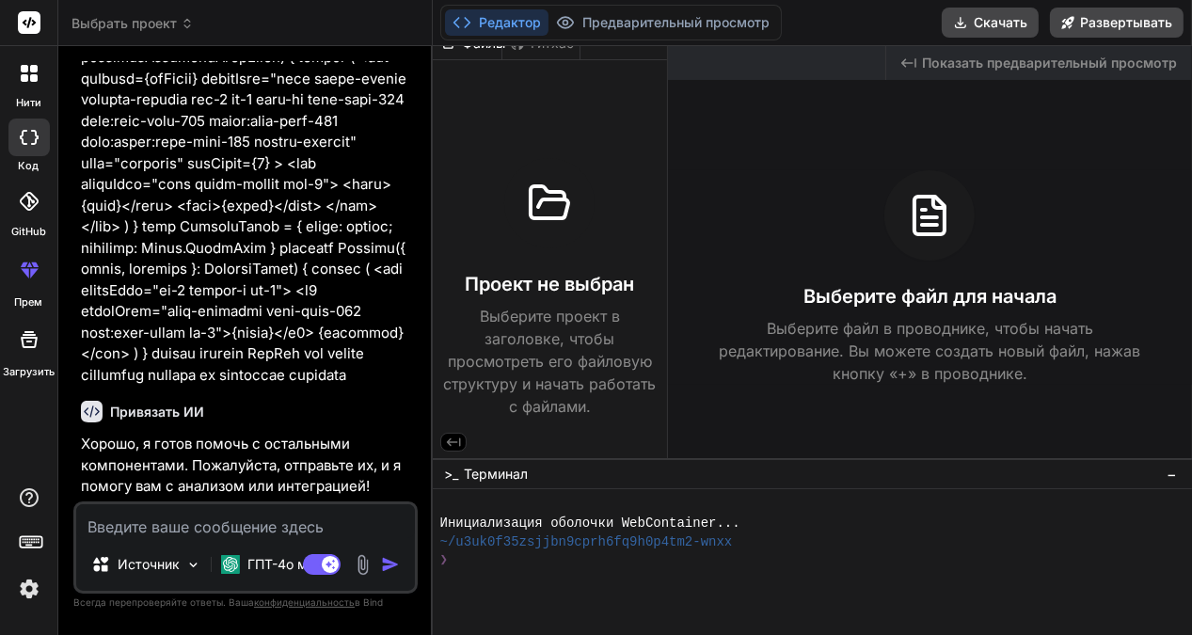
scroll to position [3806, 0]
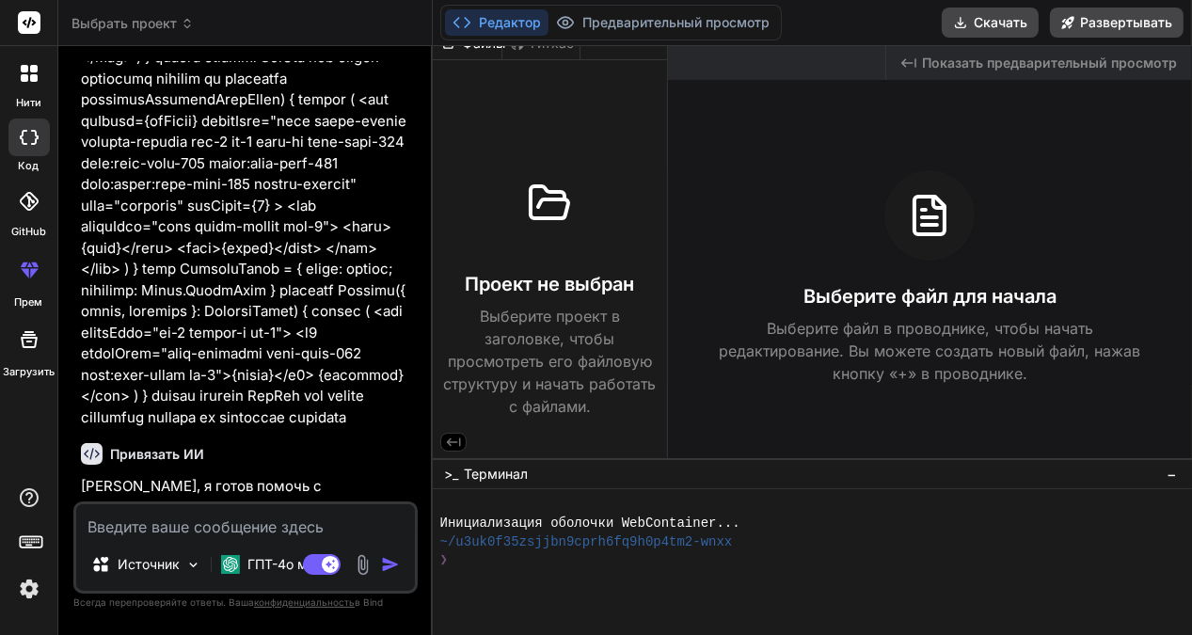
click at [103, 526] on textarea at bounding box center [245, 521] width 339 height 34
paste textarea "'lor ipsumd' sitame { CO } adip 'elits' doeius temp { Incid } utla '@/etdol/mag…"
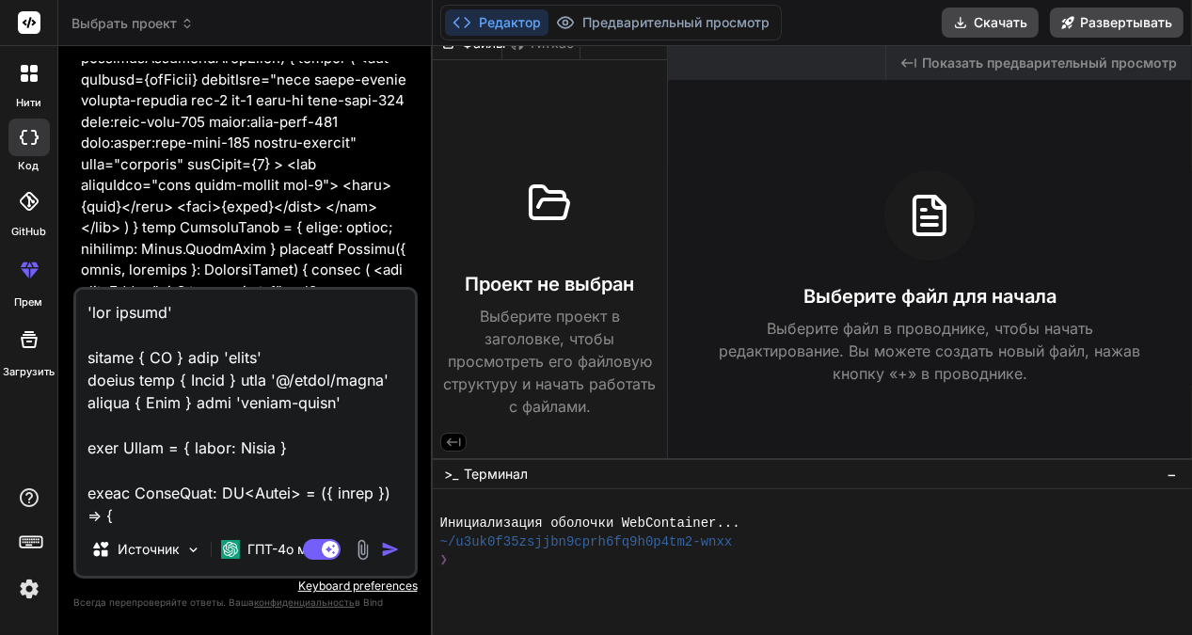
scroll to position [3865, 0]
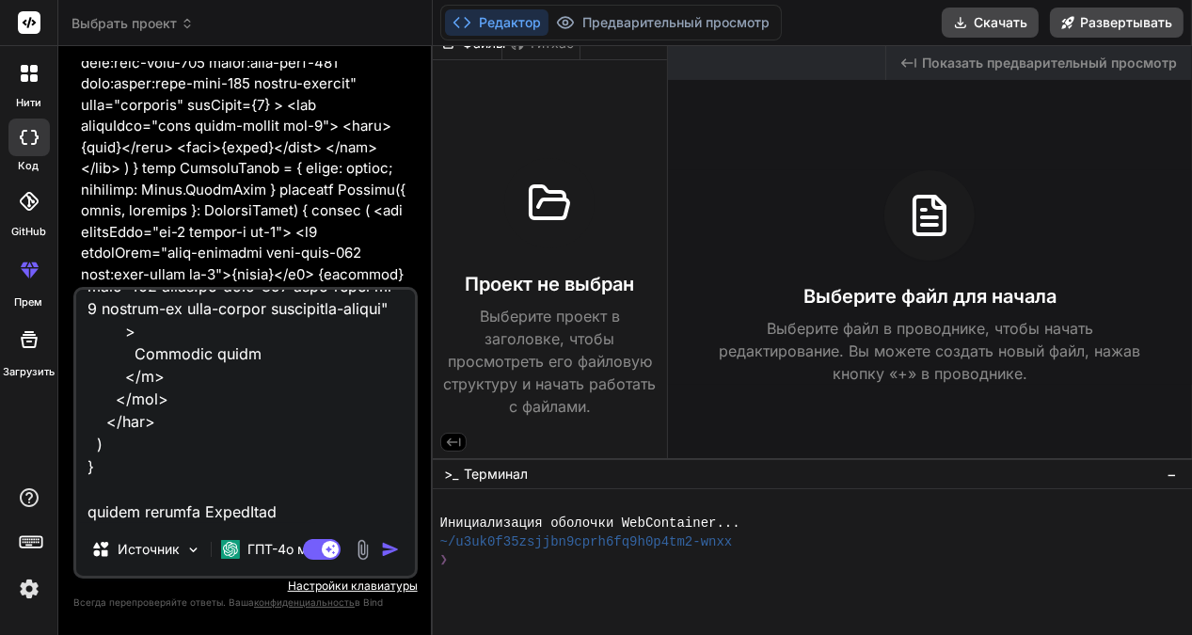
click at [391, 549] on img "button" at bounding box center [390, 549] width 19 height 19
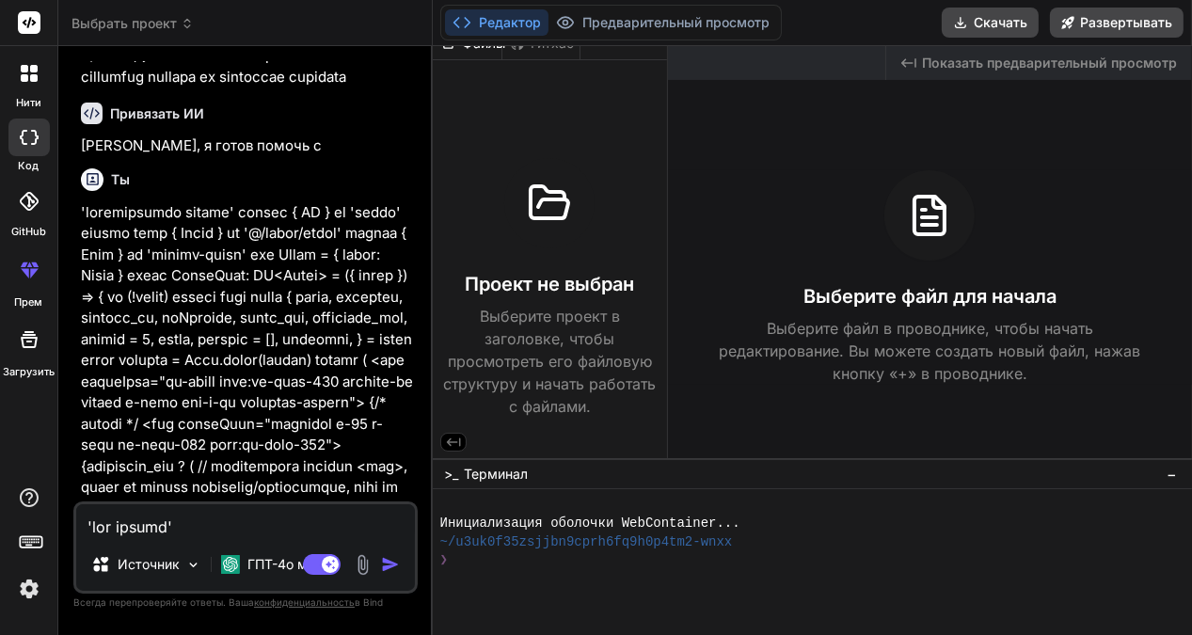
scroll to position [4246, 0]
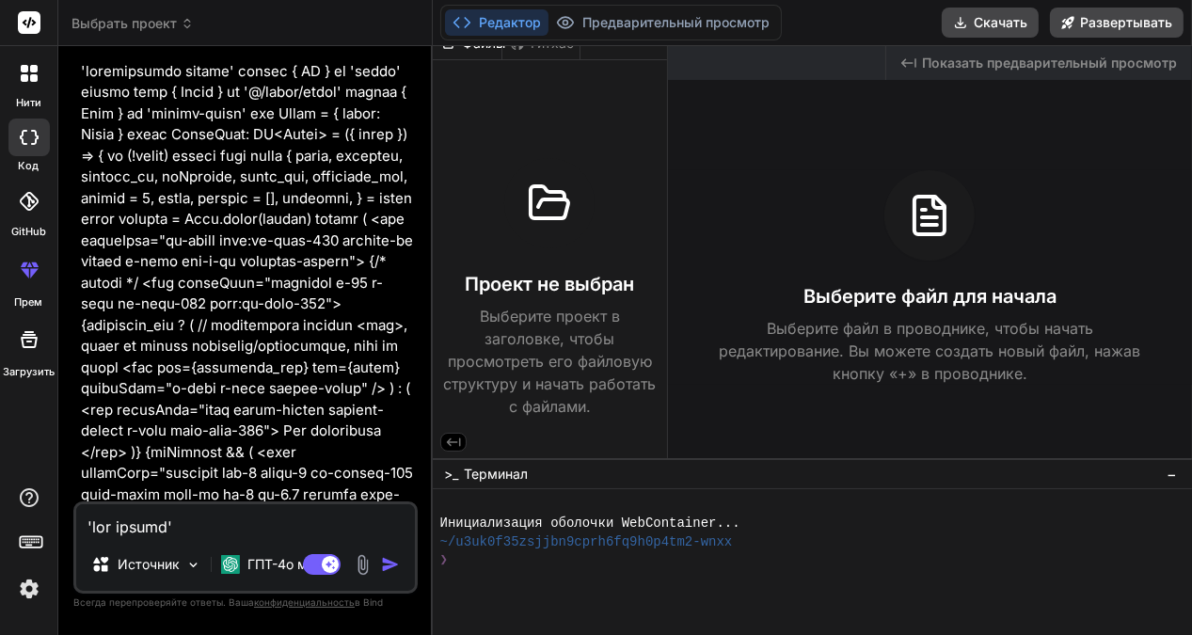
click at [113, 528] on textarea at bounding box center [245, 521] width 339 height 34
paste textarea "loremi { dolOrsita, conSecte } adip 'elits' doeius { temporin } utla '@etd/magn…"
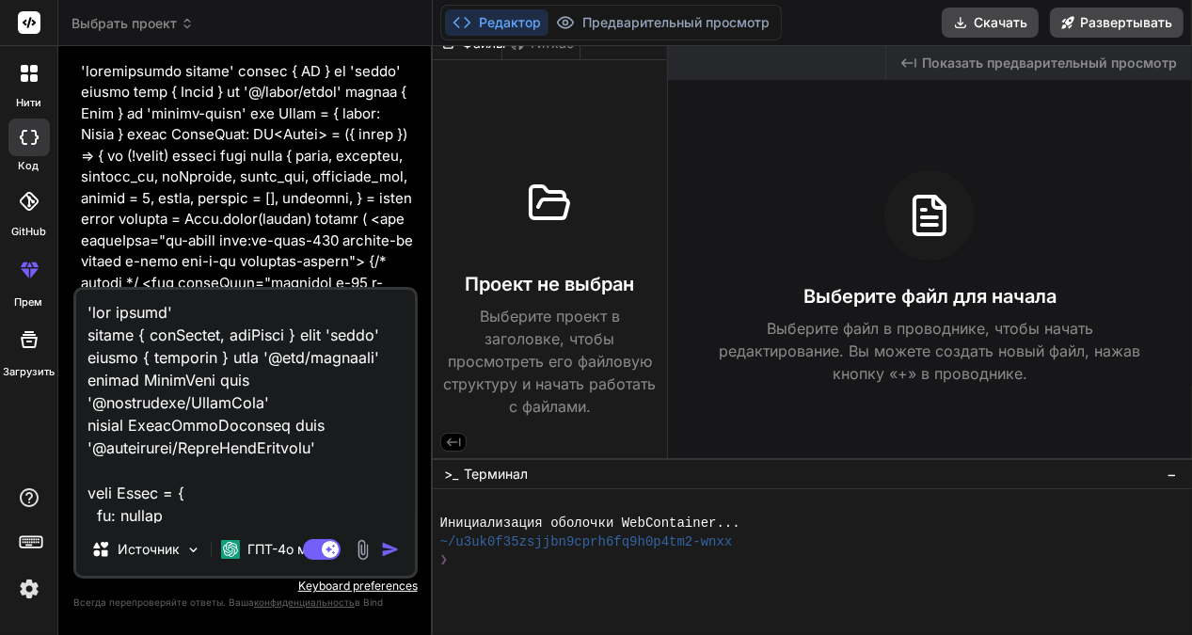
scroll to position [3276, 0]
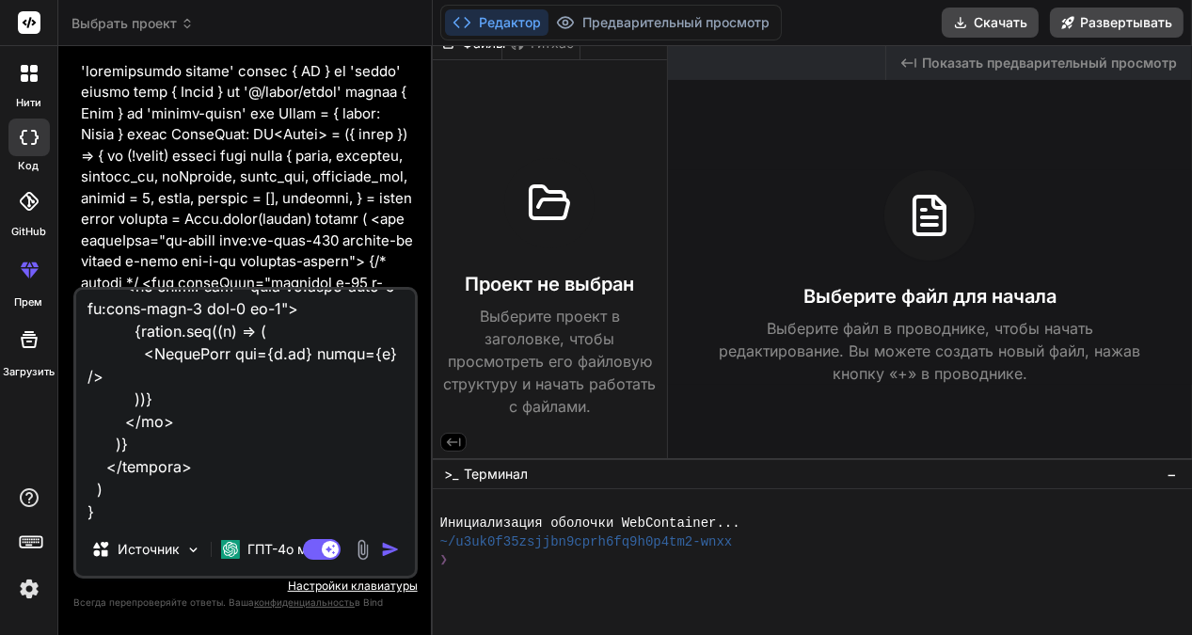
click at [381, 549] on img "button" at bounding box center [390, 549] width 19 height 19
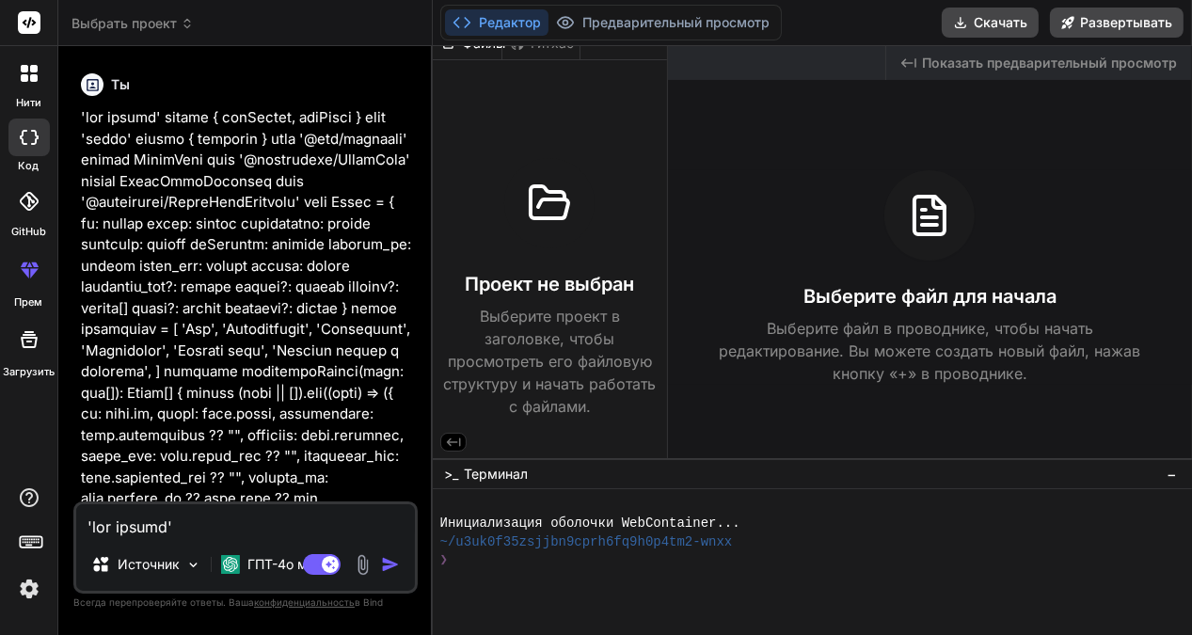
scroll to position [5462, 0]
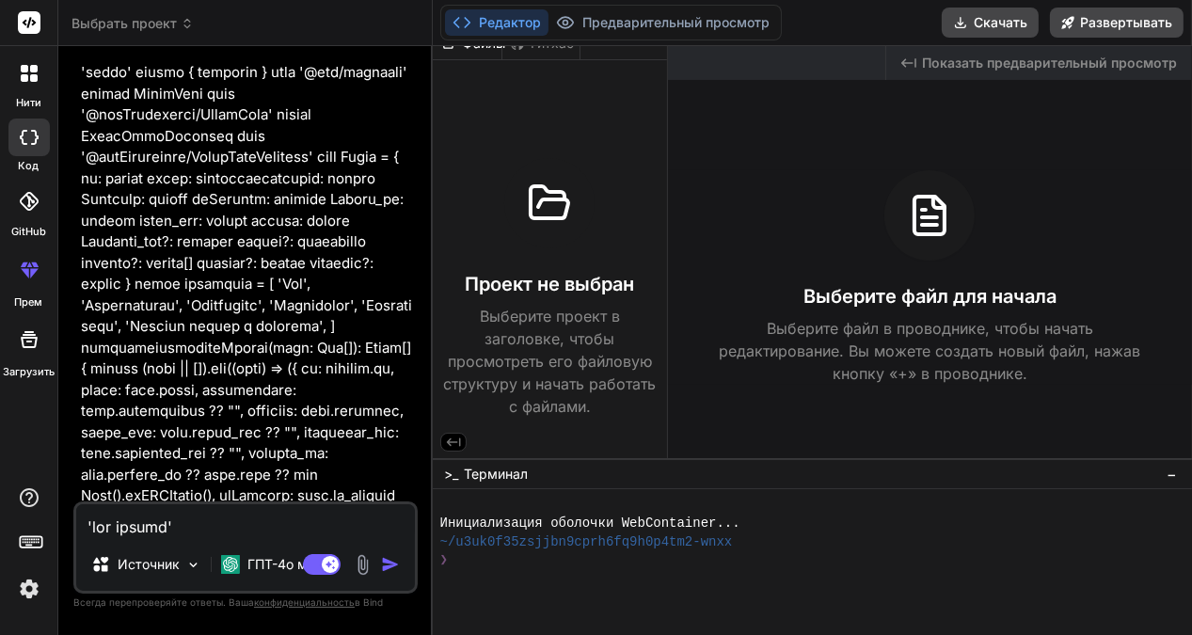
click at [113, 530] on textarea at bounding box center [245, 521] width 339 height 34
paste textarea "loremi dolo { Sitam } cons '@/adipi/elits' doeius tempo inciDidunt: Utlab[] = […"
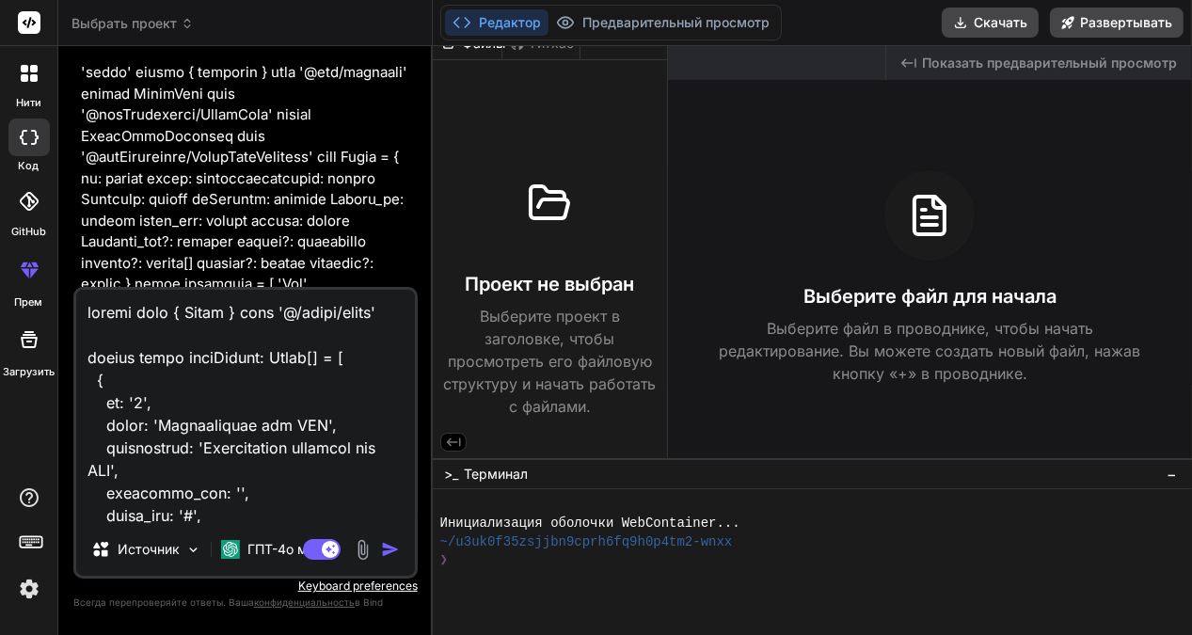
scroll to position [995, 0]
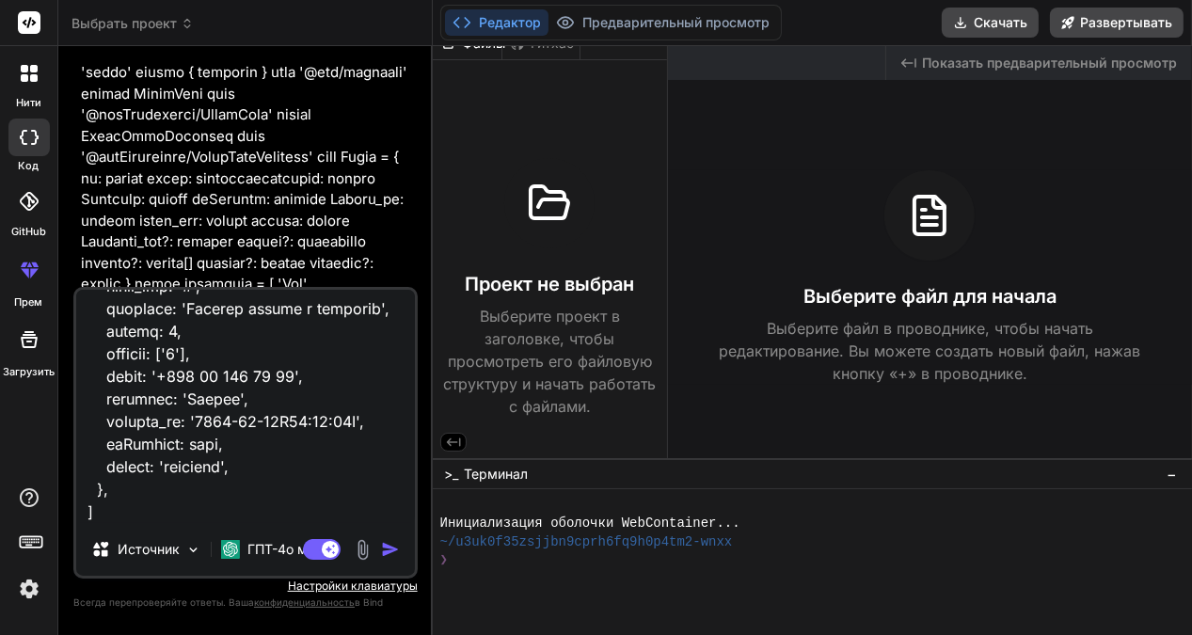
click at [389, 550] on img "button" at bounding box center [390, 549] width 19 height 19
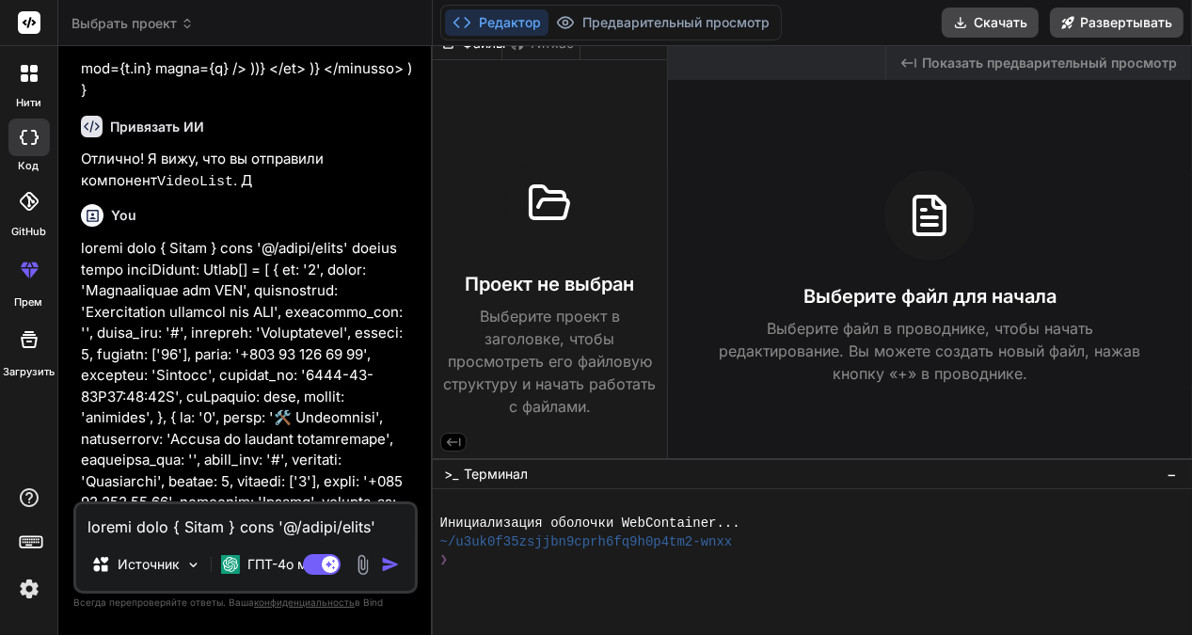
scroll to position [7037, 0]
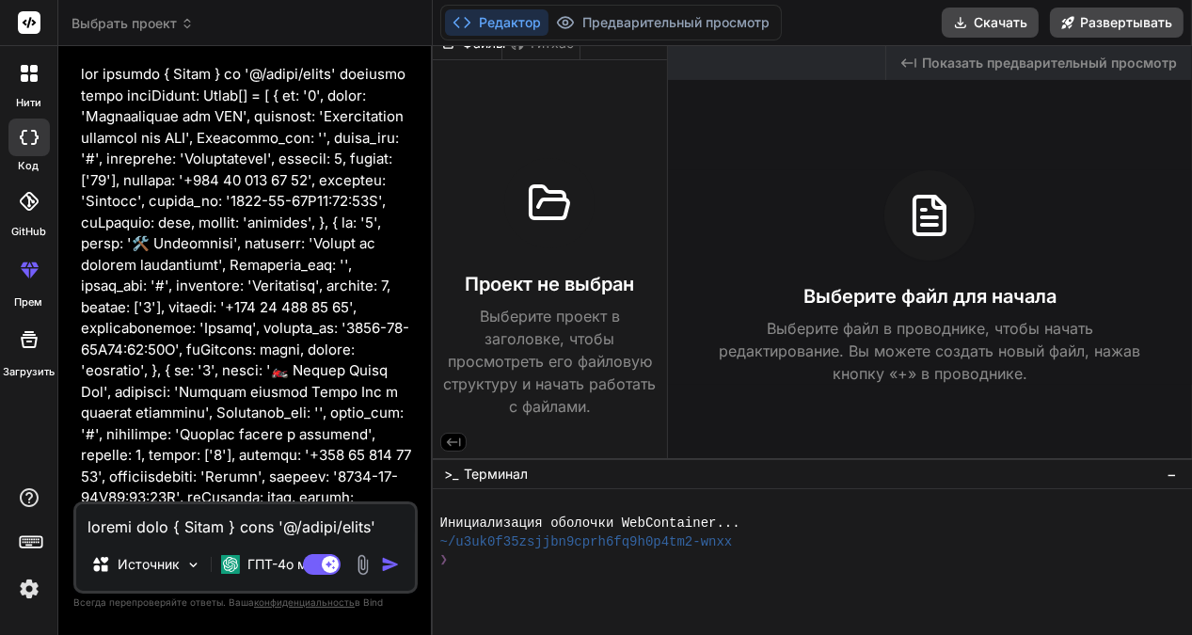
click at [129, 529] on textarea at bounding box center [245, 521] width 339 height 34
paste textarea "// app/layout.tsx import type { Metadata } from 'next' import '@styles/globals.…"
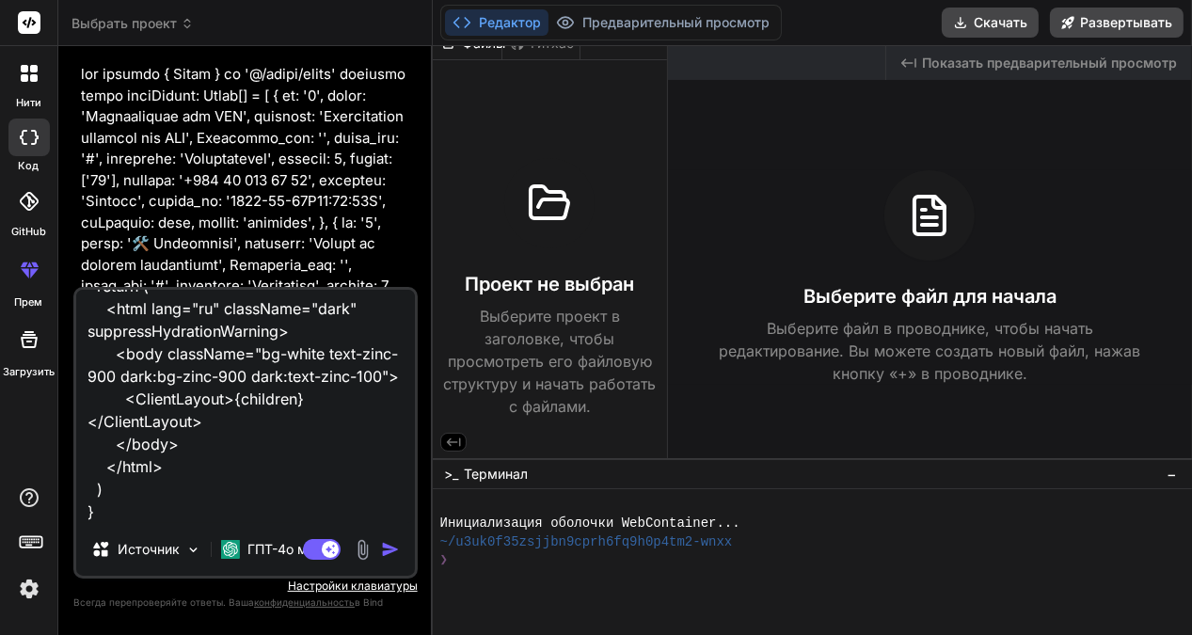
click at [383, 552] on img "button" at bounding box center [390, 549] width 19 height 19
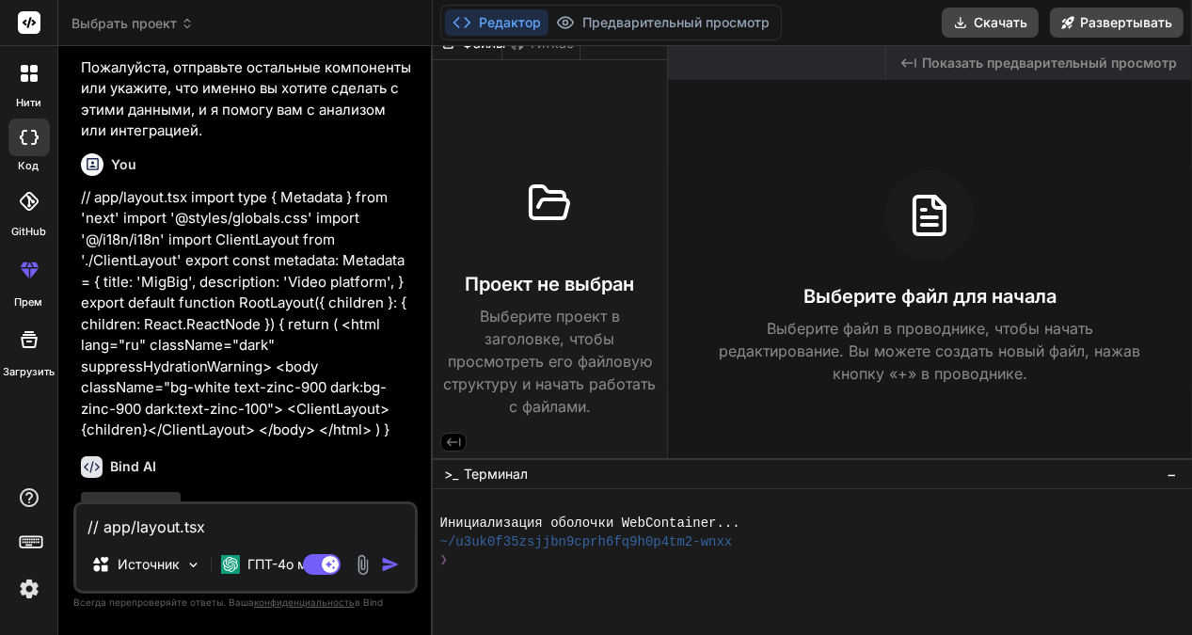
scroll to position [7690, 0]
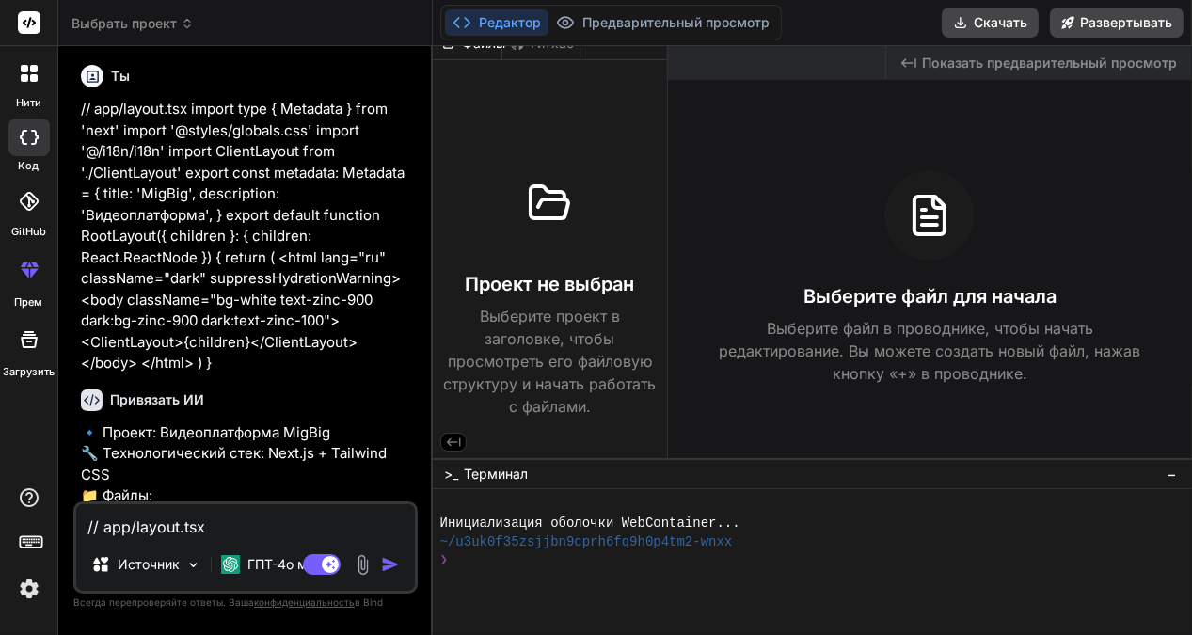
click at [129, 518] on textarea "// app/layout.tsx import type { Metadata } from 'next' import '@styles/globals.…" at bounding box center [245, 521] width 339 height 34
click at [123, 523] on textarea "// app/layout.tsx import type { Metadata } from 'next' import '@styles/globals.…" at bounding box center [245, 521] width 339 height 34
paste textarea ""lor ipsumd" sitame { conSectetUradip } elit "sedd/eiusmodtem" incidi { utlAbor…"
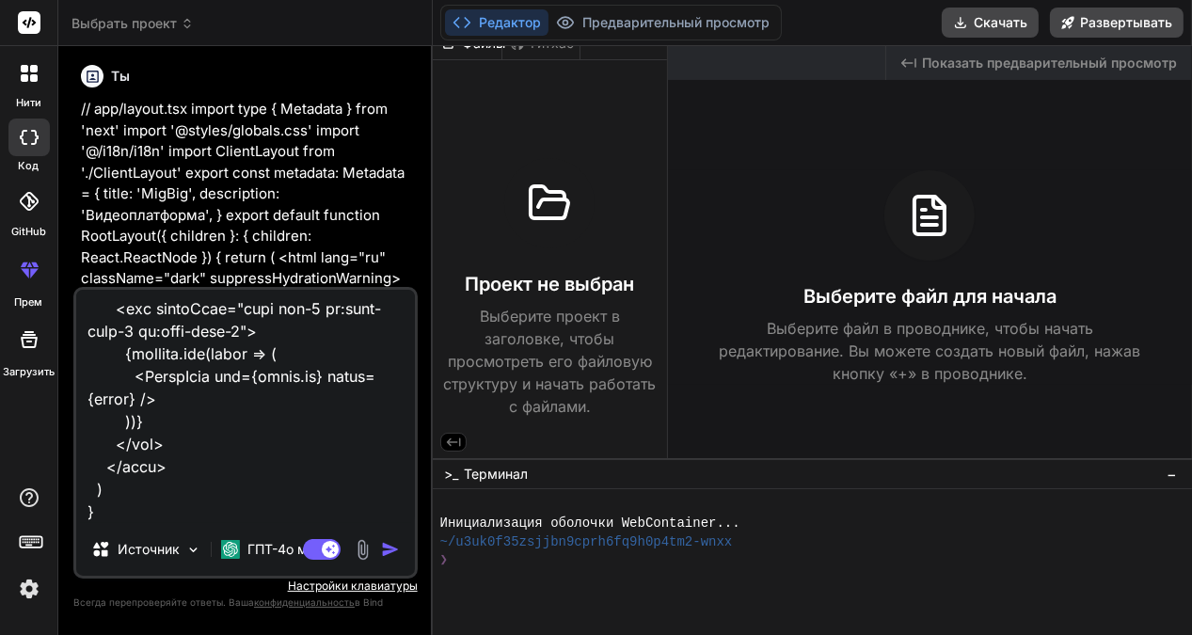
click at [391, 549] on img "button" at bounding box center [390, 549] width 19 height 19
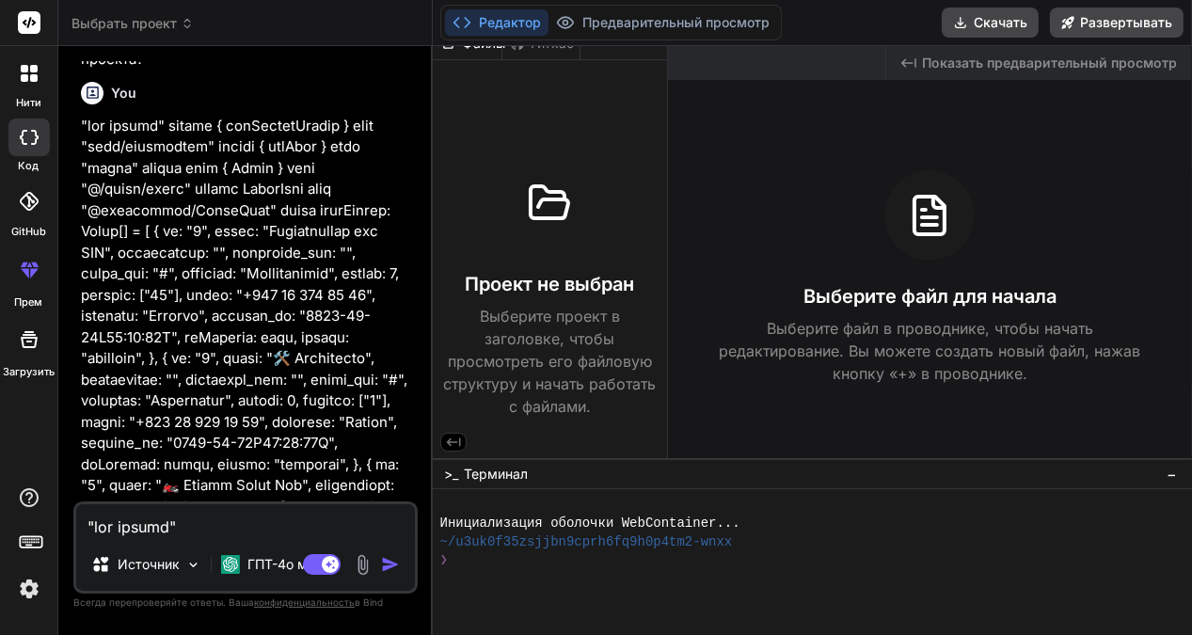
scroll to position [8337, 0]
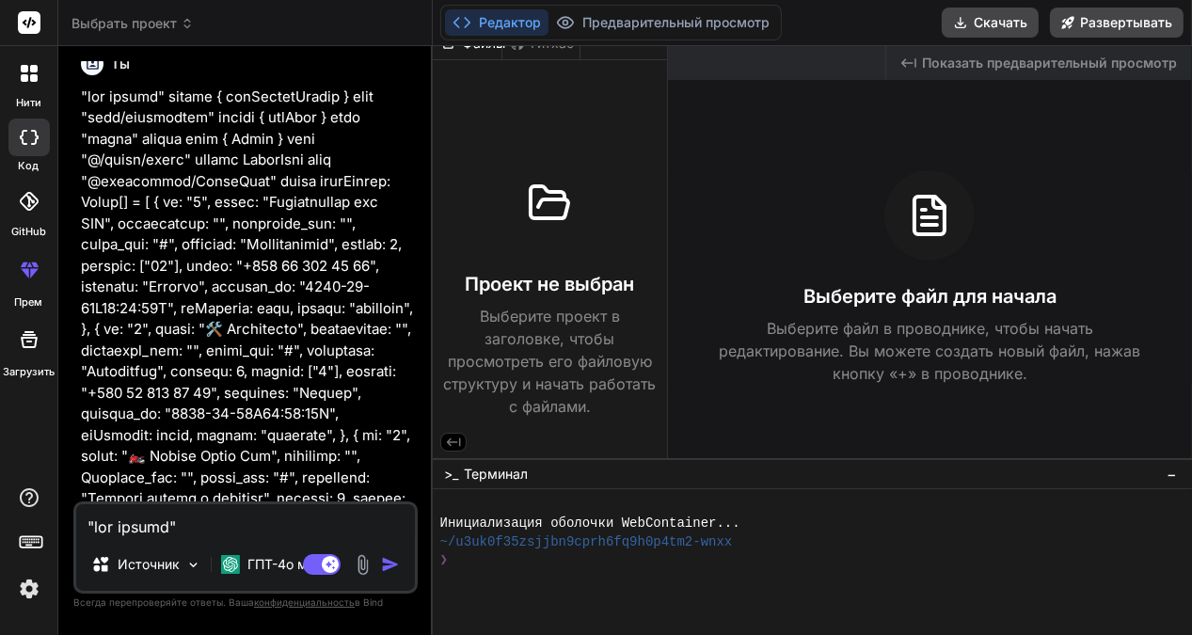
click at [132, 529] on textarea at bounding box center [245, 521] width 339 height 34
paste textarea "lore, ipsUmdo } sita "conse" adipis elit { Seddo } eius "@/tempo/incid" utlabo …"
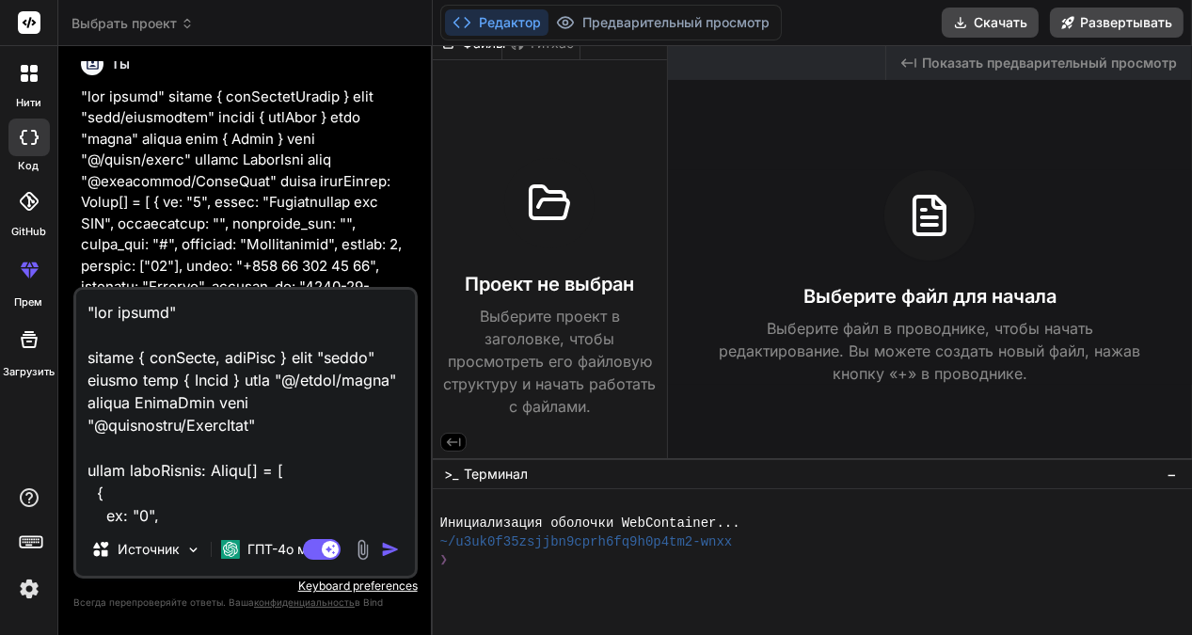
scroll to position [2215, 0]
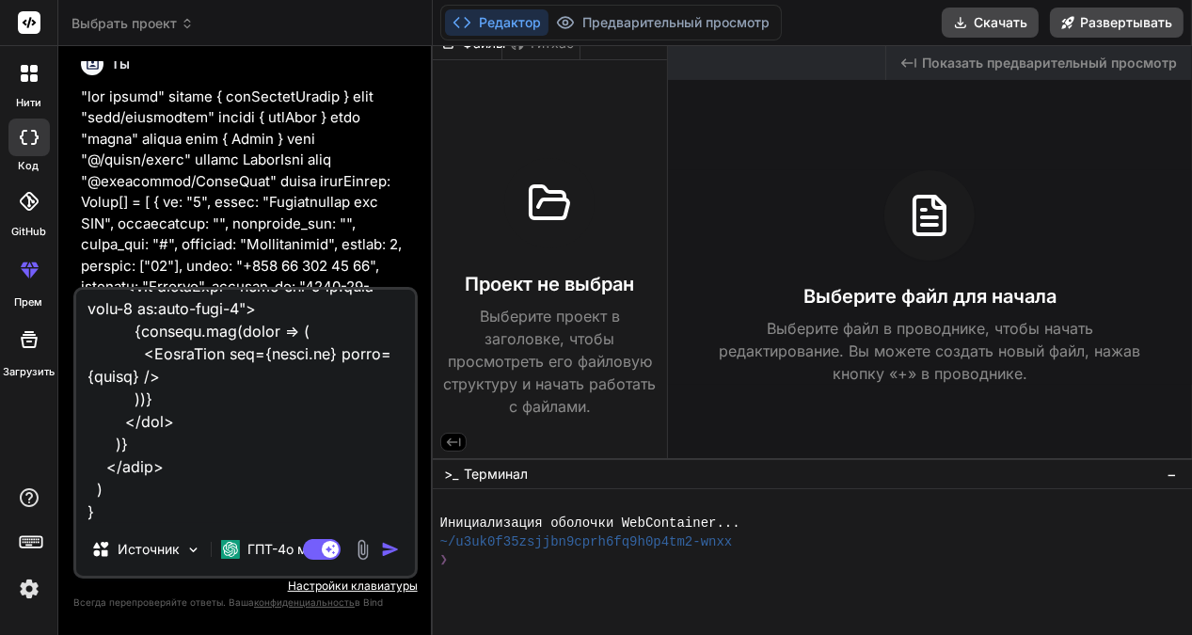
click at [387, 547] on img "button" at bounding box center [390, 549] width 19 height 19
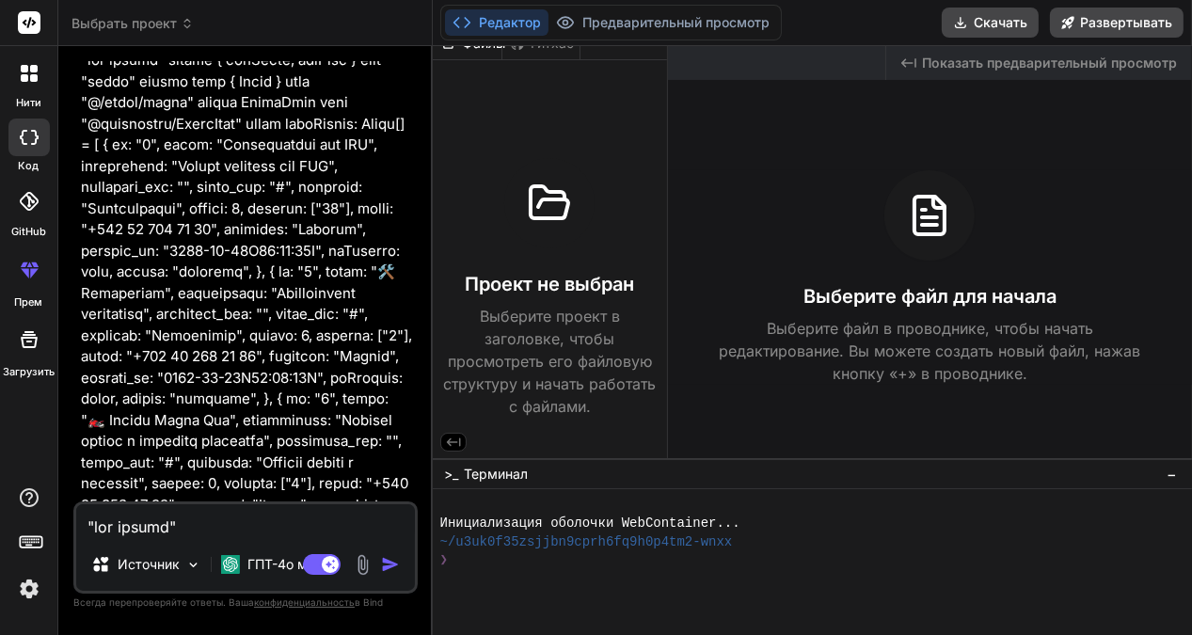
scroll to position [9425, 0]
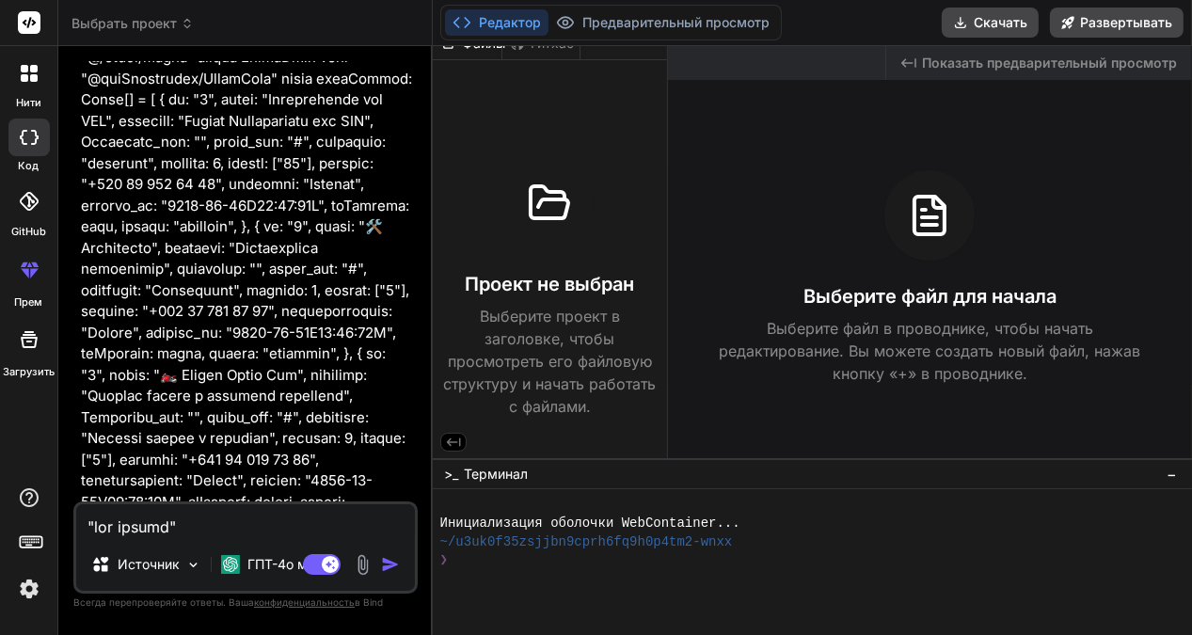
click at [148, 520] on textarea at bounding box center [245, 521] width 339 height 34
click at [383, 564] on img "button" at bounding box center [390, 564] width 19 height 19
click at [381, 555] on button "button" at bounding box center [394, 564] width 26 height 19
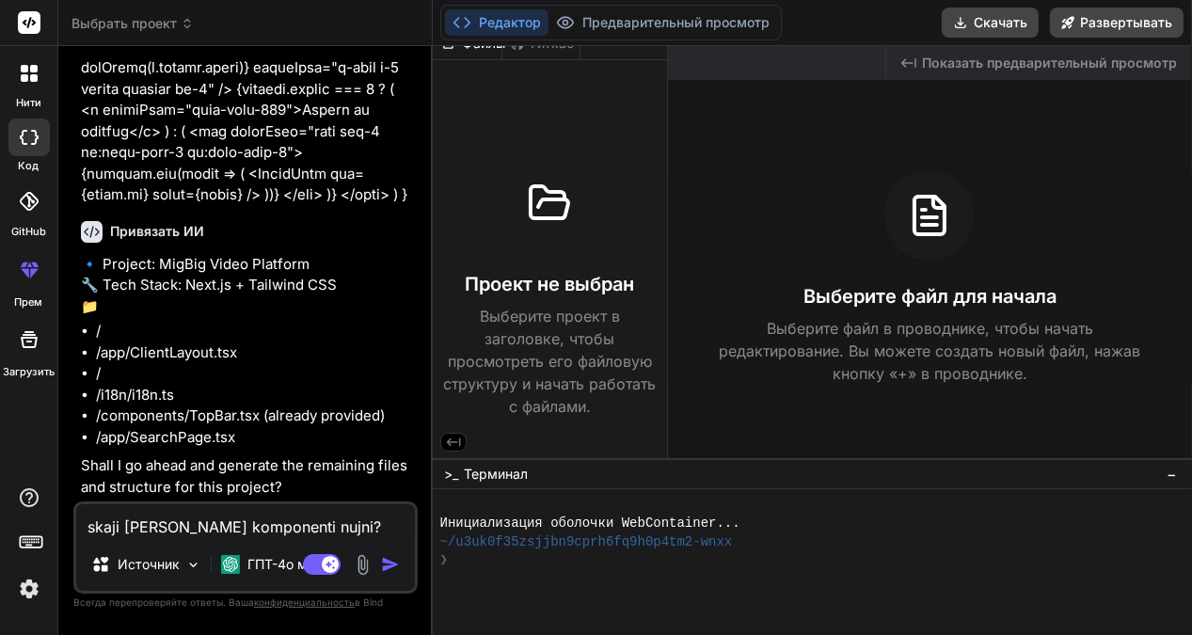
scroll to position [10317, 0]
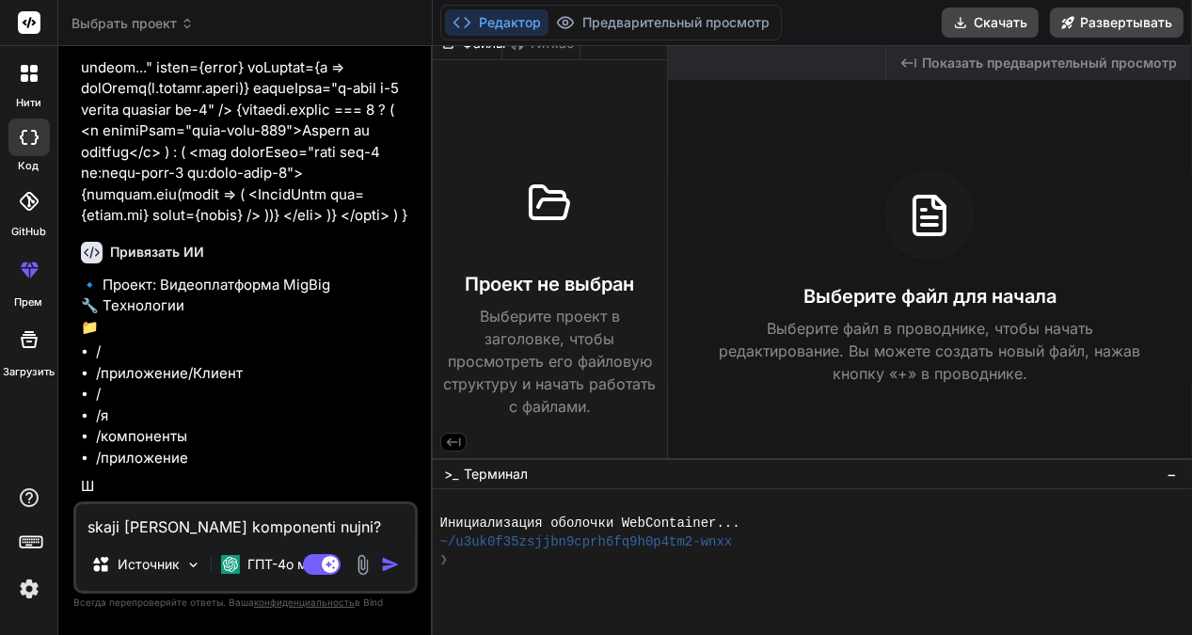
click at [388, 564] on img "button" at bounding box center [390, 564] width 19 height 19
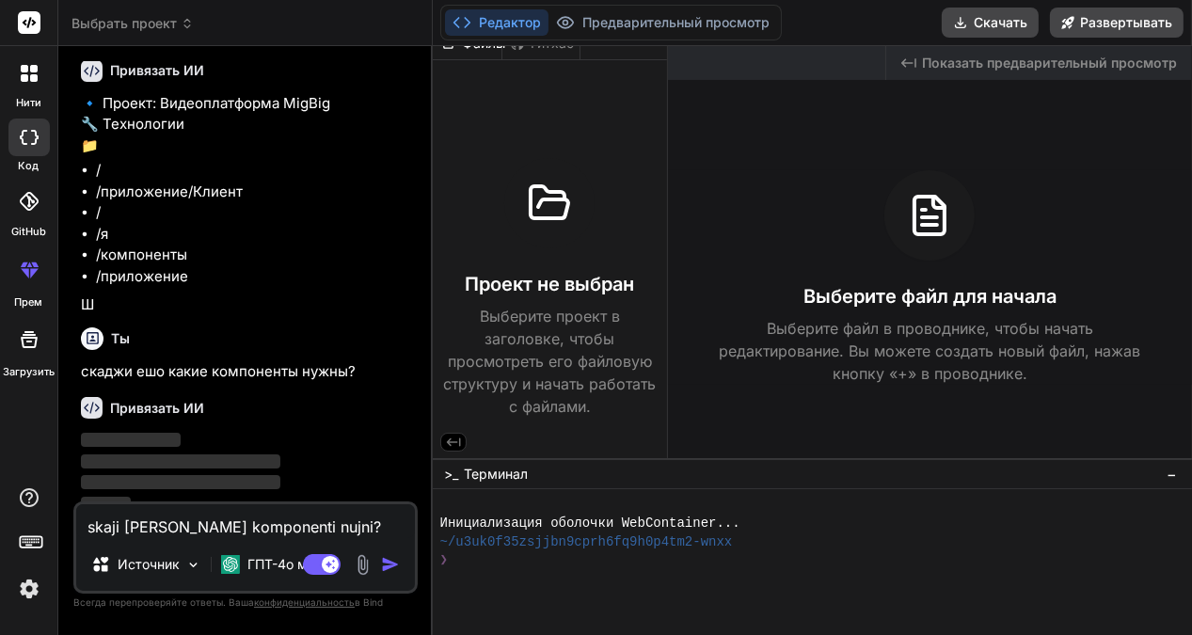
scroll to position [10512, 0]
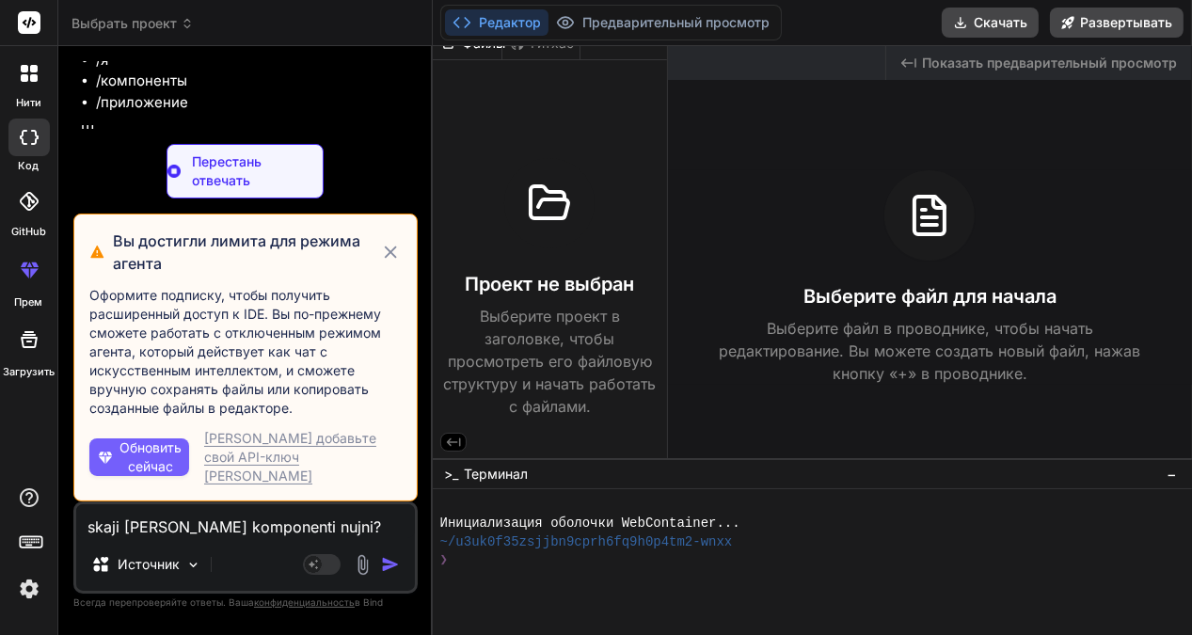
click at [393, 258] on icon at bounding box center [391, 252] width 12 height 12
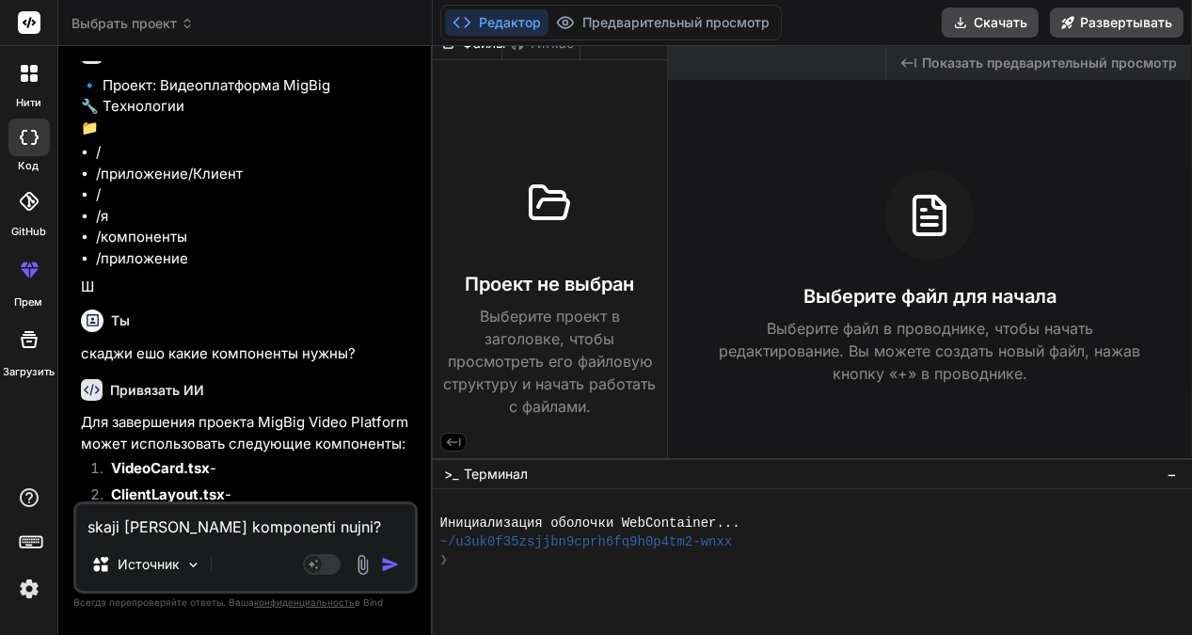
scroll to position [10638, 0]
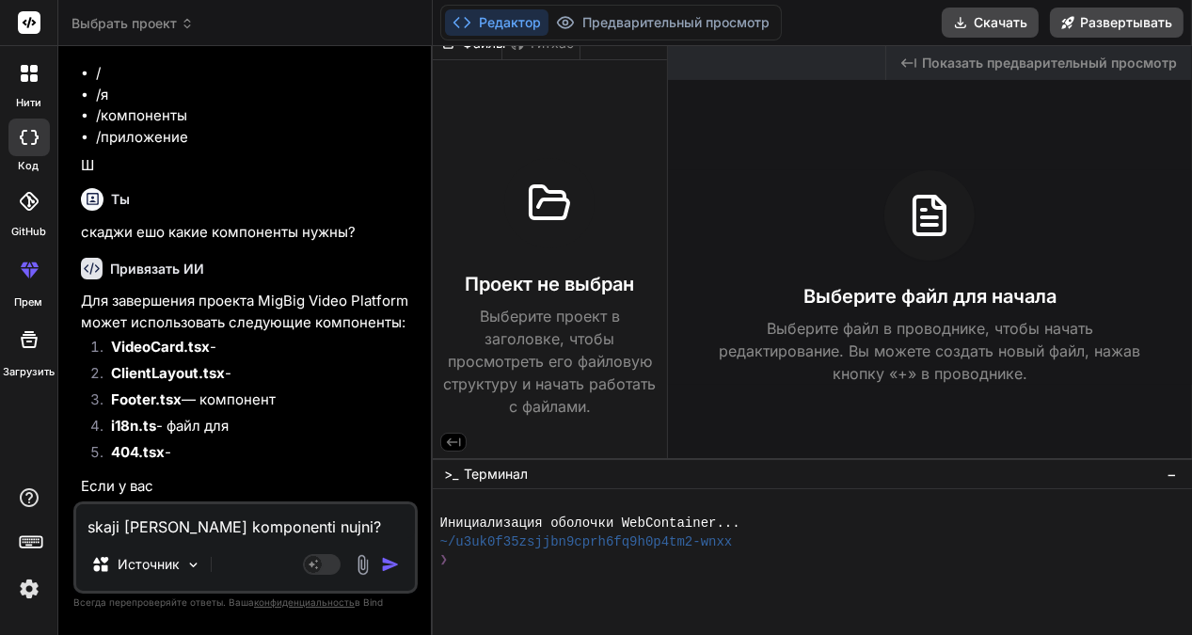
click at [147, 523] on textarea "skaji [PERSON_NAME] komponenti nujni?" at bounding box center [245, 521] width 339 height 34
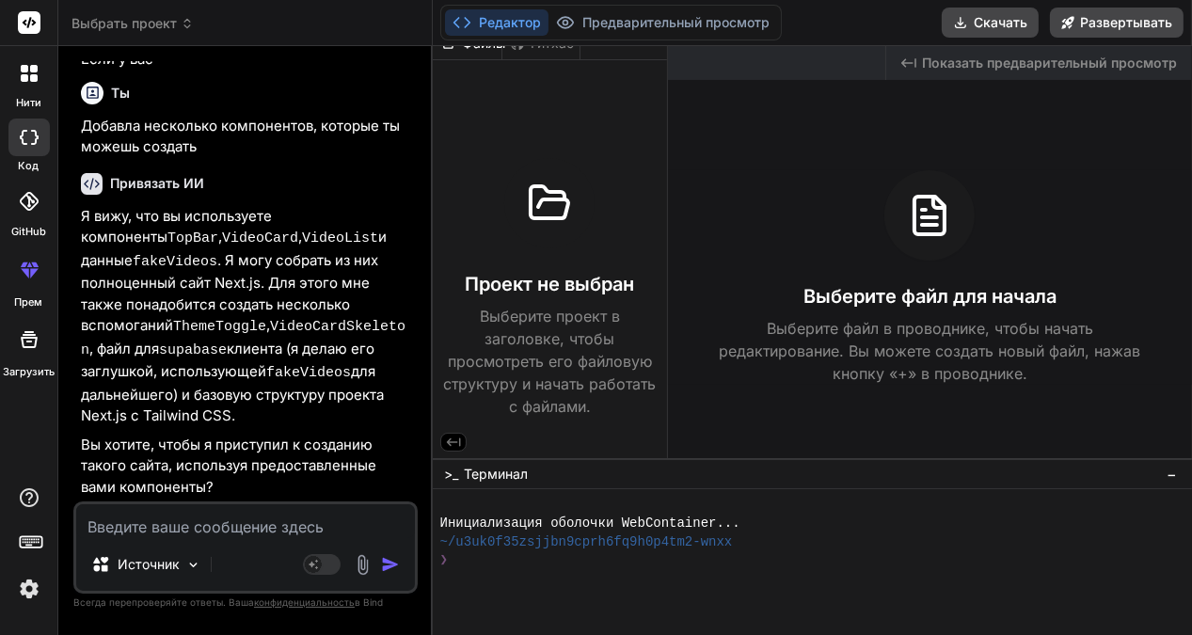
scroll to position [11059, 0]
click at [149, 527] on textarea at bounding box center [245, 521] width 339 height 34
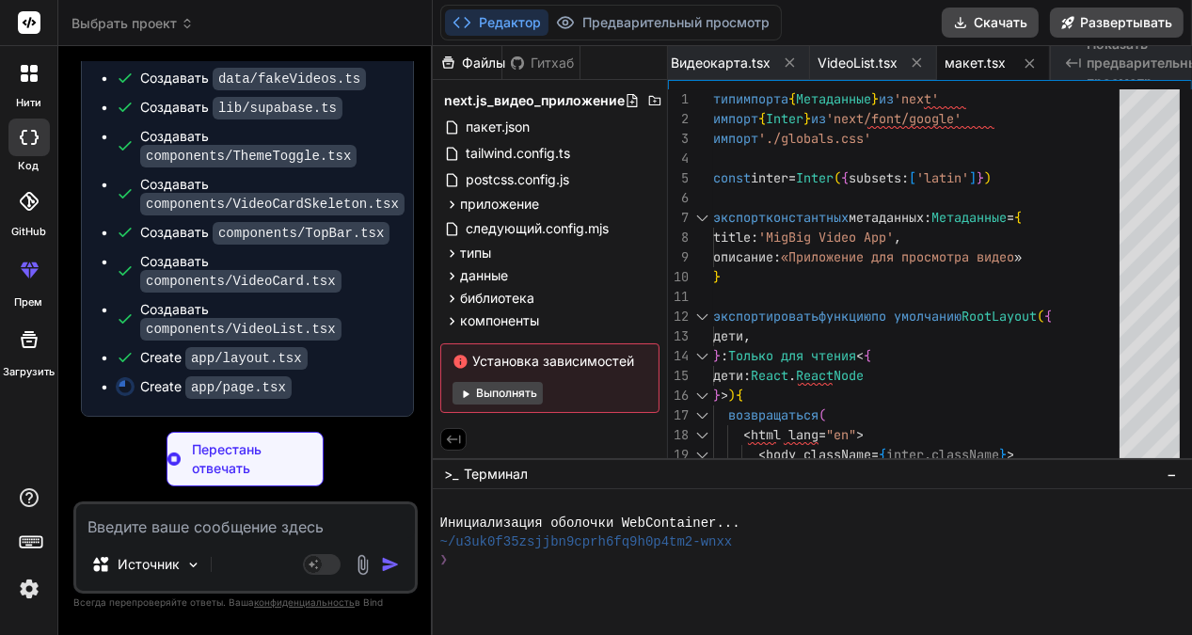
scroll to position [0, 0]
